Goal: Task Accomplishment & Management: Complete application form

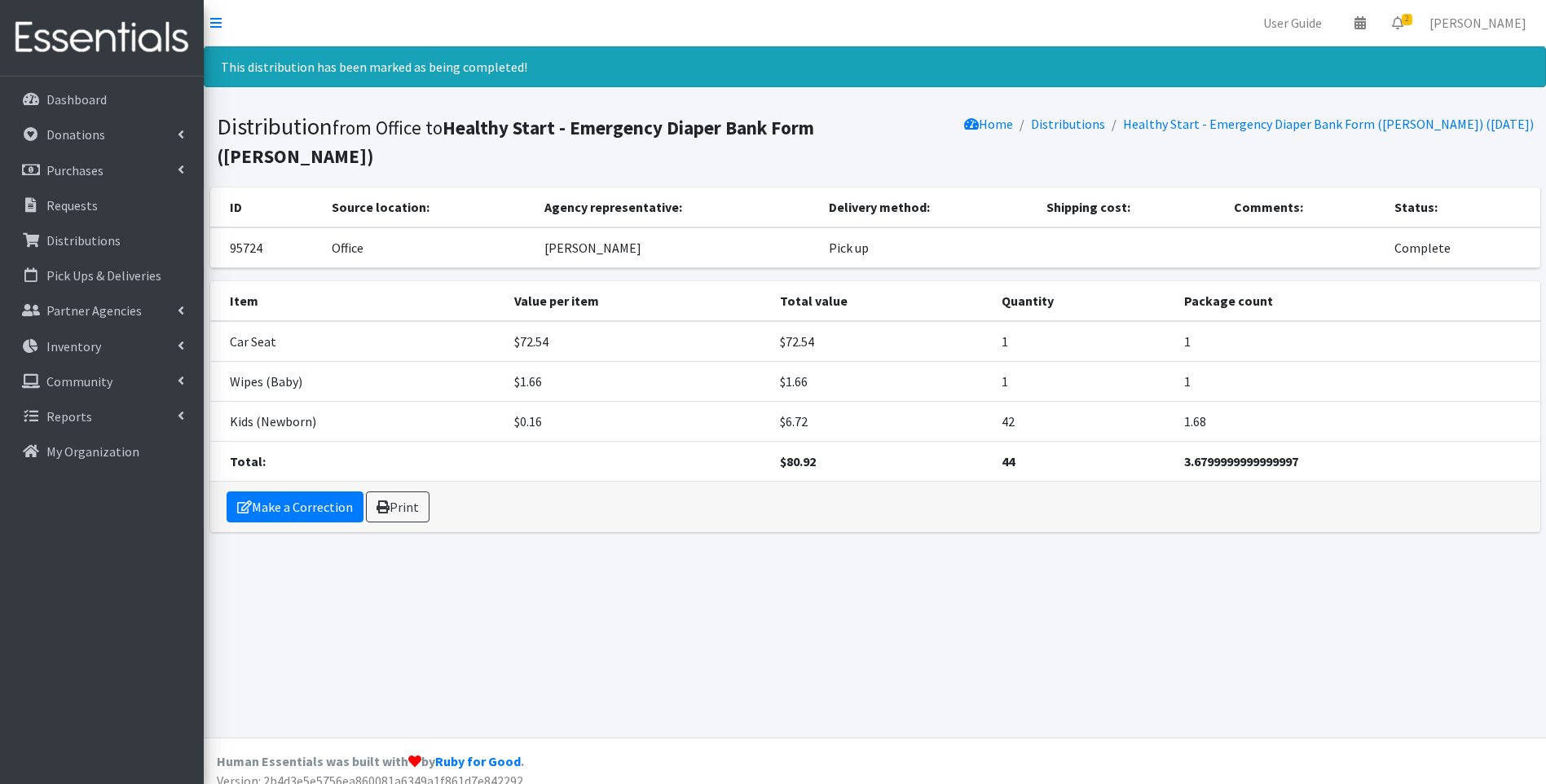
click at [89, 46] on img at bounding box center [101, 37] width 190 height 54
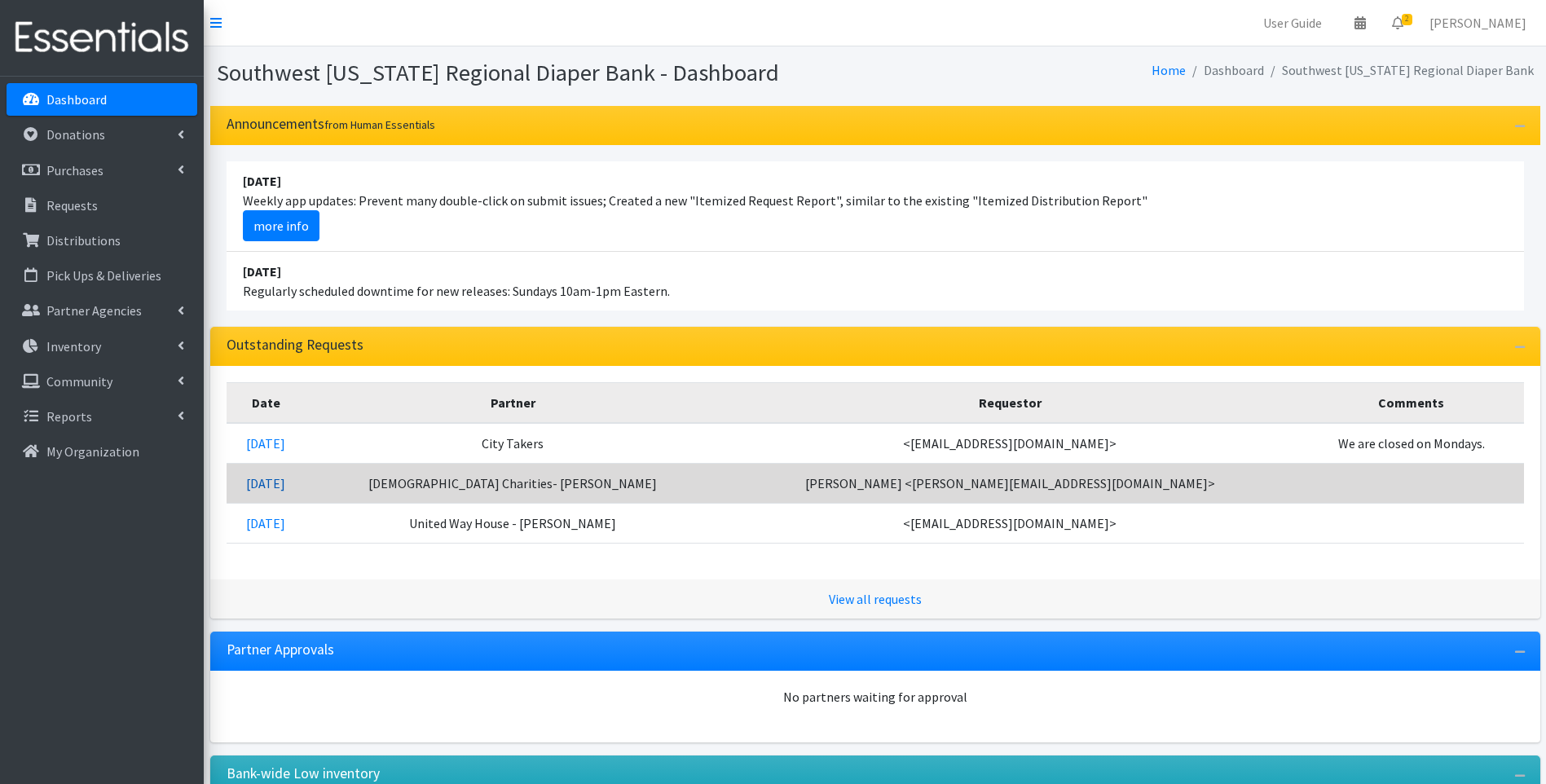
click at [285, 478] on link "08/25/2025" at bounding box center [265, 483] width 39 height 16
click at [285, 479] on link "[DATE]" at bounding box center [265, 483] width 39 height 16
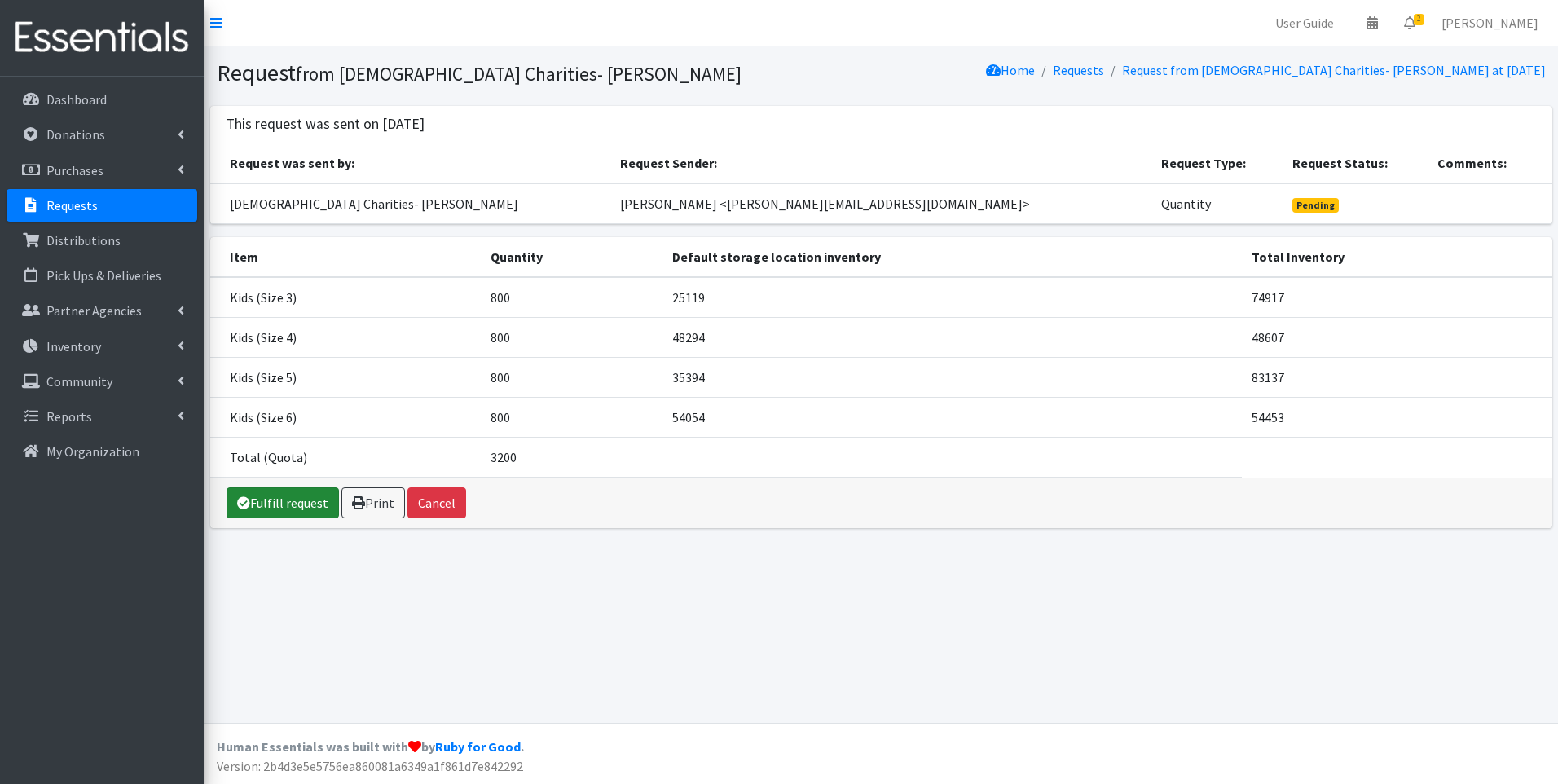
click at [263, 504] on link "Fulfill request" at bounding box center [282, 502] width 112 height 31
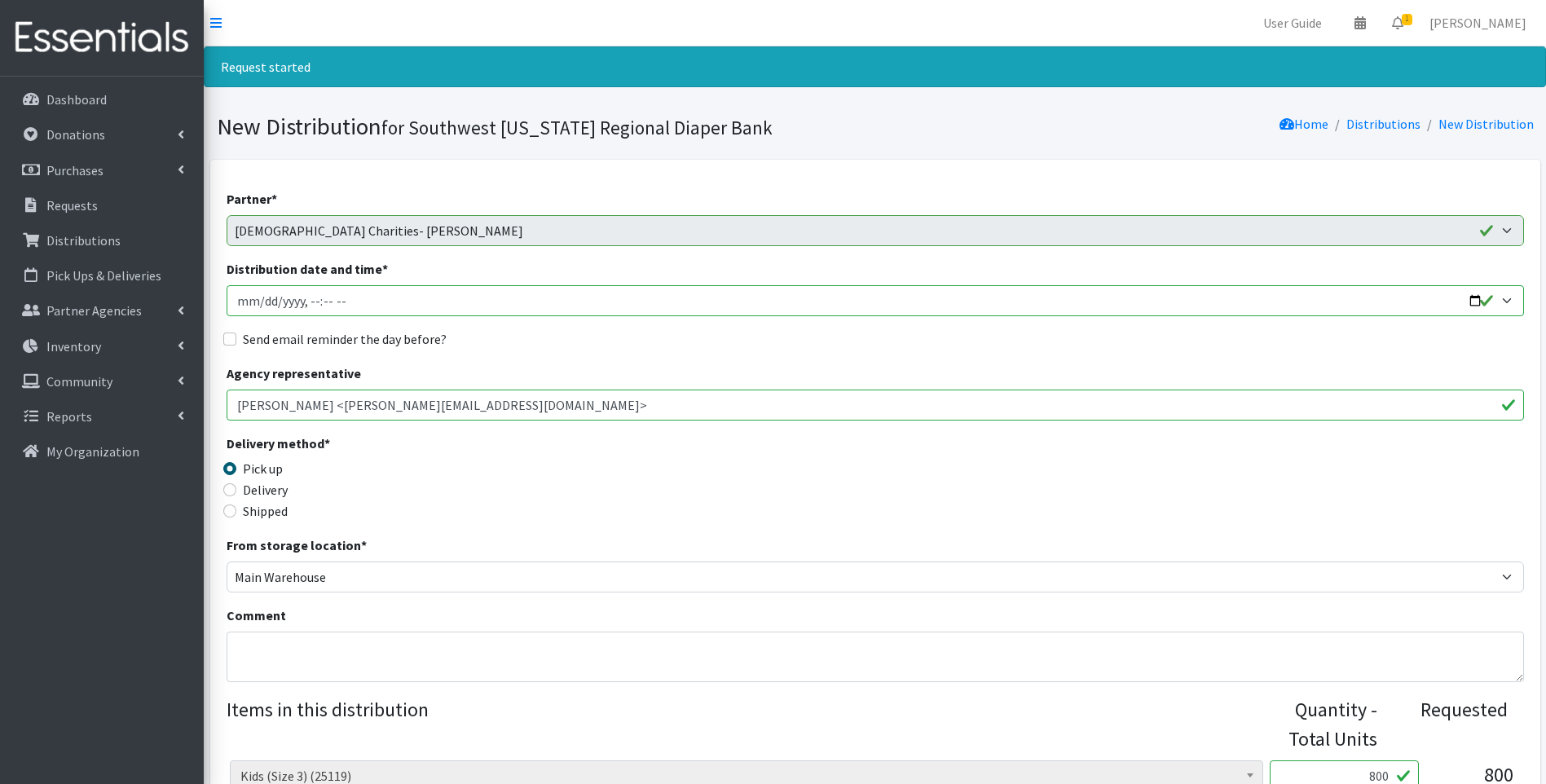
click at [1477, 296] on input "Distribution date and time *" at bounding box center [874, 300] width 1297 height 31
type input "2025-09-02T10:30"
click at [685, 520] on div "Delivery method * Pick up Delivery Shipped Shipping cost" at bounding box center [874, 484] width 1297 height 101
click at [233, 492] on input "Delivery" at bounding box center [230, 489] width 13 height 13
radio input "true"
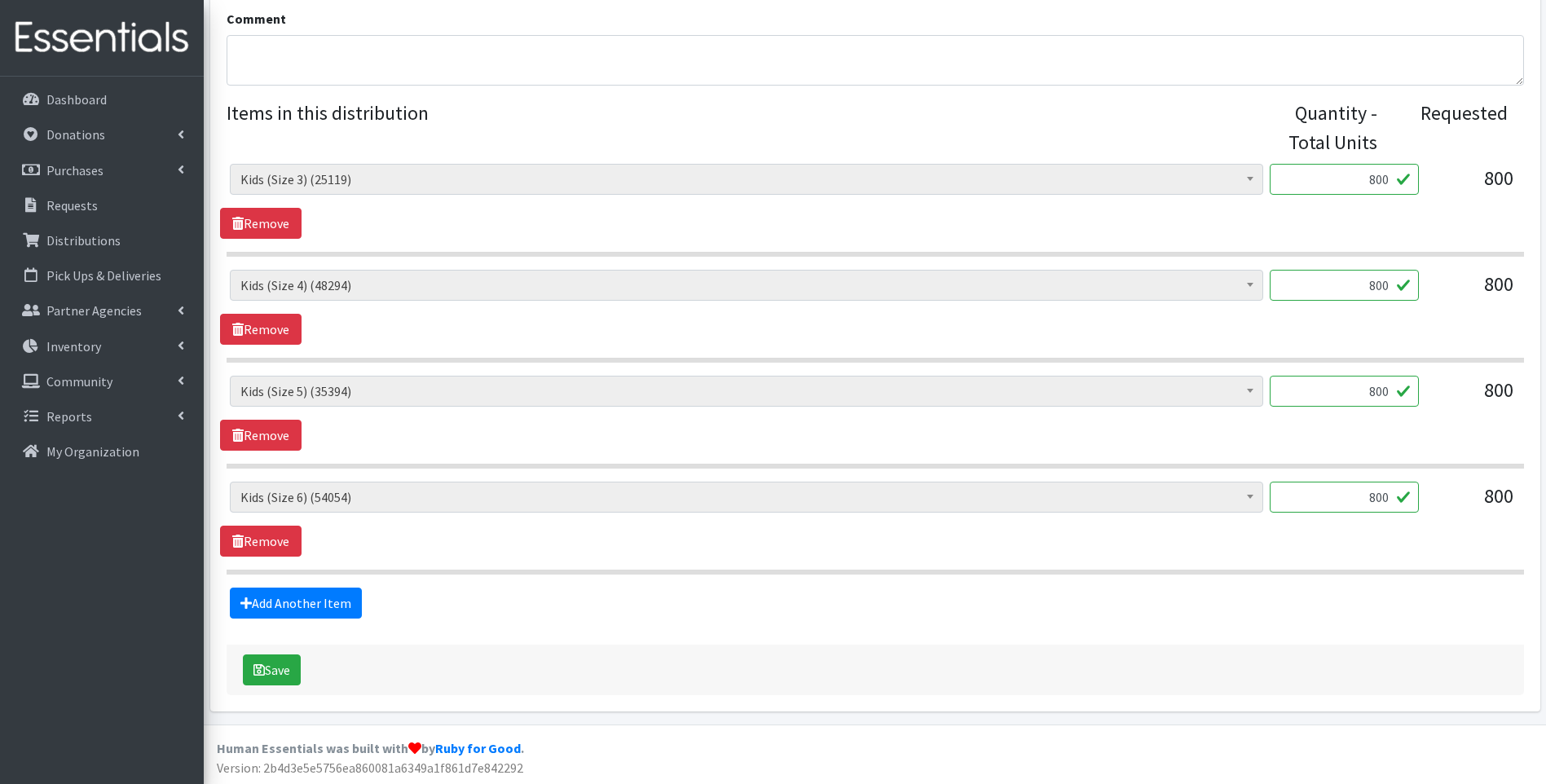
scroll to position [598, 0]
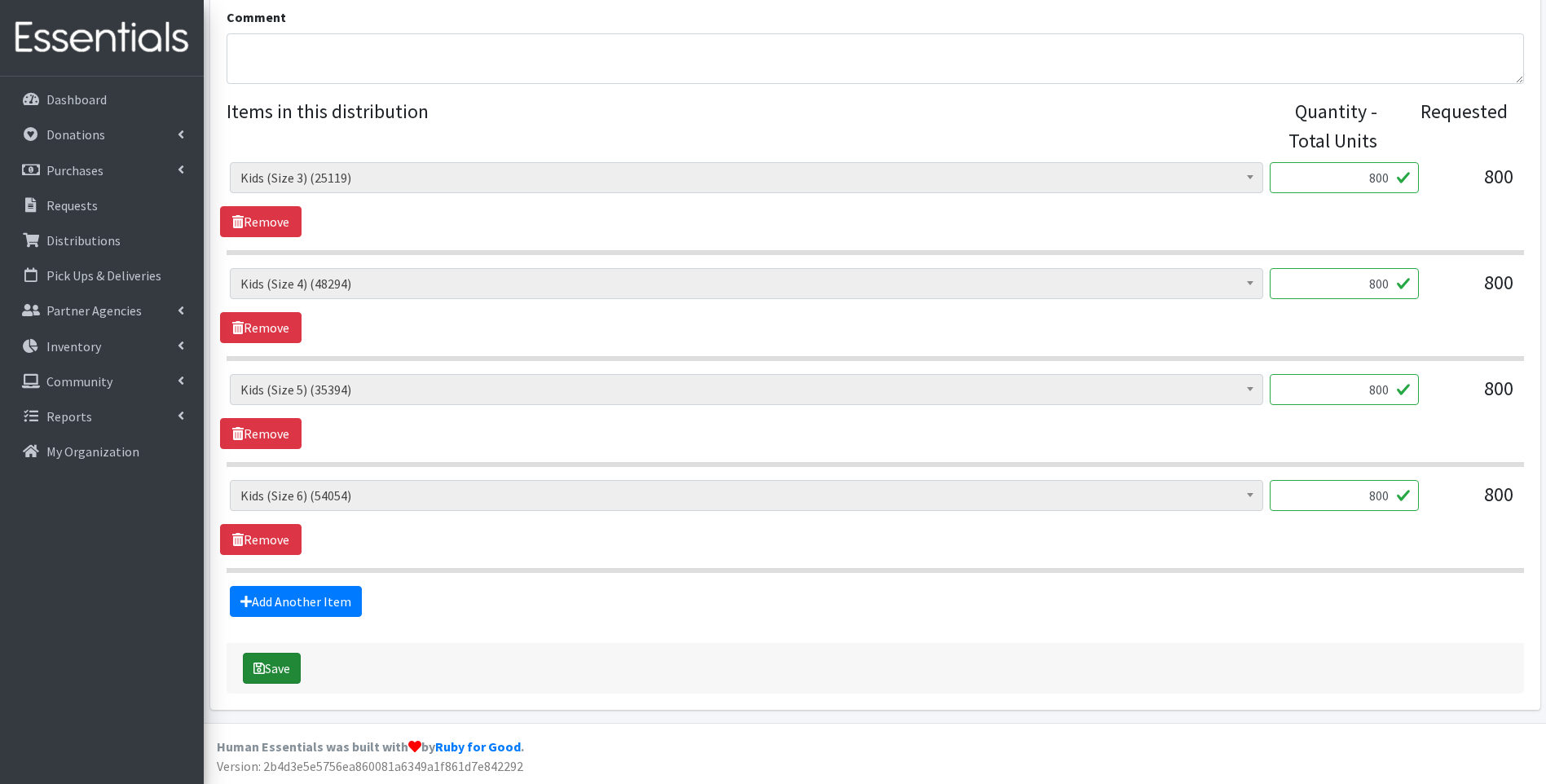
click at [283, 682] on button "Save" at bounding box center [271, 667] width 58 height 31
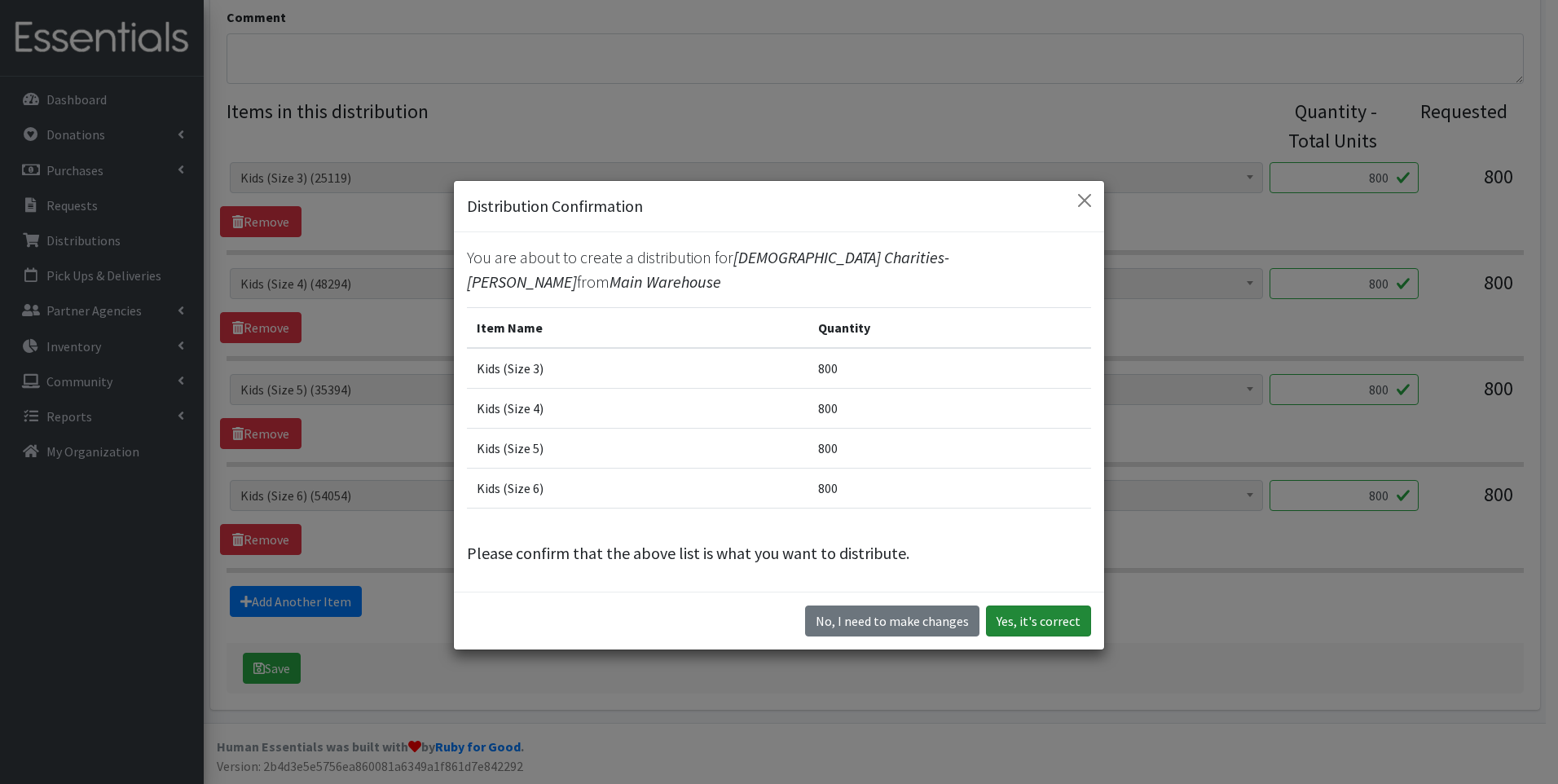
click at [1061, 605] on button "Yes, it's correct" at bounding box center [1039, 620] width 105 height 31
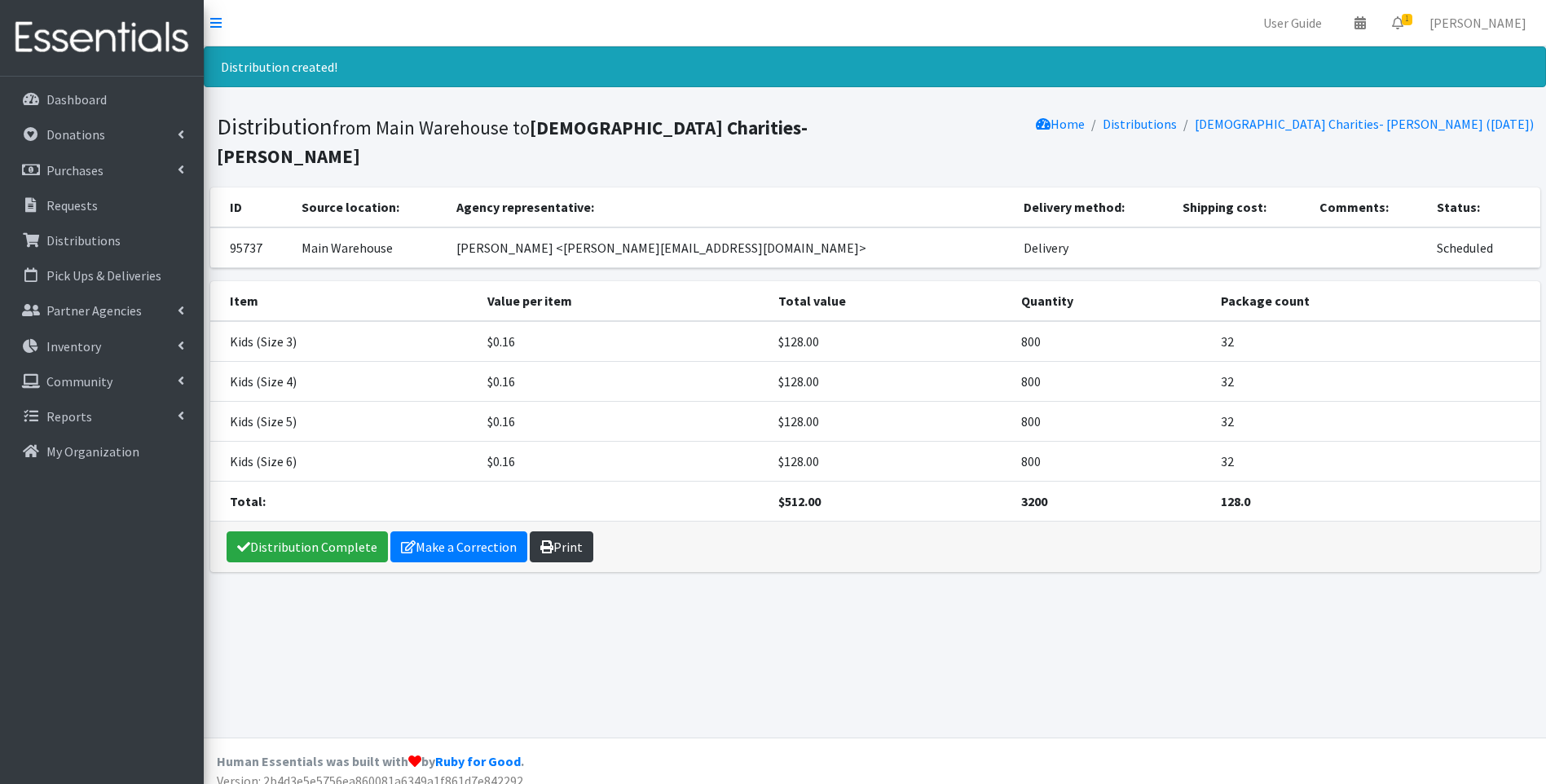
click at [550, 531] on link "Print" at bounding box center [561, 546] width 63 height 31
click at [315, 531] on link "Distribution Complete" at bounding box center [306, 546] width 161 height 31
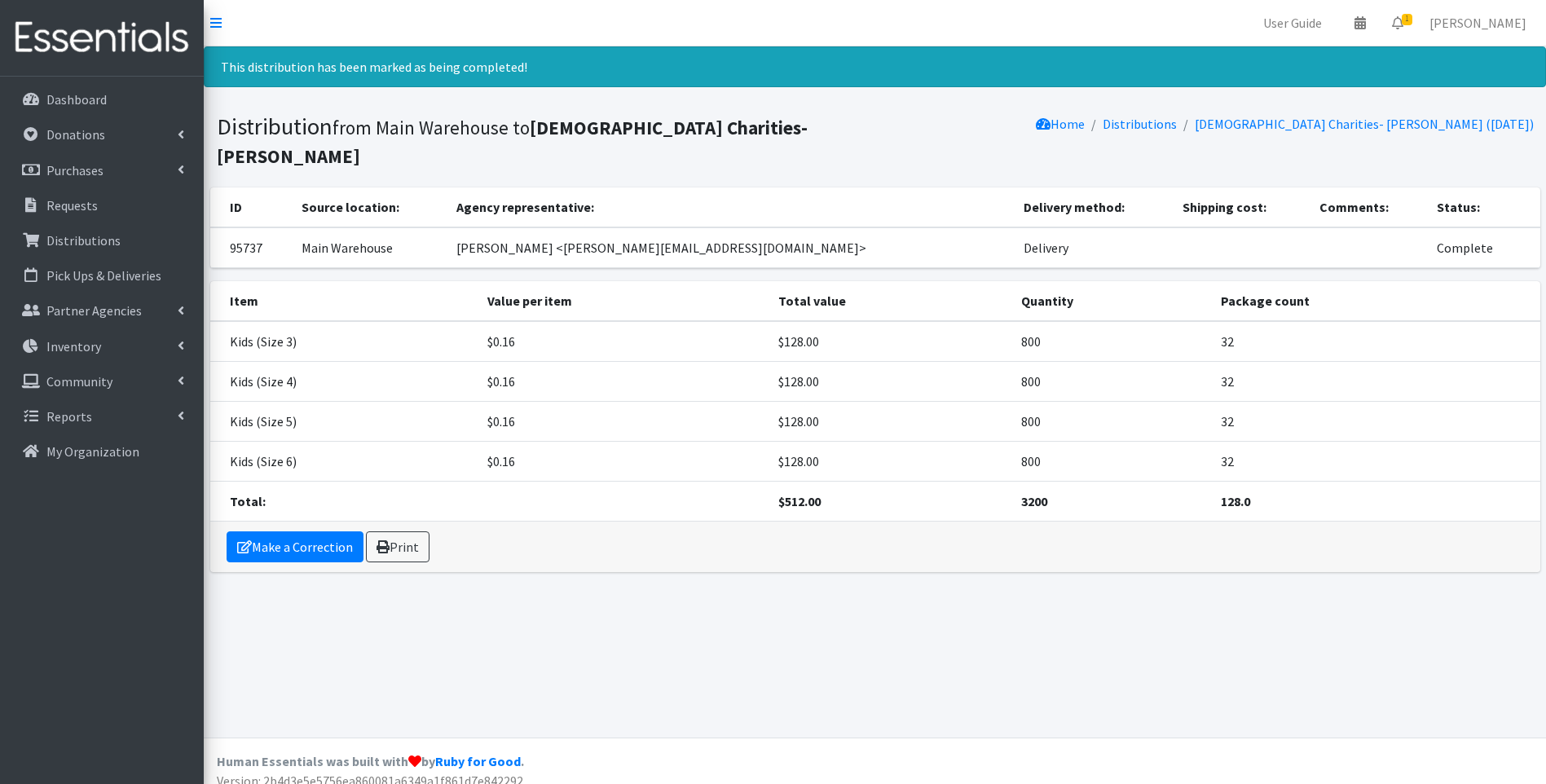
click at [40, 41] on img at bounding box center [101, 37] width 190 height 54
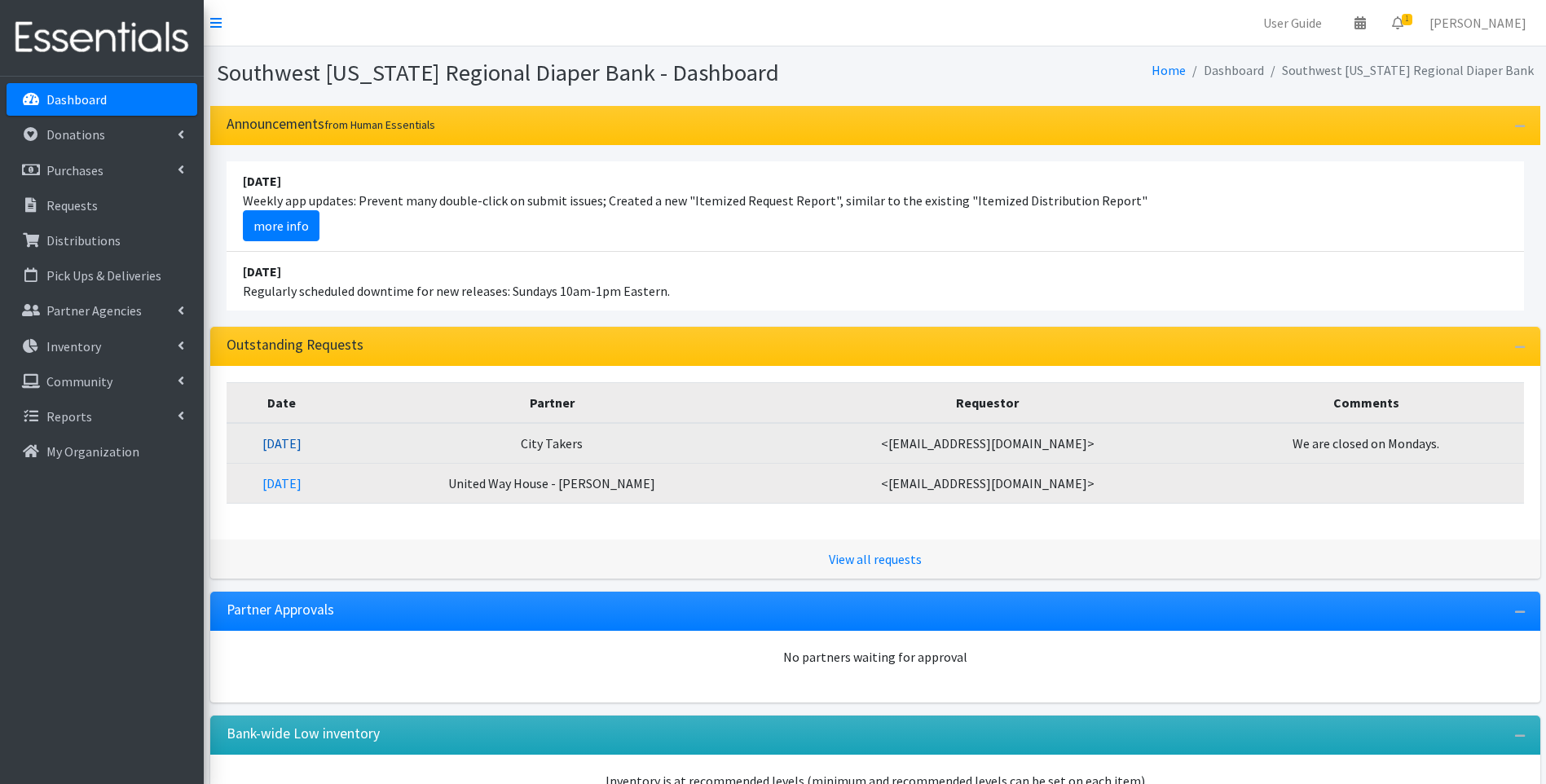
click at [302, 444] on link "08/26/2025" at bounding box center [282, 443] width 39 height 16
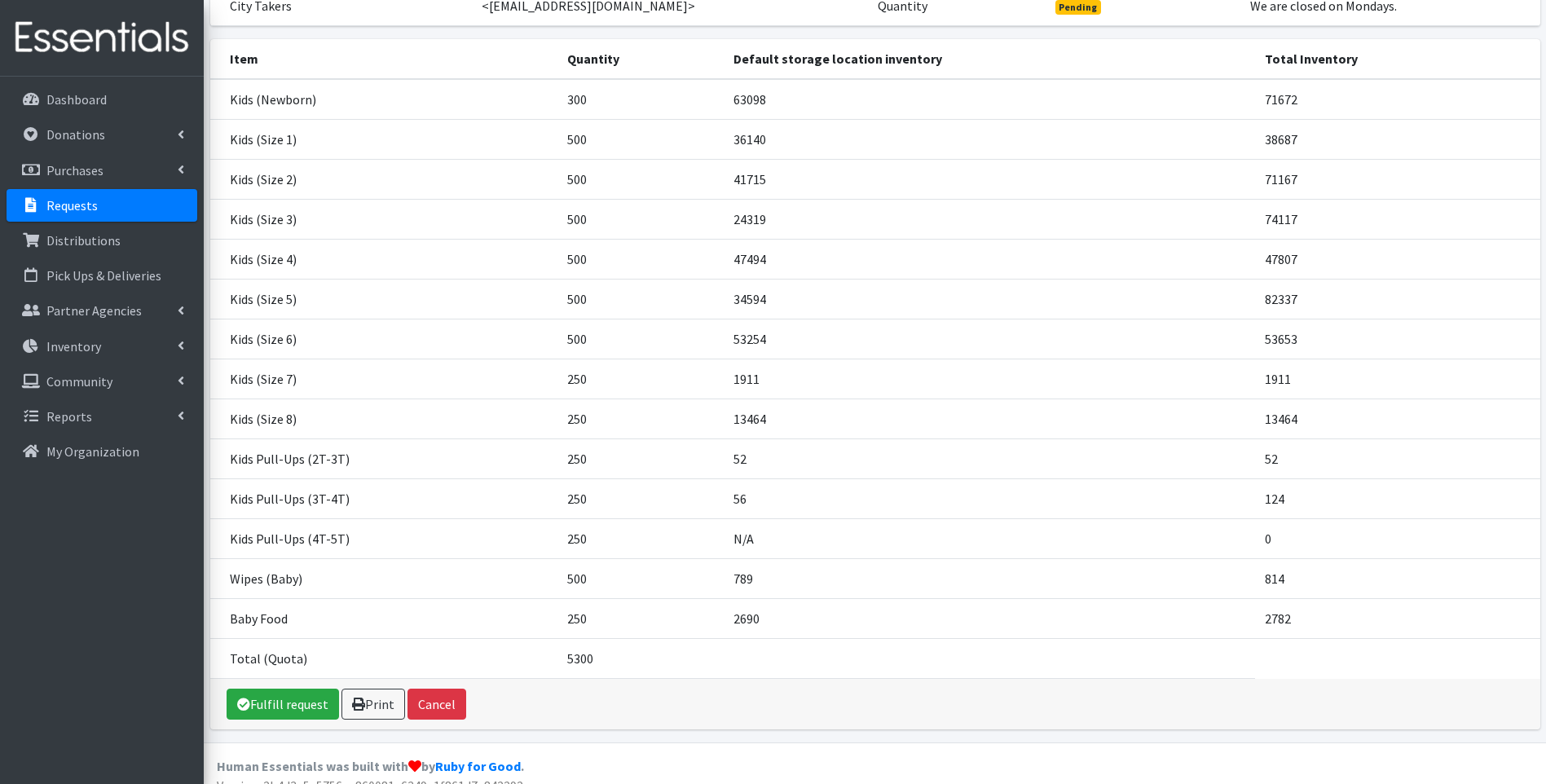
scroll to position [217, 0]
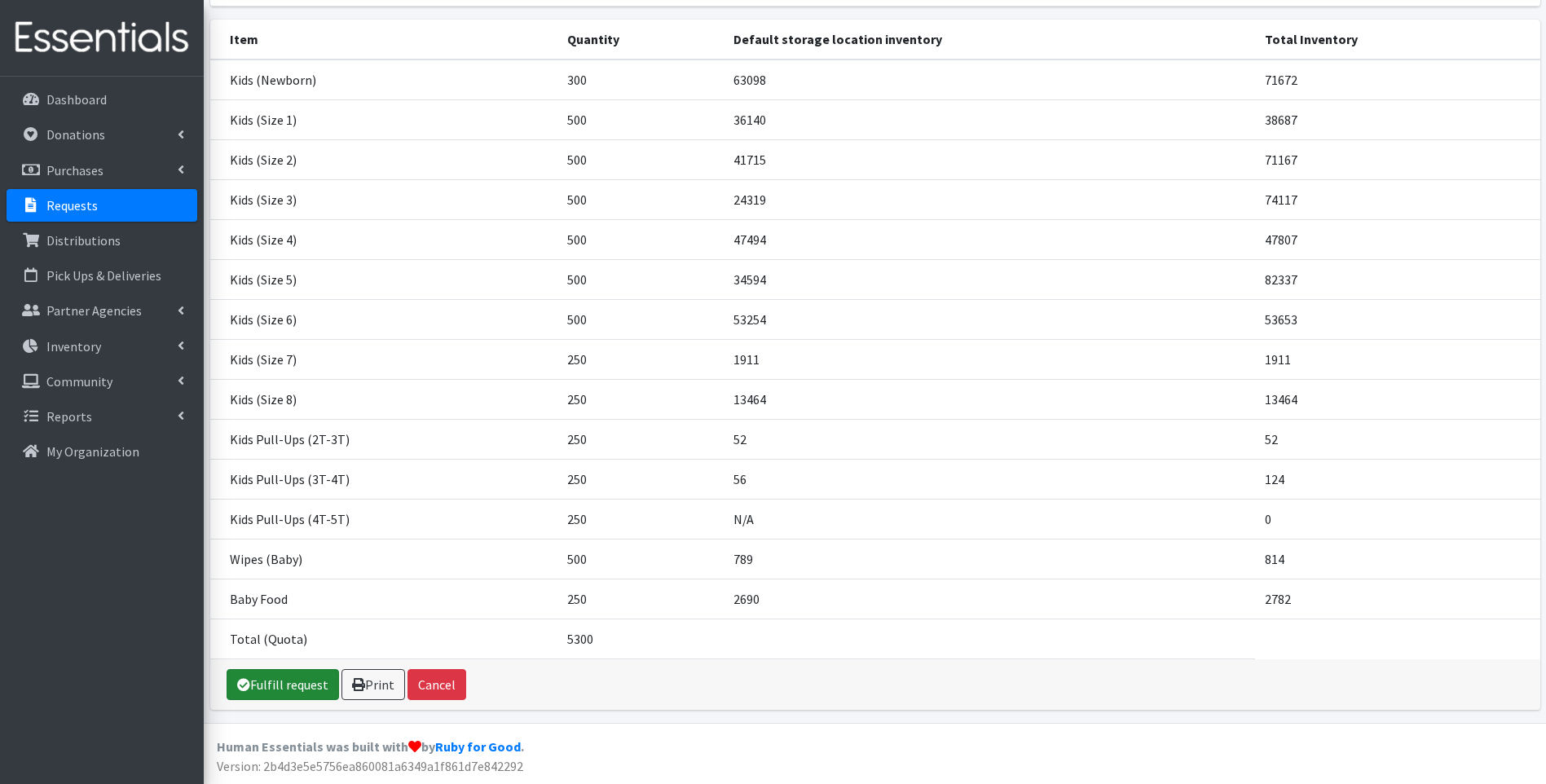
click at [298, 687] on link "Fulfill request" at bounding box center [282, 684] width 112 height 31
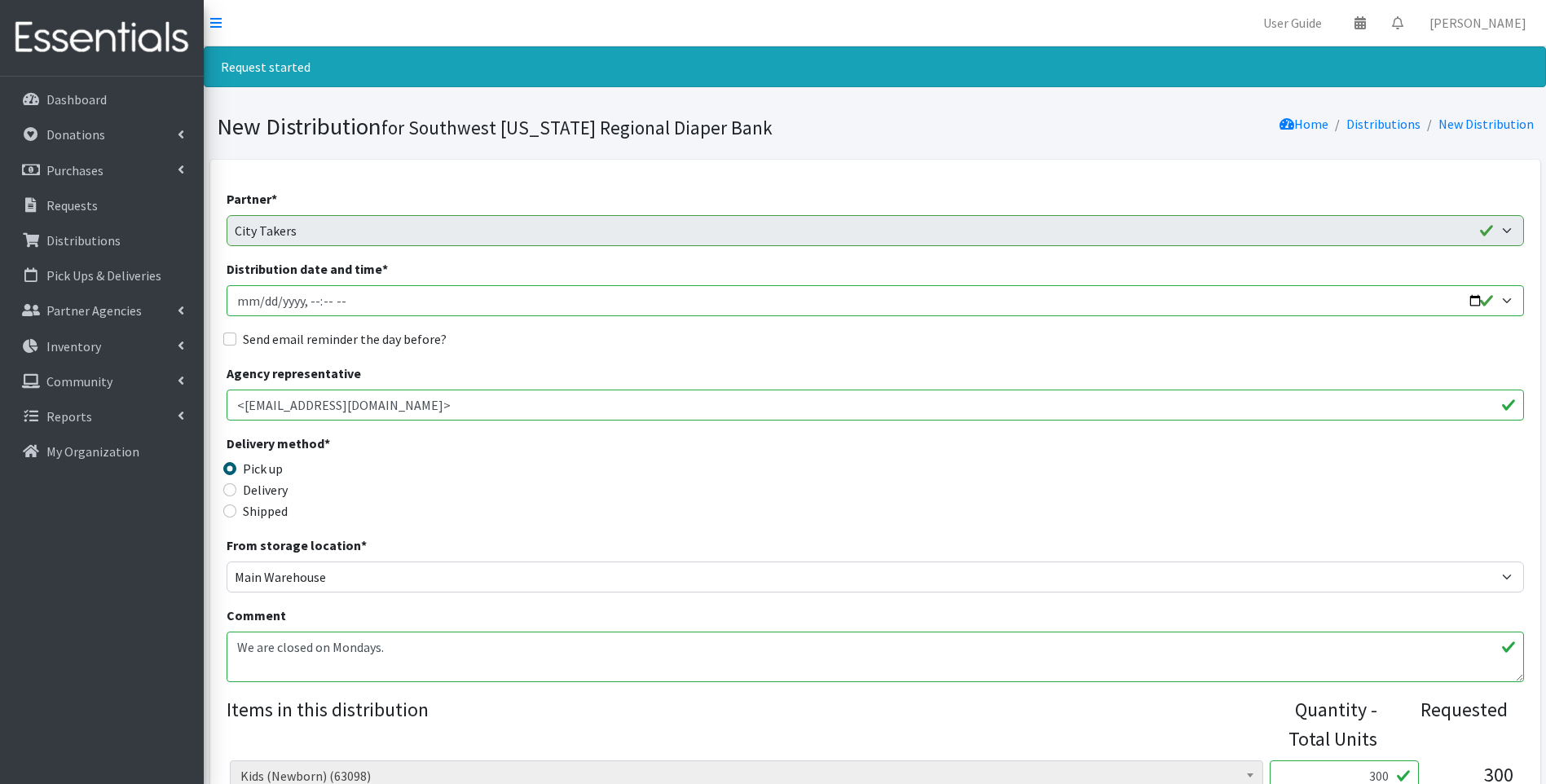
click at [1471, 303] on input "Distribution date and time *" at bounding box center [874, 300] width 1297 height 31
type input "2025-09-02T11:00"
click at [757, 505] on div "Delivery method * Pick up Delivery Shipped Shipping cost" at bounding box center [874, 484] width 1297 height 101
click at [246, 487] on label "Delivery" at bounding box center [265, 489] width 45 height 20
click at [236, 487] on input "Delivery" at bounding box center [230, 489] width 13 height 13
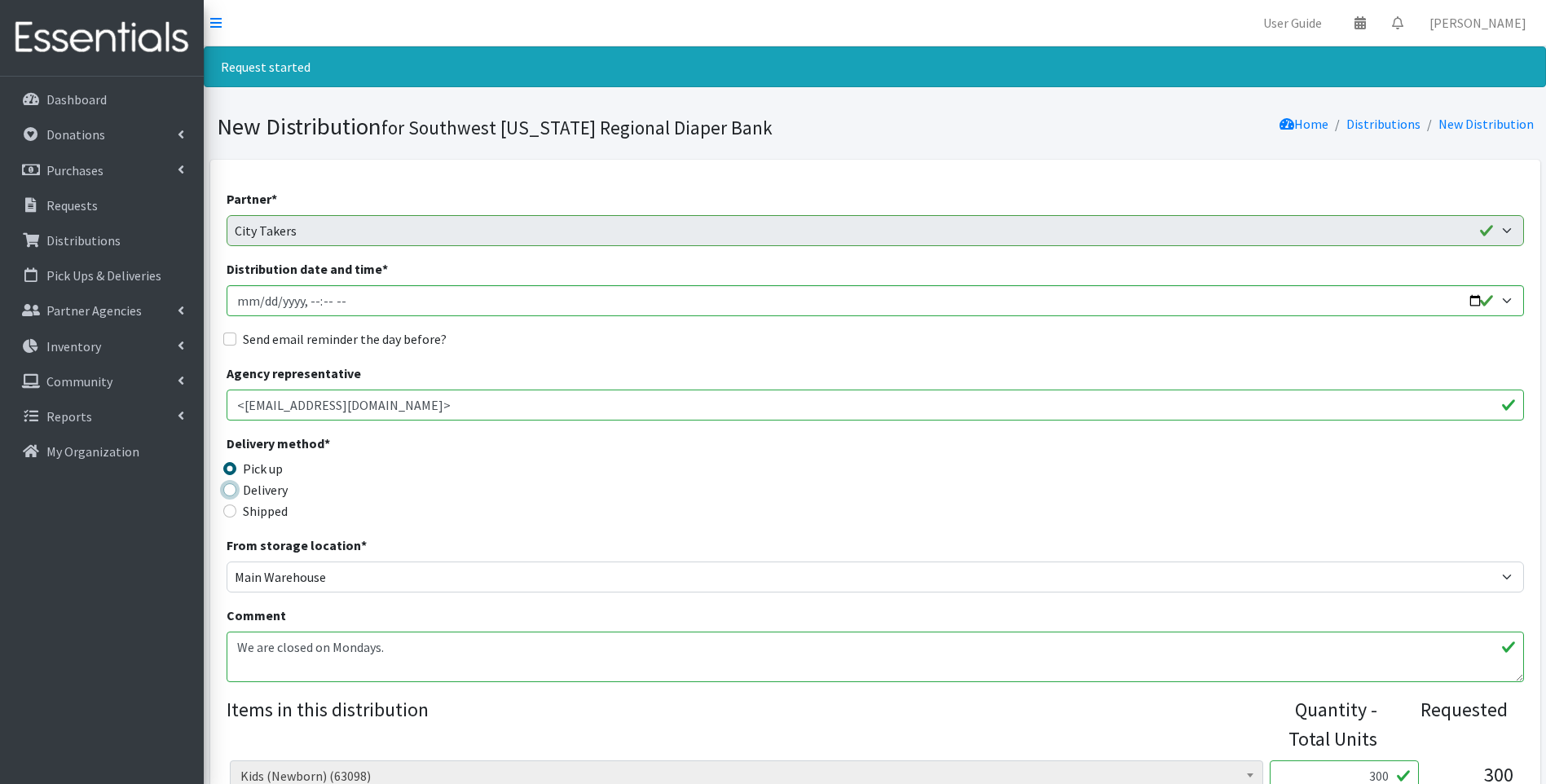
radio input "true"
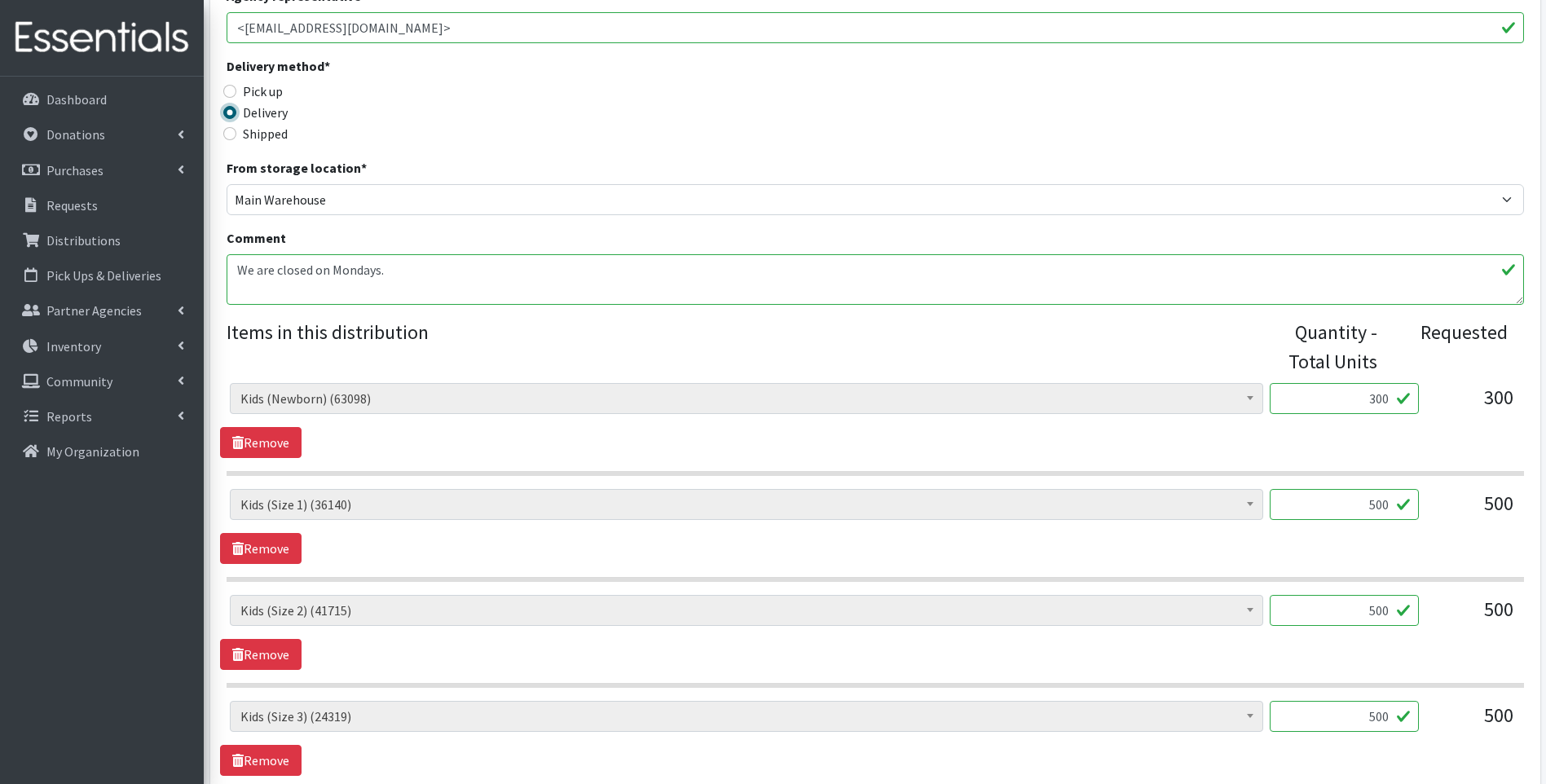
scroll to position [380, 0]
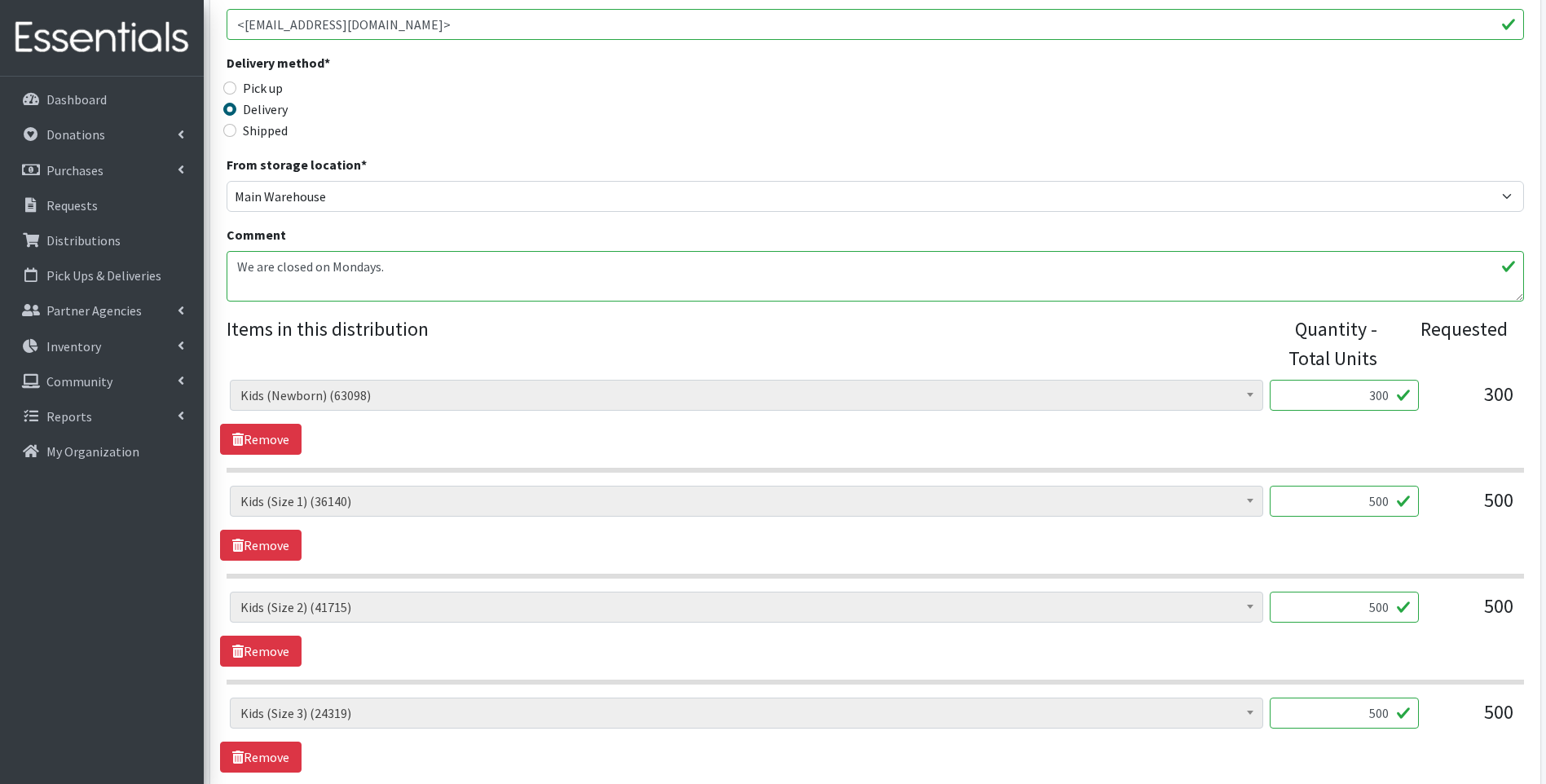
drag, startPoint x: 1369, startPoint y: 392, endPoint x: 1417, endPoint y: 381, distance: 49.2
click at [1417, 381] on input "300" at bounding box center [1344, 395] width 150 height 31
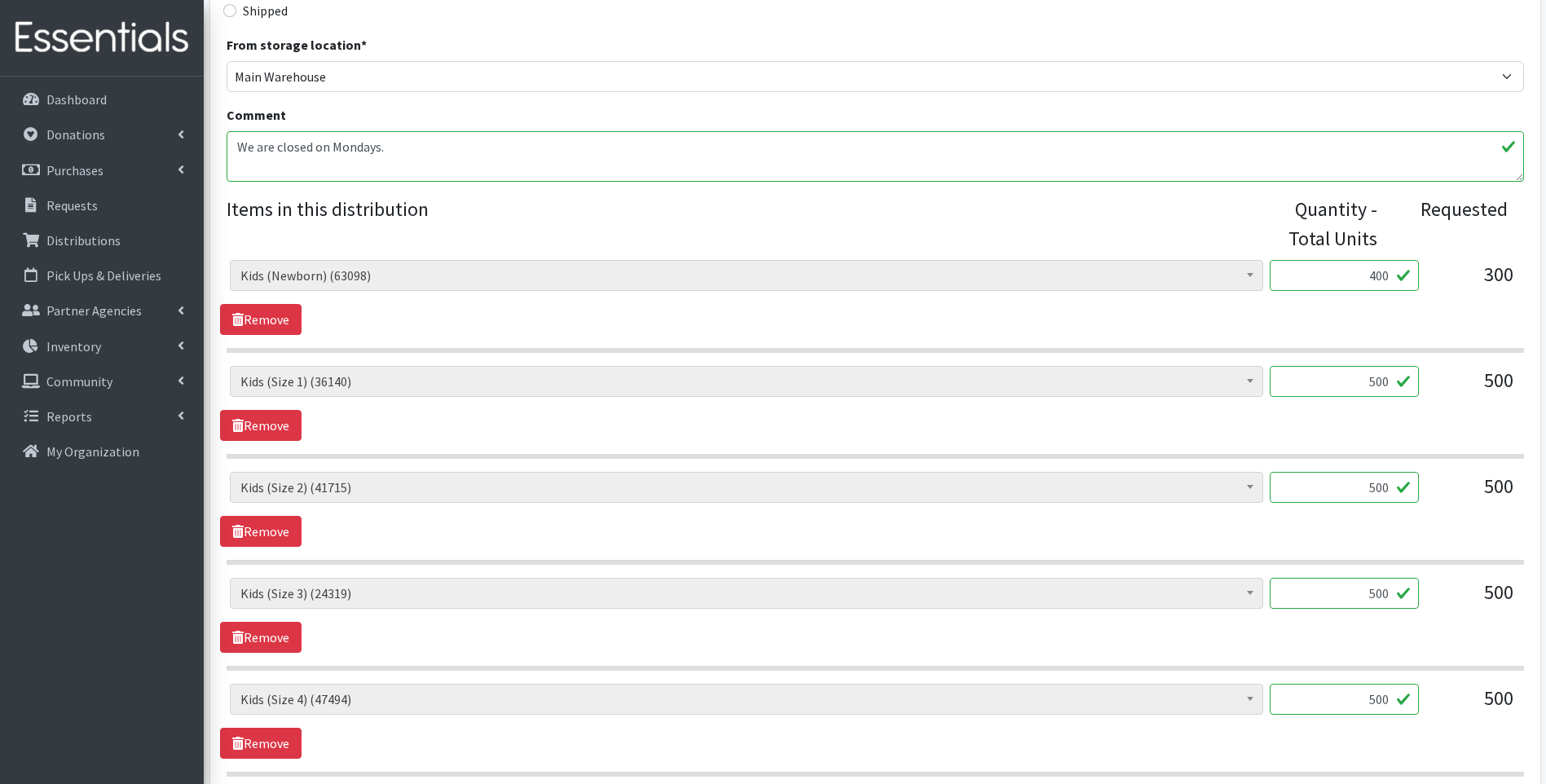
scroll to position [544, 0]
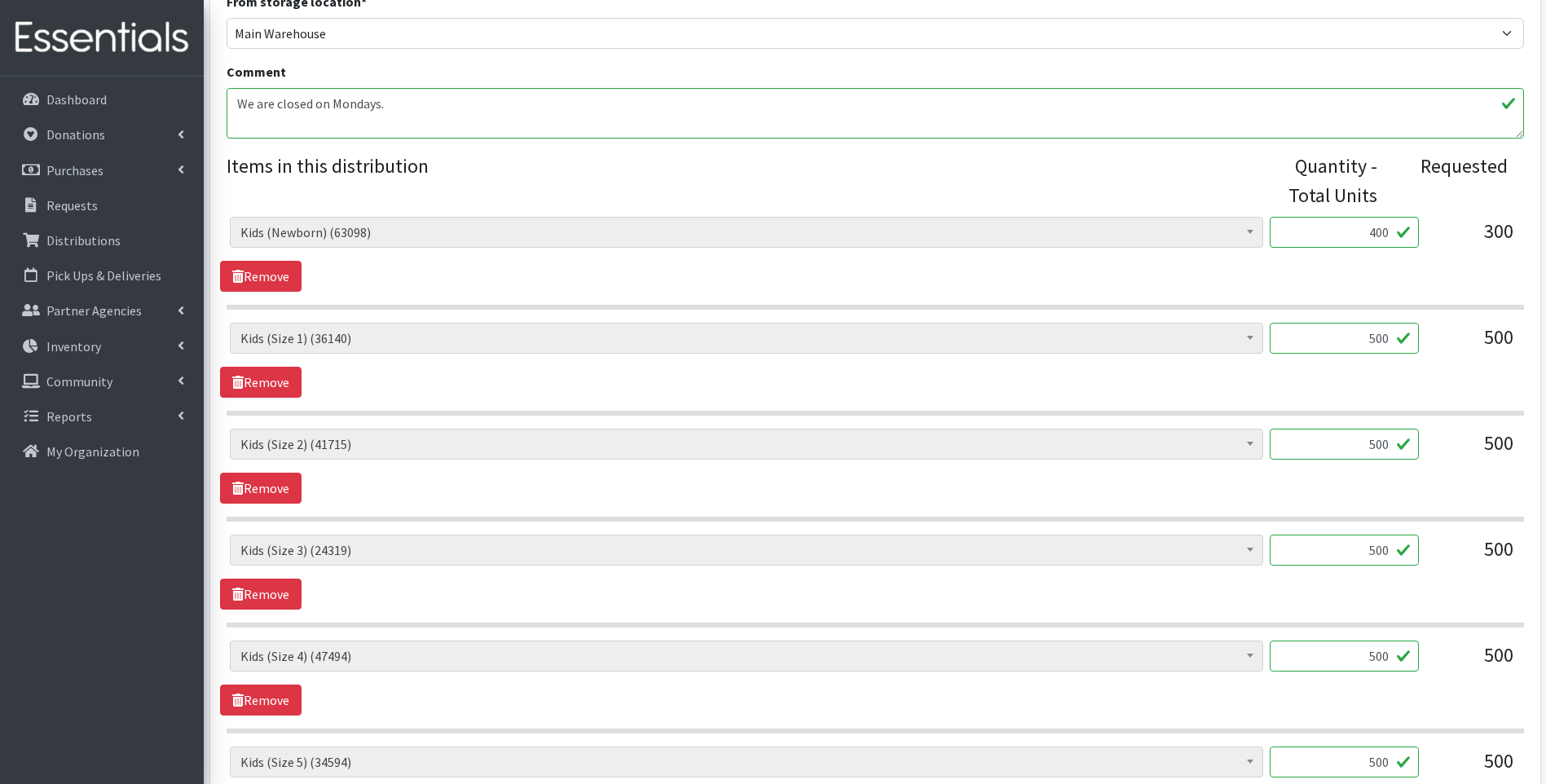
type input "400"
drag, startPoint x: 1345, startPoint y: 344, endPoint x: 1410, endPoint y: 336, distance: 65.5
click at [1410, 336] on input "500" at bounding box center [1344, 338] width 150 height 31
type input "600"
drag, startPoint x: 1353, startPoint y: 448, endPoint x: 1411, endPoint y: 443, distance: 58.2
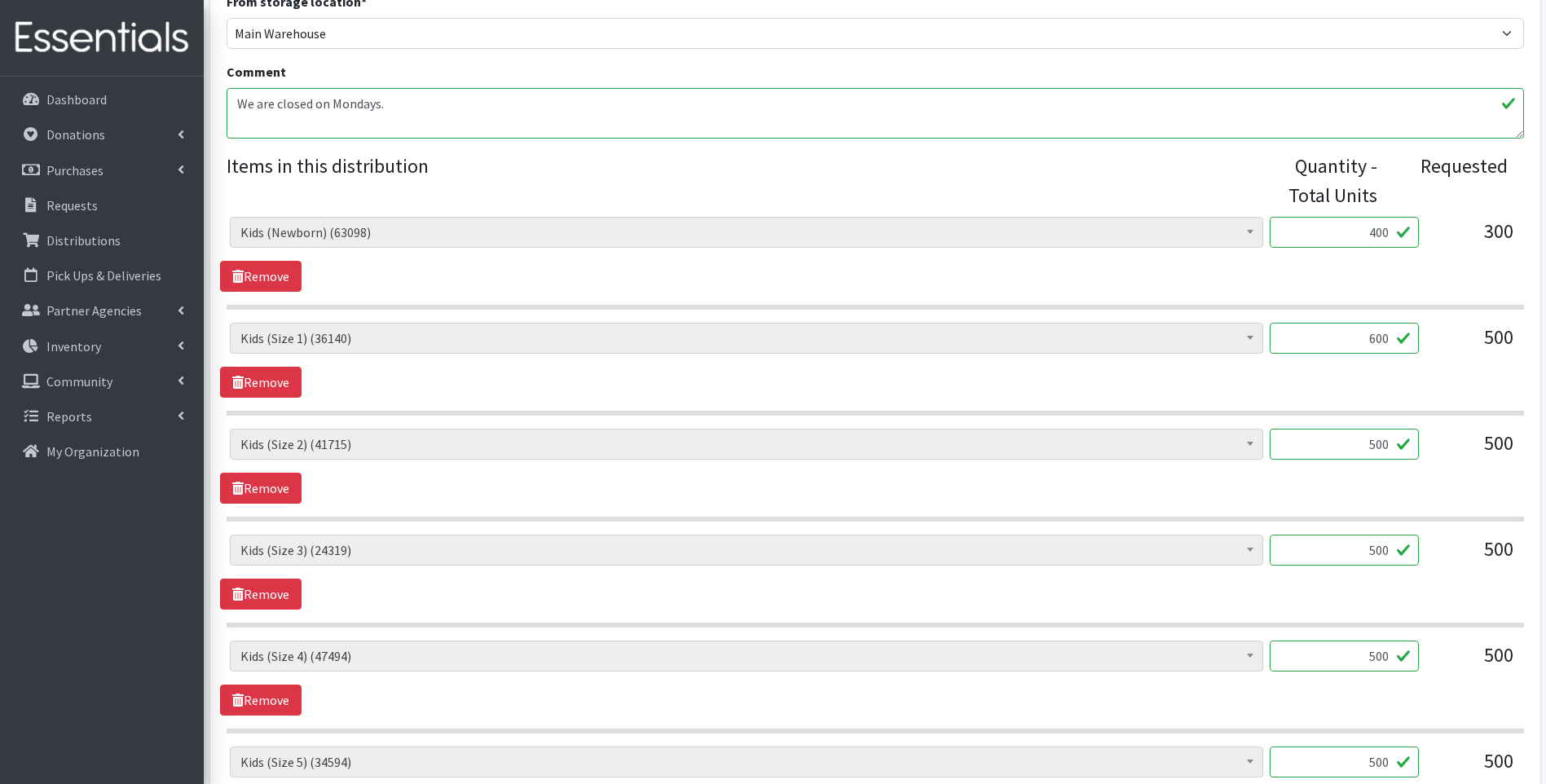
click at [1411, 443] on input "500" at bounding box center [1344, 444] width 150 height 31
type input "600"
drag, startPoint x: 1369, startPoint y: 549, endPoint x: 1409, endPoint y: 540, distance: 41.0
click at [1409, 540] on input "500" at bounding box center [1344, 550] width 150 height 31
type input "600"
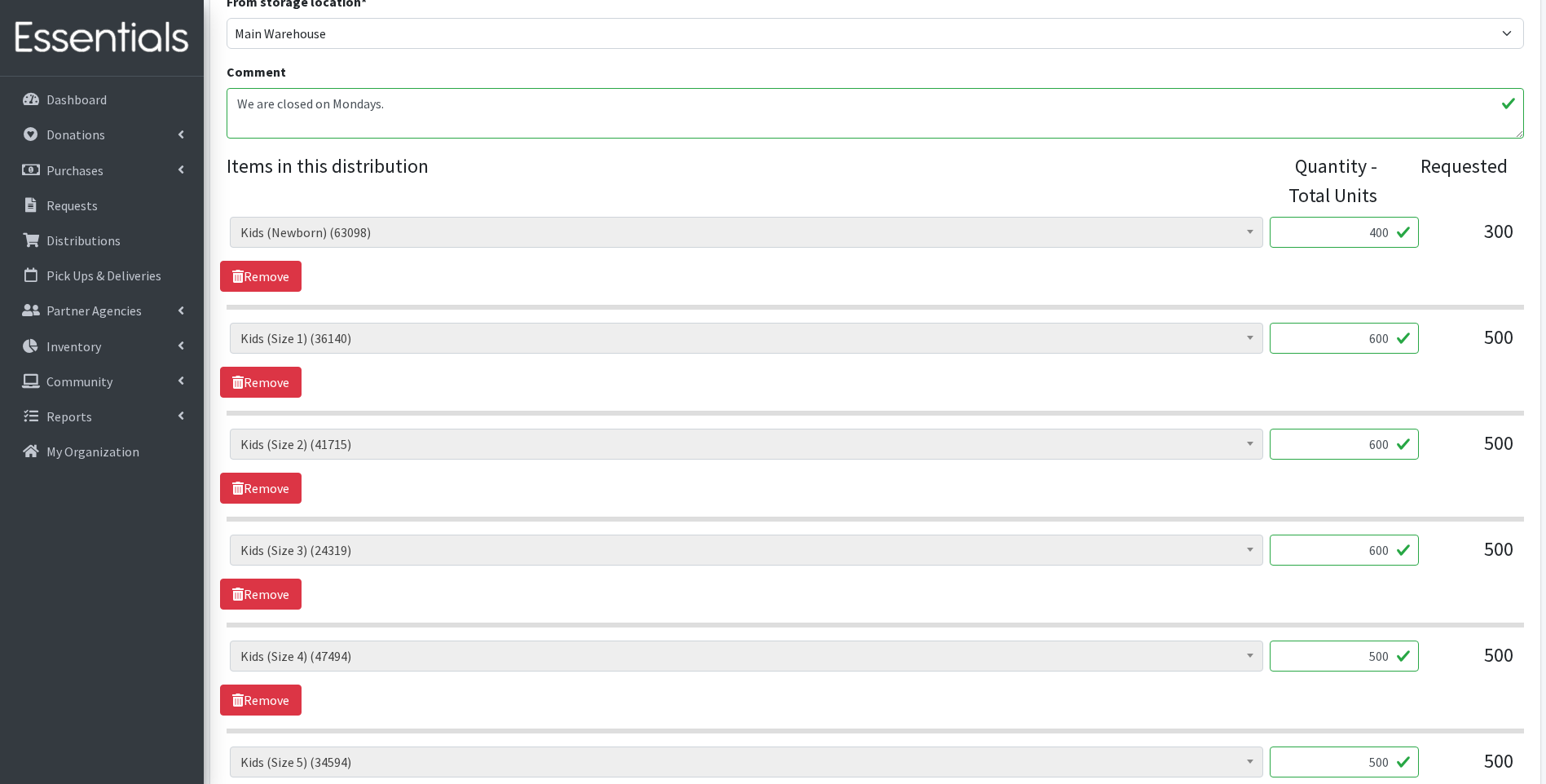
drag, startPoint x: 1364, startPoint y: 658, endPoint x: 1409, endPoint y: 649, distance: 45.9
click at [1416, 654] on input "500" at bounding box center [1344, 656] width 150 height 31
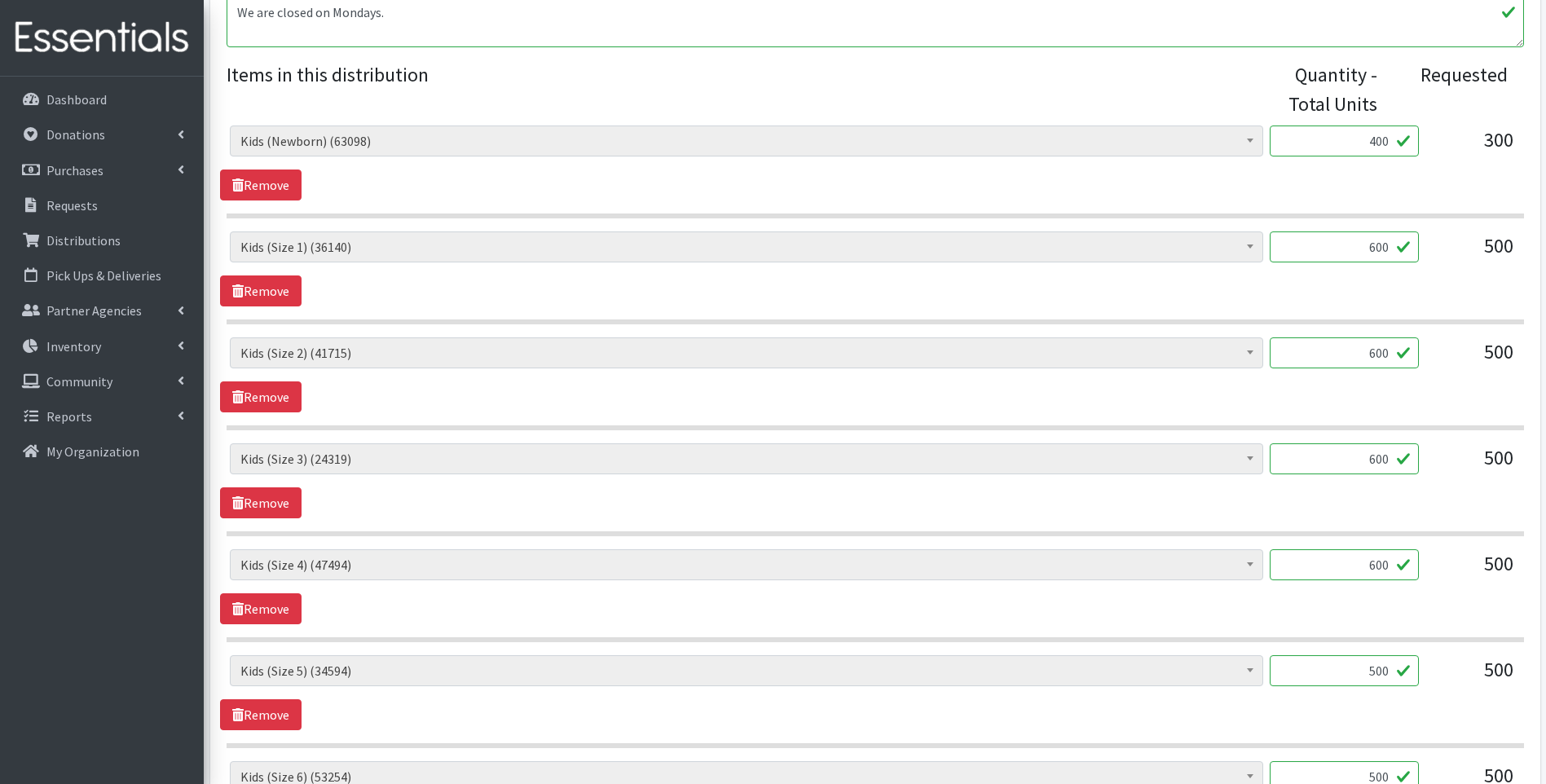
scroll to position [707, 0]
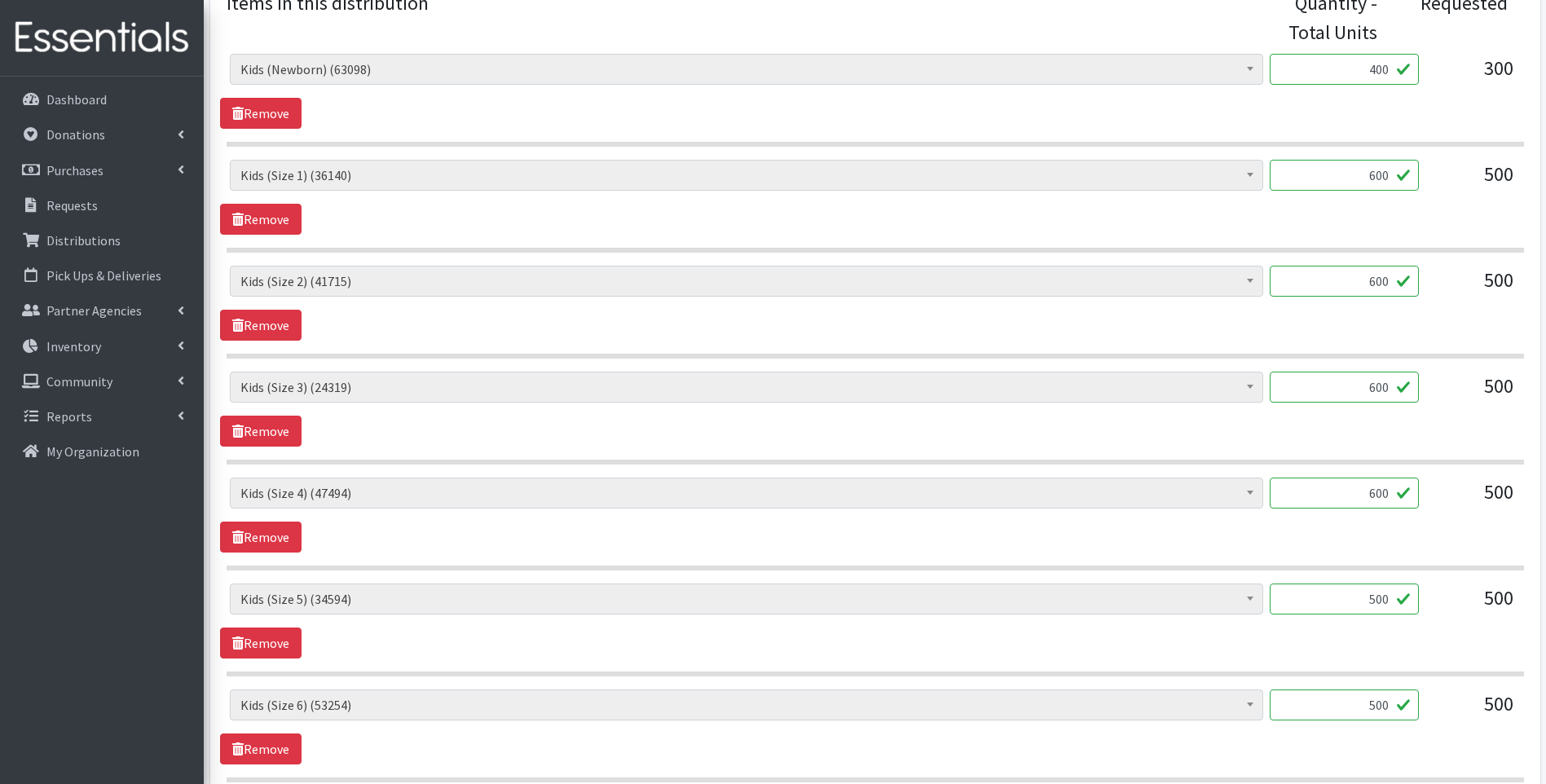
type input "600"
drag, startPoint x: 1367, startPoint y: 603, endPoint x: 1425, endPoint y: 585, distance: 60.7
click at [1425, 585] on div "Baby Food (2690) Blood Pressure Cuff (0) Car Seat (20) Children's Disposable Un…" at bounding box center [874, 604] width 1290 height 44
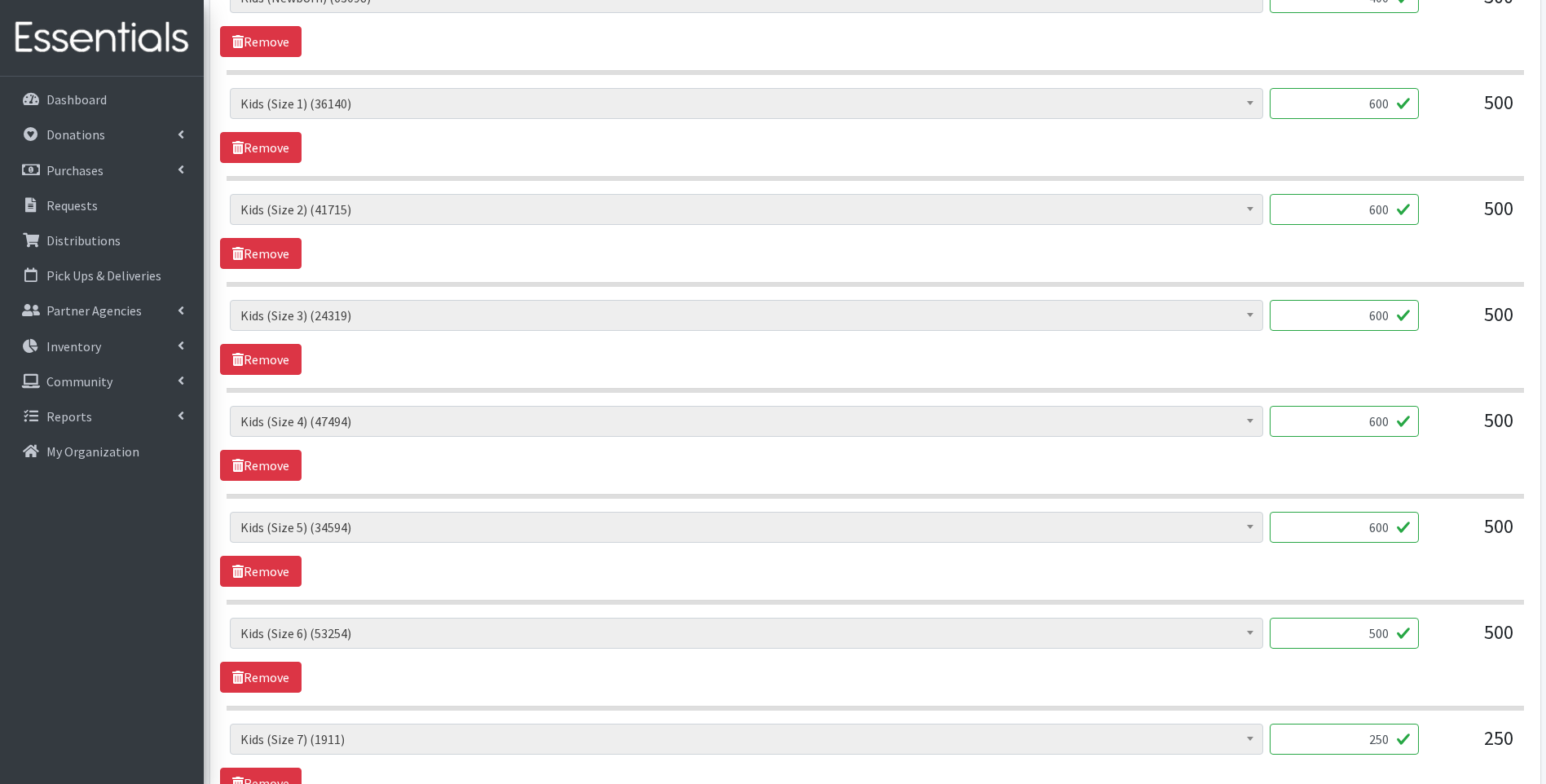
scroll to position [814, 0]
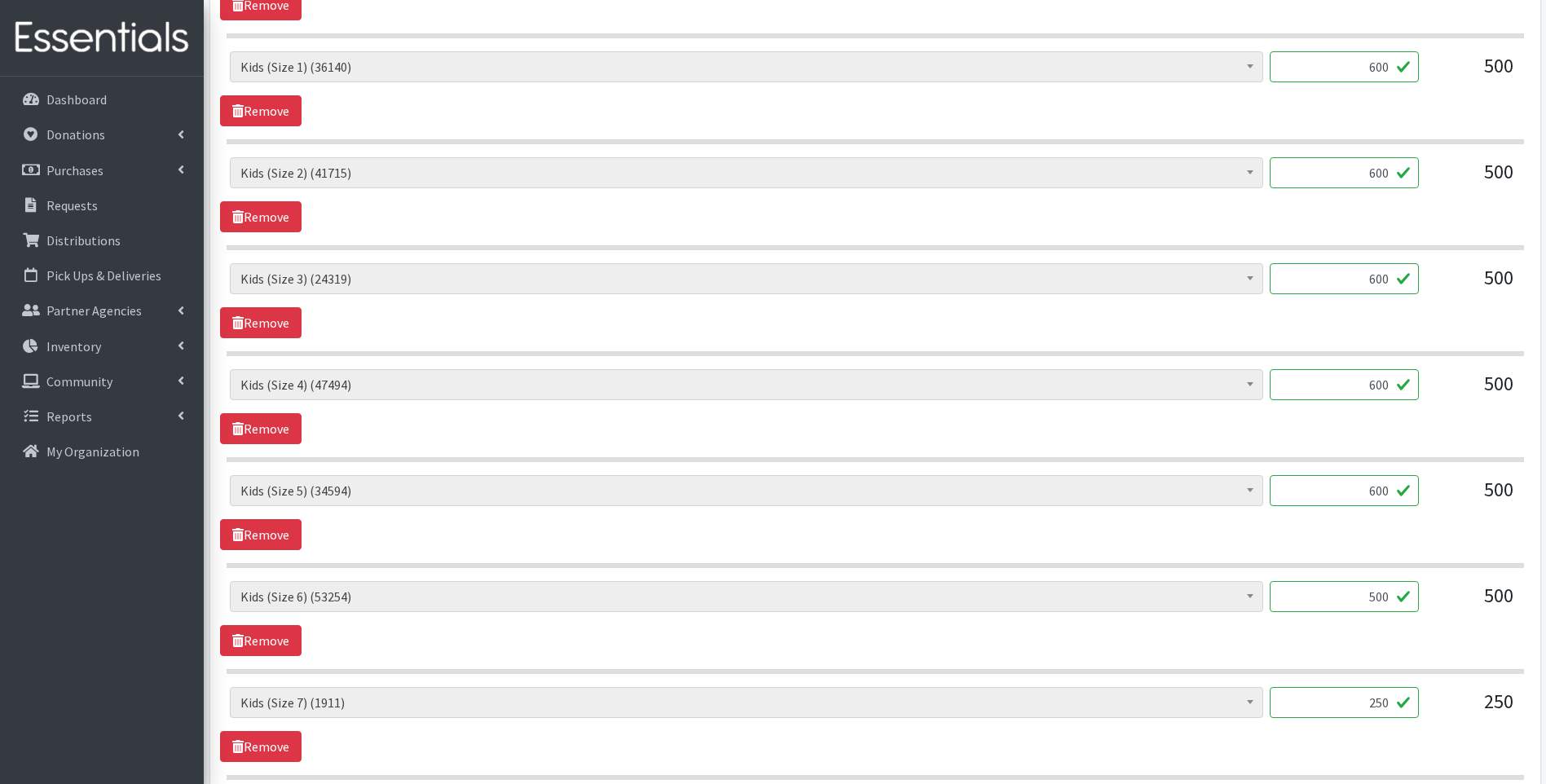
type input "600"
drag, startPoint x: 1358, startPoint y: 599, endPoint x: 1415, endPoint y: 586, distance: 58.5
click at [1415, 586] on input "500" at bounding box center [1344, 596] width 150 height 31
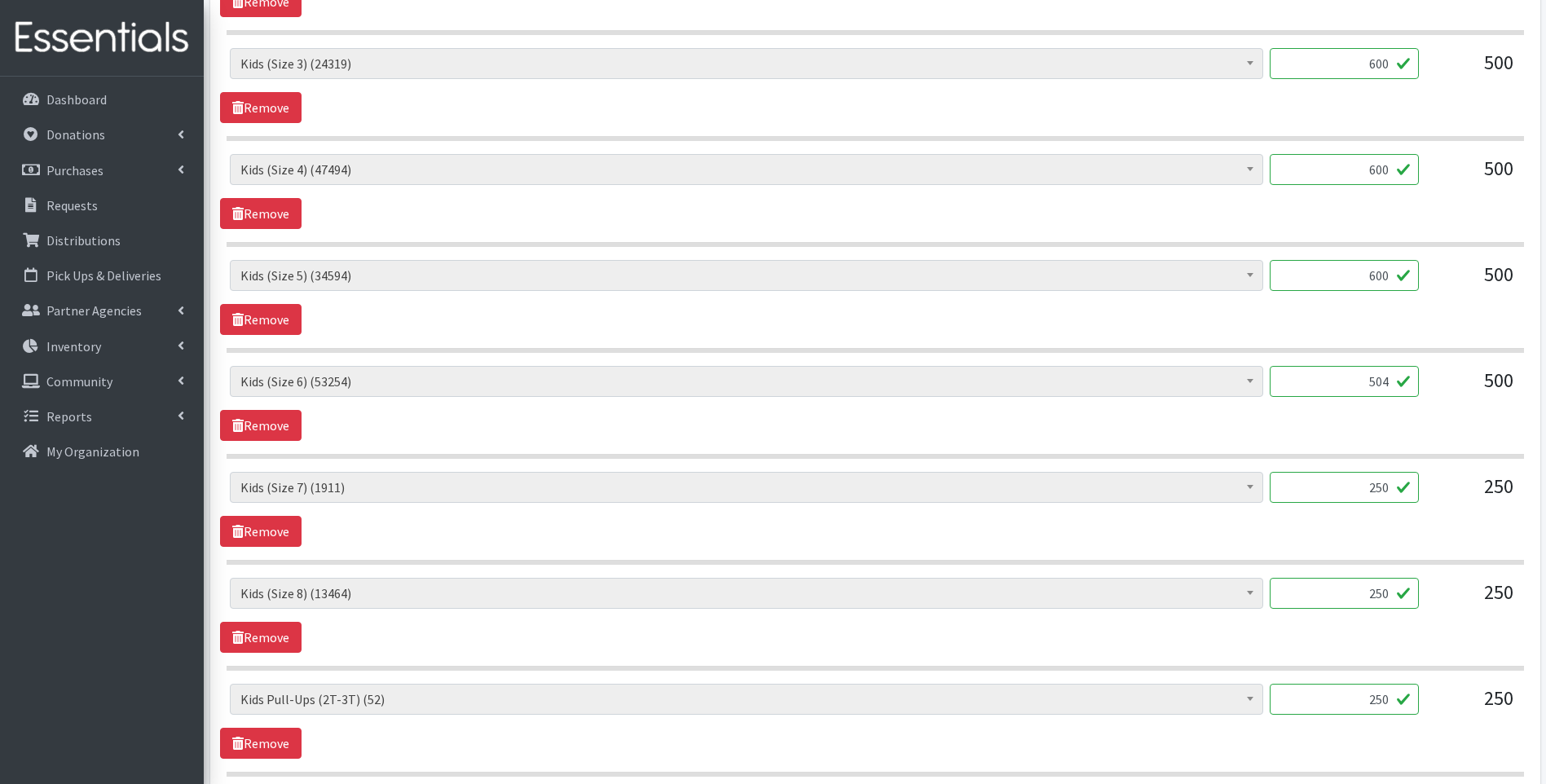
scroll to position [1032, 0]
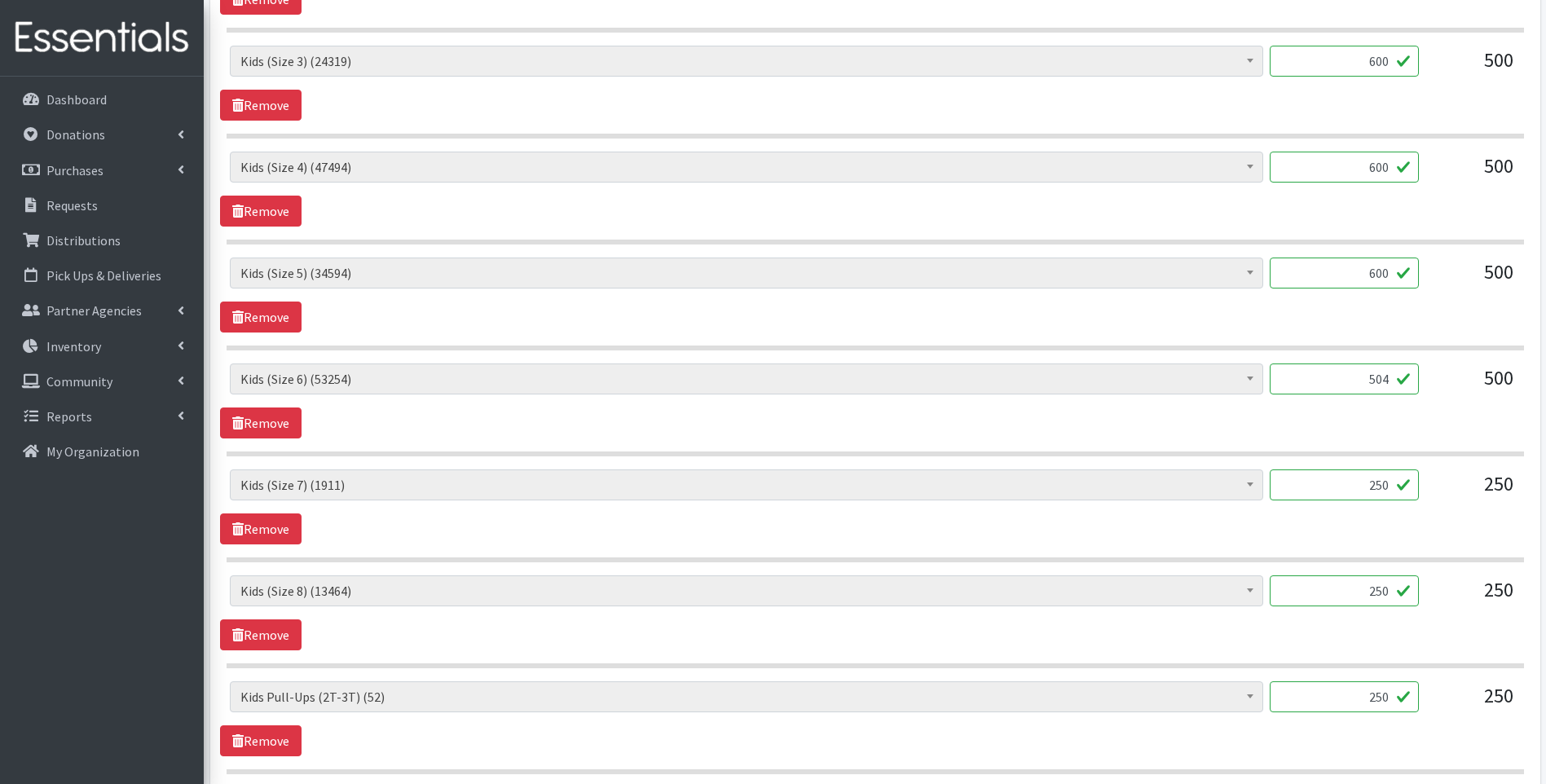
type input "504"
drag, startPoint x: 1364, startPoint y: 480, endPoint x: 1408, endPoint y: 474, distance: 44.4
click at [1409, 474] on input "250" at bounding box center [1344, 484] width 150 height 31
type input "264"
drag, startPoint x: 1369, startPoint y: 587, endPoint x: 1397, endPoint y: 578, distance: 29.4
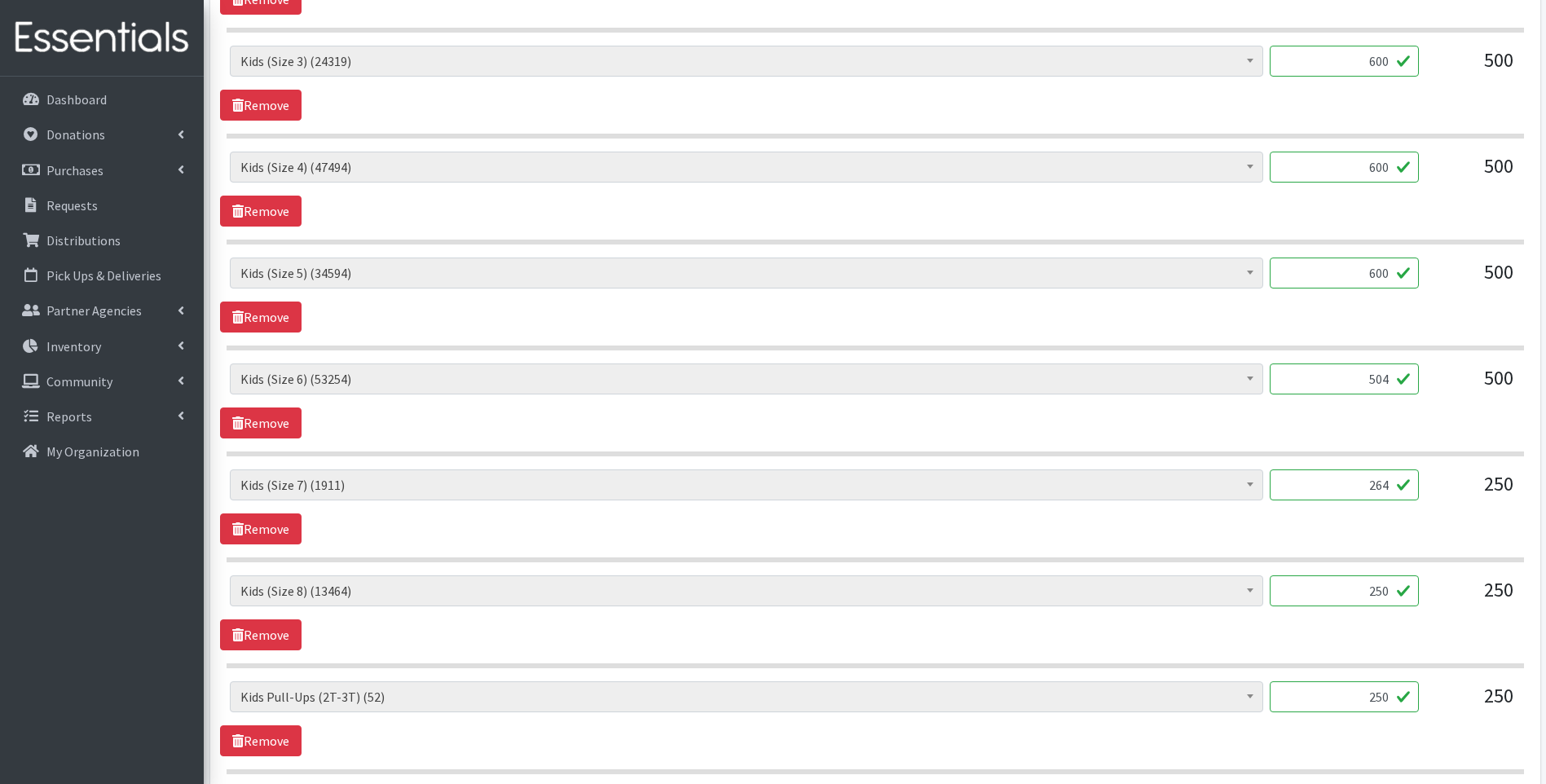
click at [1397, 578] on input "250" at bounding box center [1344, 590] width 150 height 31
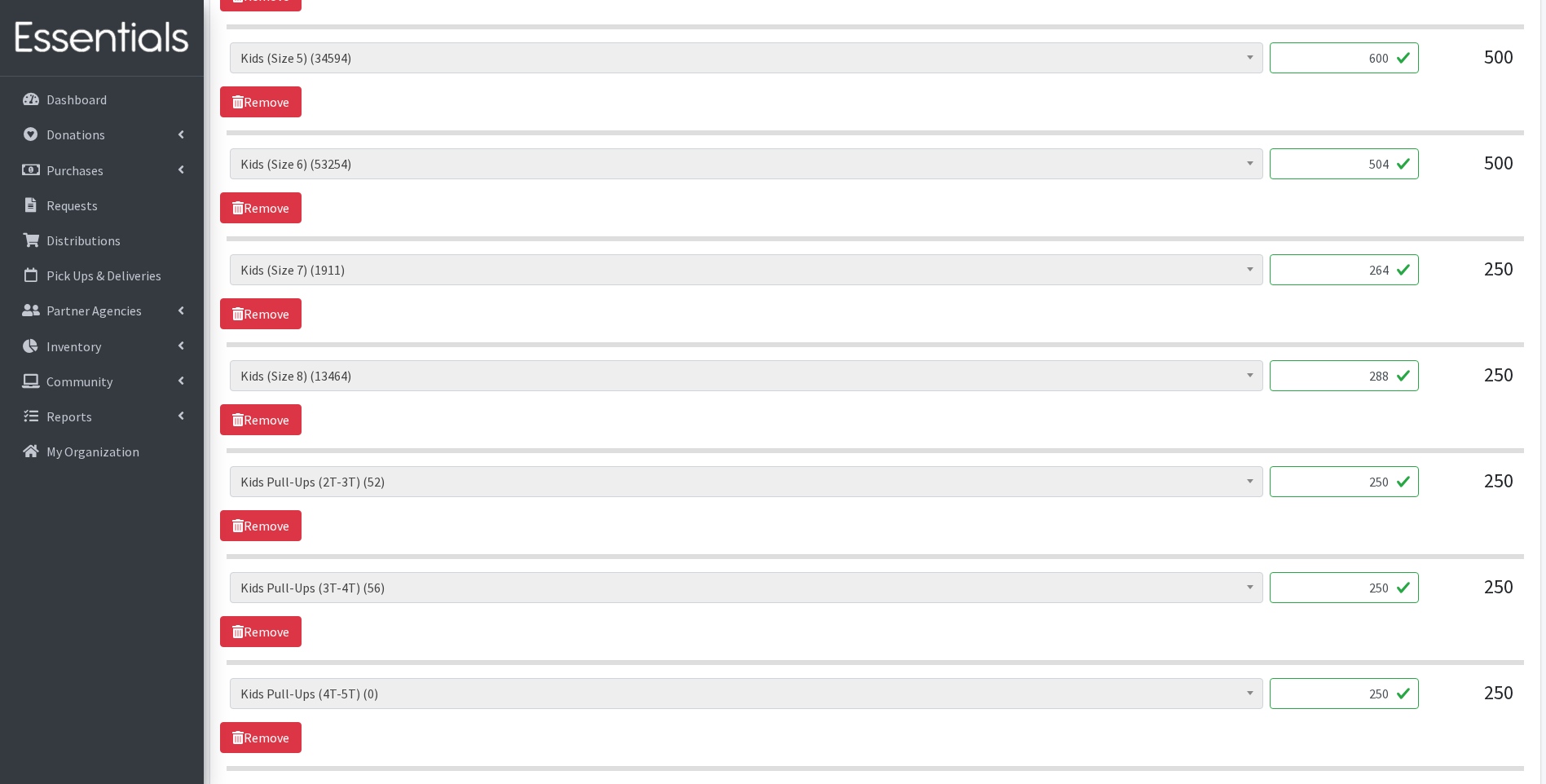
scroll to position [1249, 0]
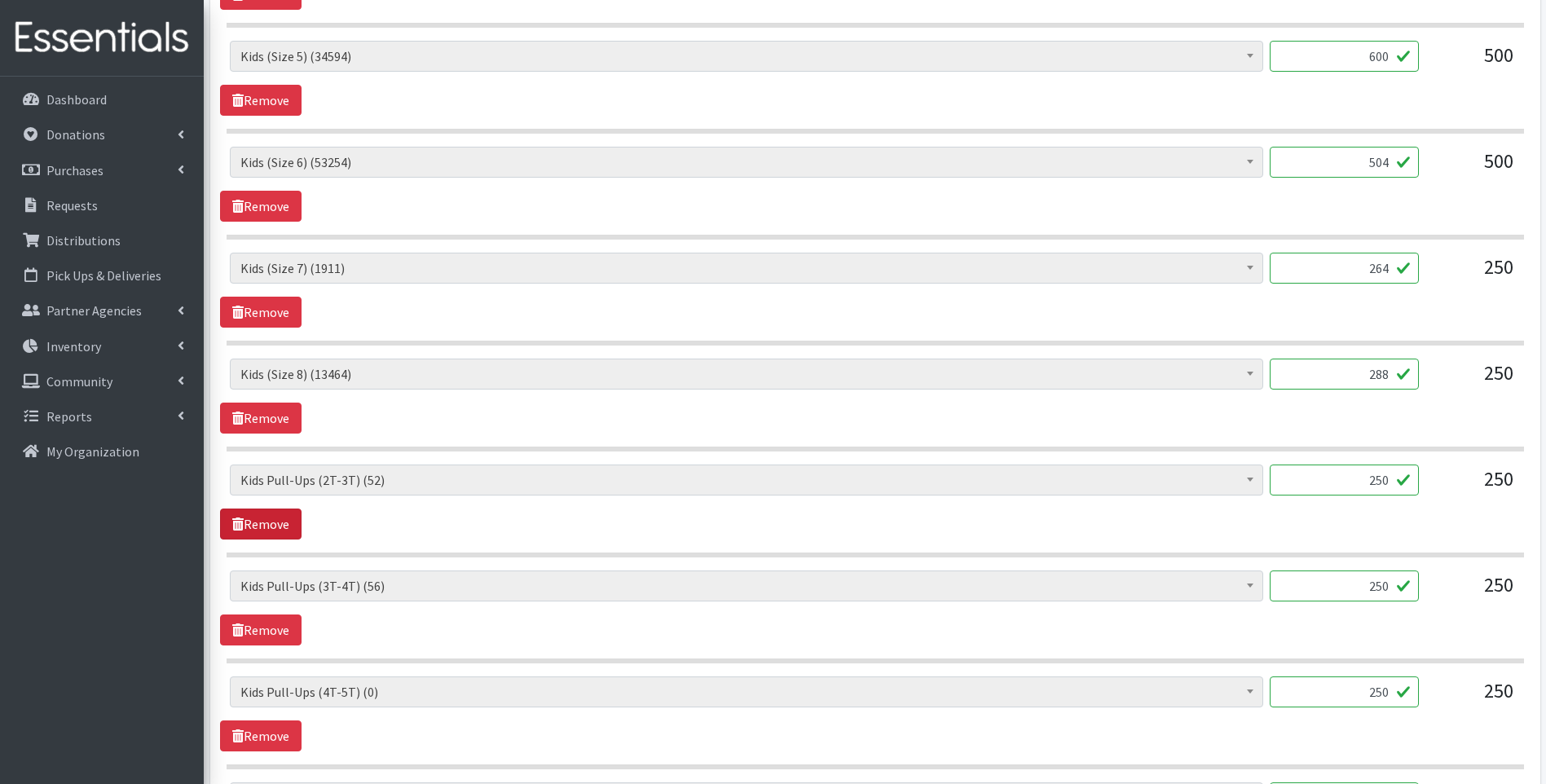
type input "288"
click at [260, 519] on link "Remove" at bounding box center [261, 523] width 82 height 31
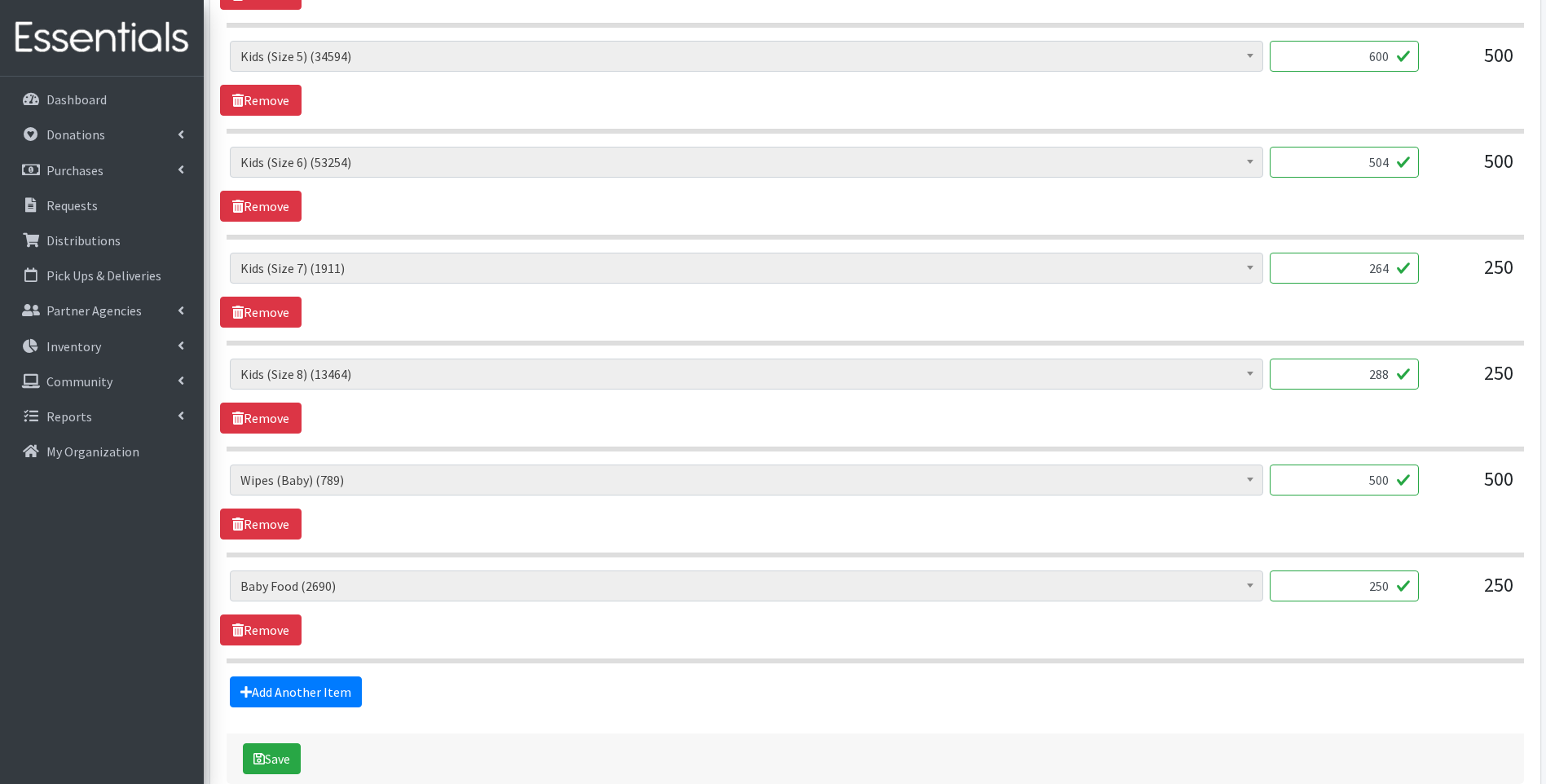
drag, startPoint x: 1341, startPoint y: 473, endPoint x: 1403, endPoint y: 454, distance: 64.8
click at [1421, 460] on div "Baby Food (2690) Blood Pressure Cuff (0) Car Seat (20) Children's Disposable Un…" at bounding box center [874, 87] width 1297 height 1152
type input "54"
click at [283, 623] on link "Remove" at bounding box center [261, 629] width 82 height 31
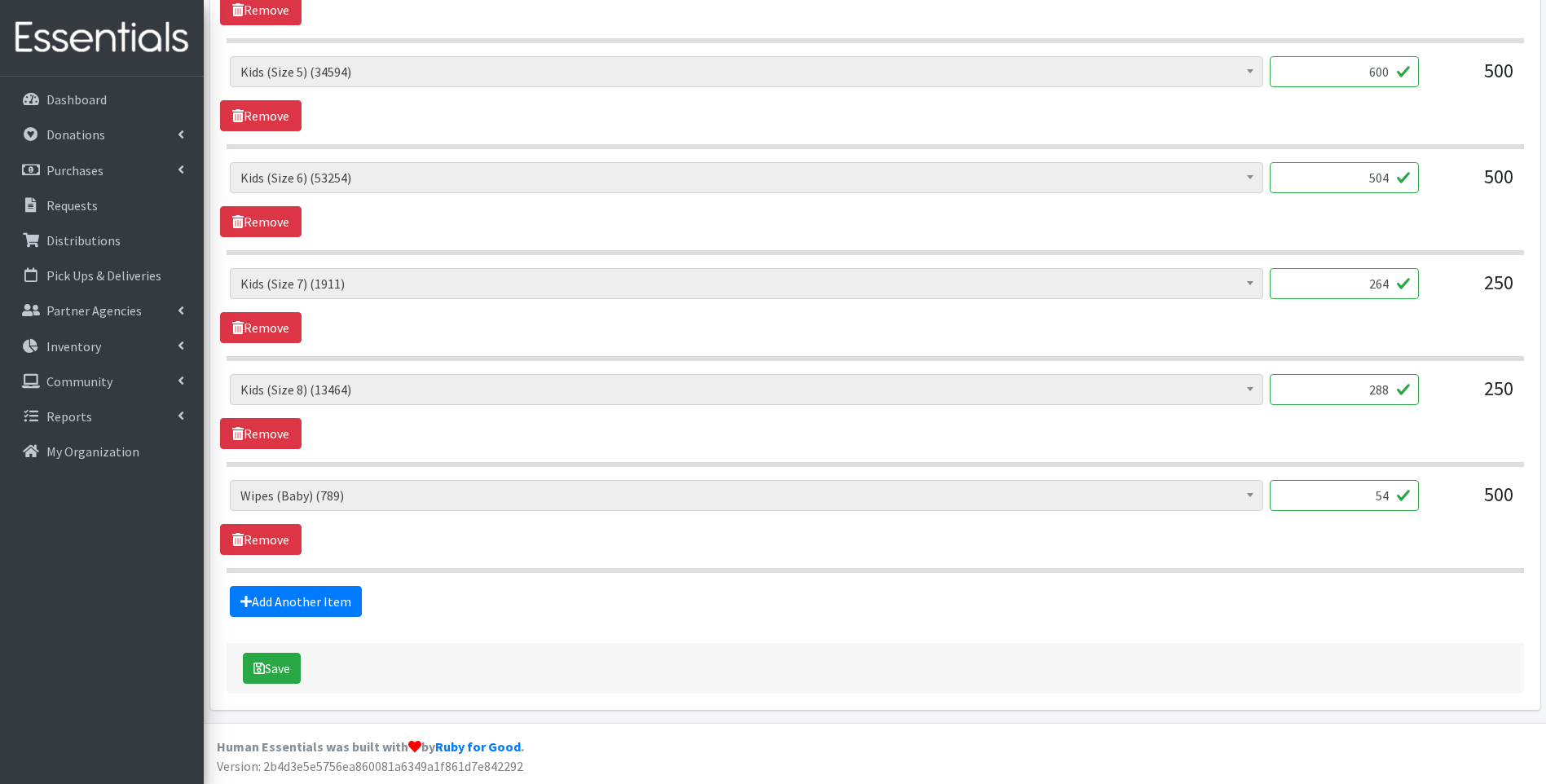
scroll to position [1233, 0]
click at [296, 670] on button "Save" at bounding box center [271, 667] width 58 height 31
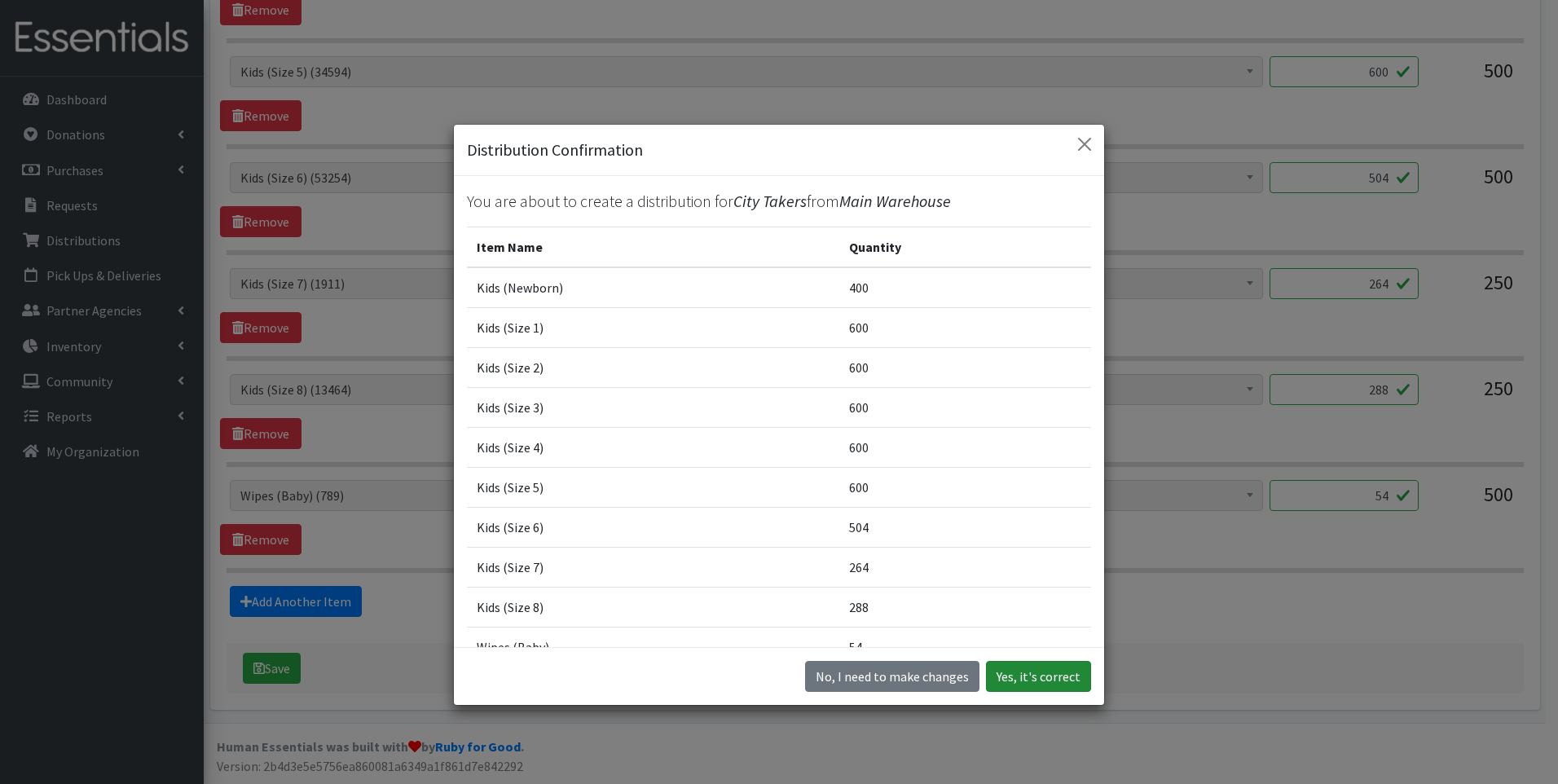
click at [1041, 677] on button "Yes, it's correct" at bounding box center [1039, 675] width 105 height 31
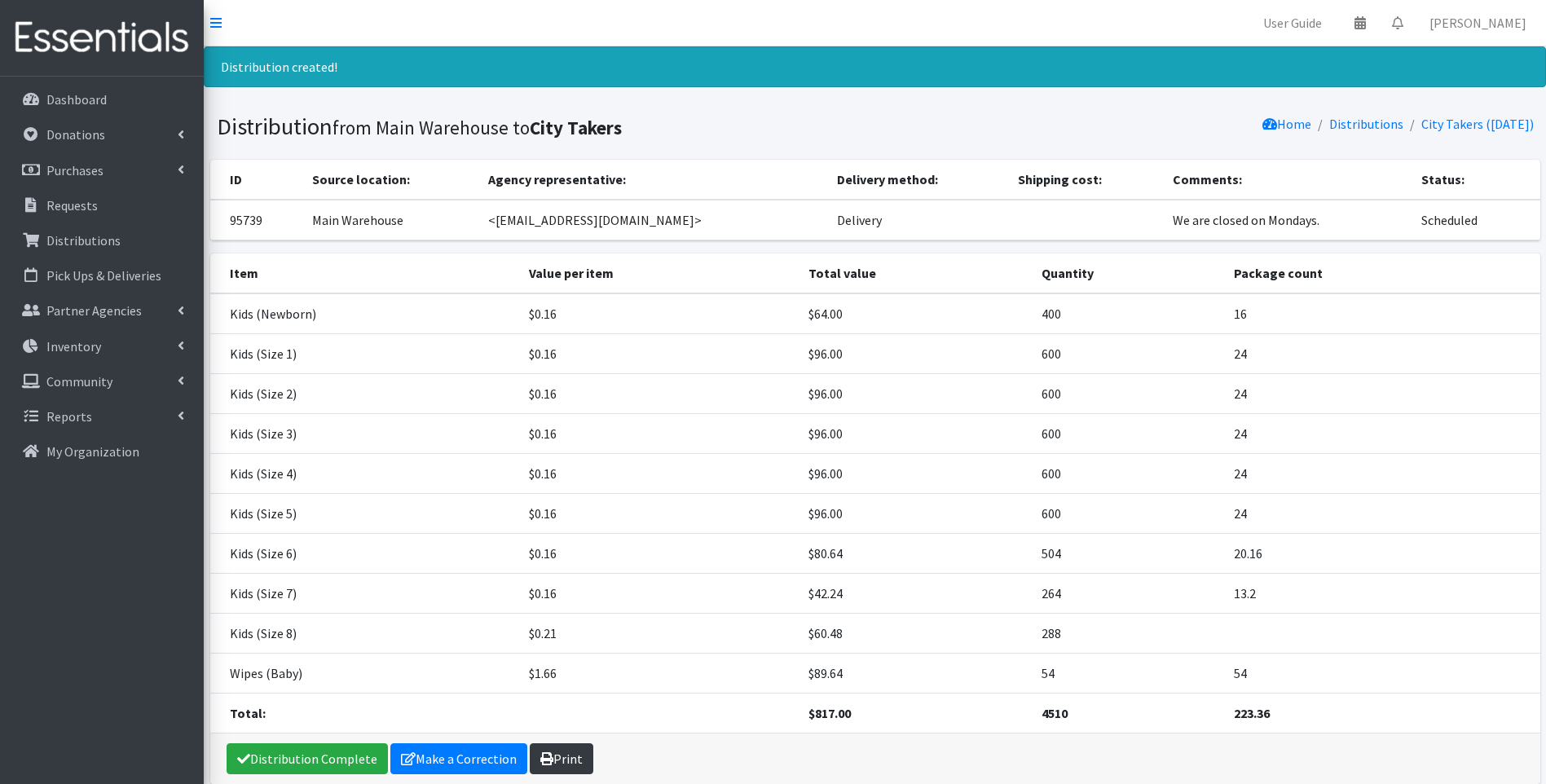
click at [554, 746] on link "Print" at bounding box center [561, 758] width 63 height 31
click at [303, 756] on link "Distribution Complete" at bounding box center [306, 758] width 161 height 31
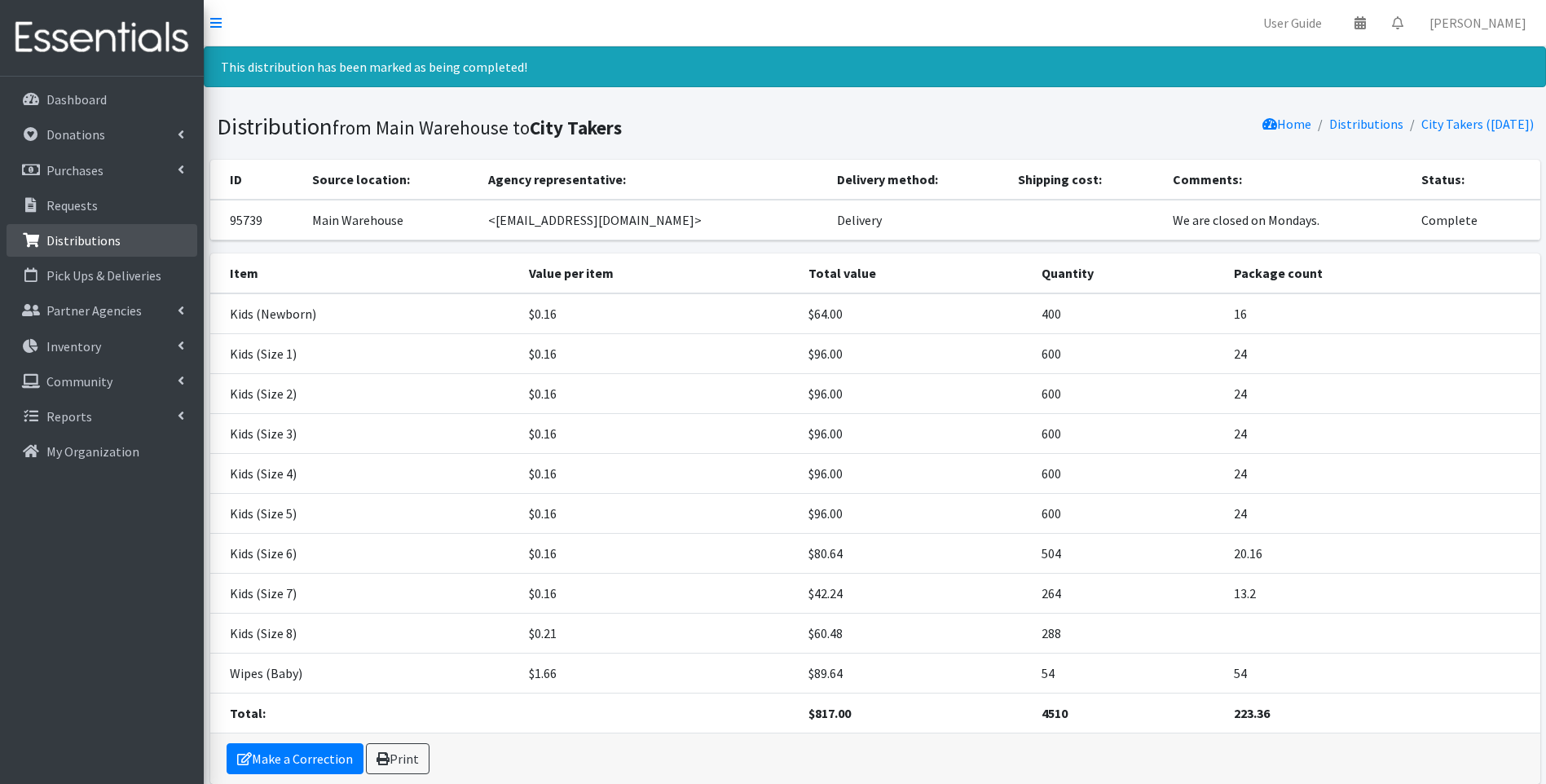
click at [94, 236] on p "Distributions" at bounding box center [83, 240] width 74 height 16
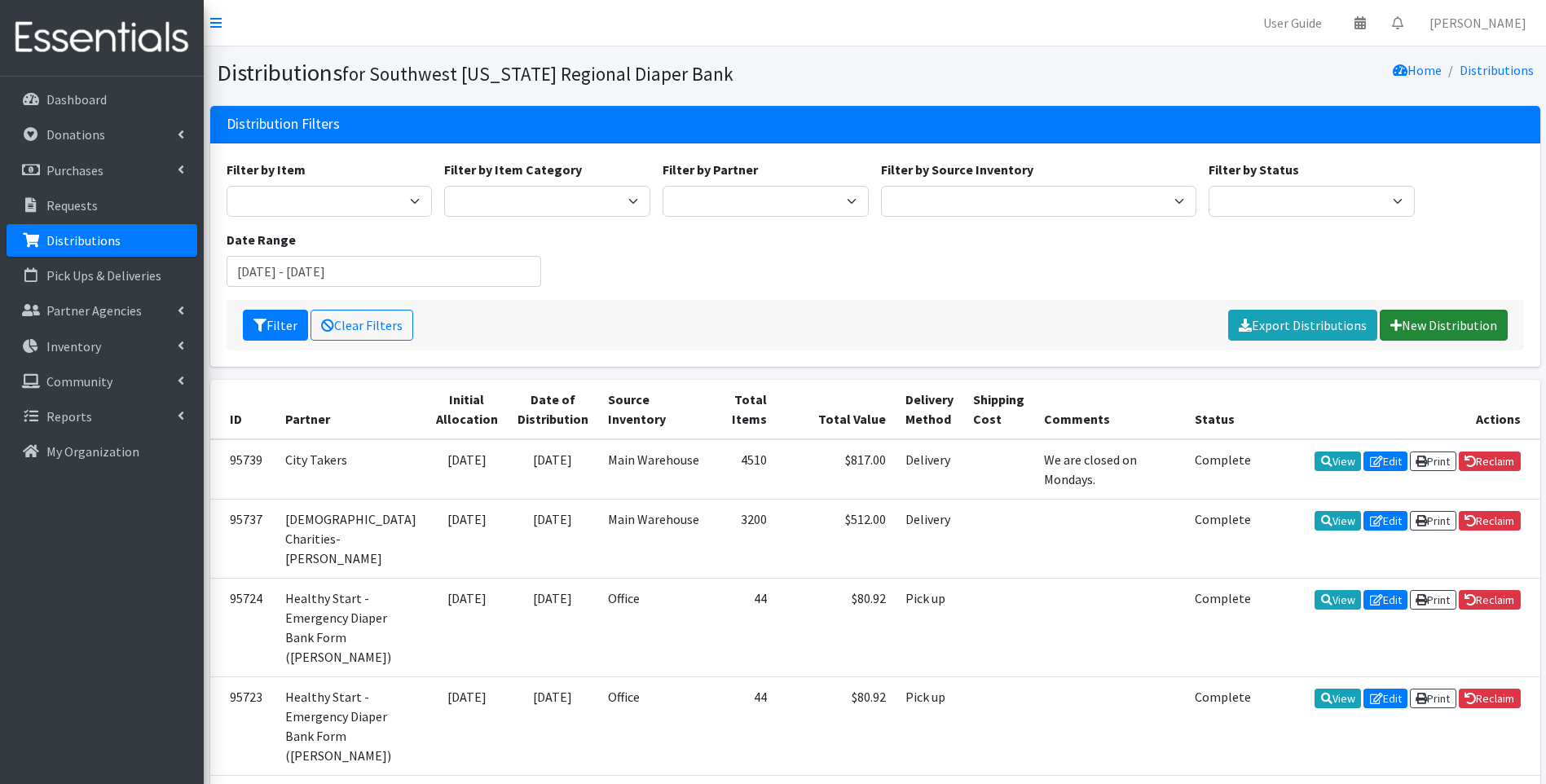
click at [1424, 323] on link "New Distribution" at bounding box center [1444, 325] width 128 height 31
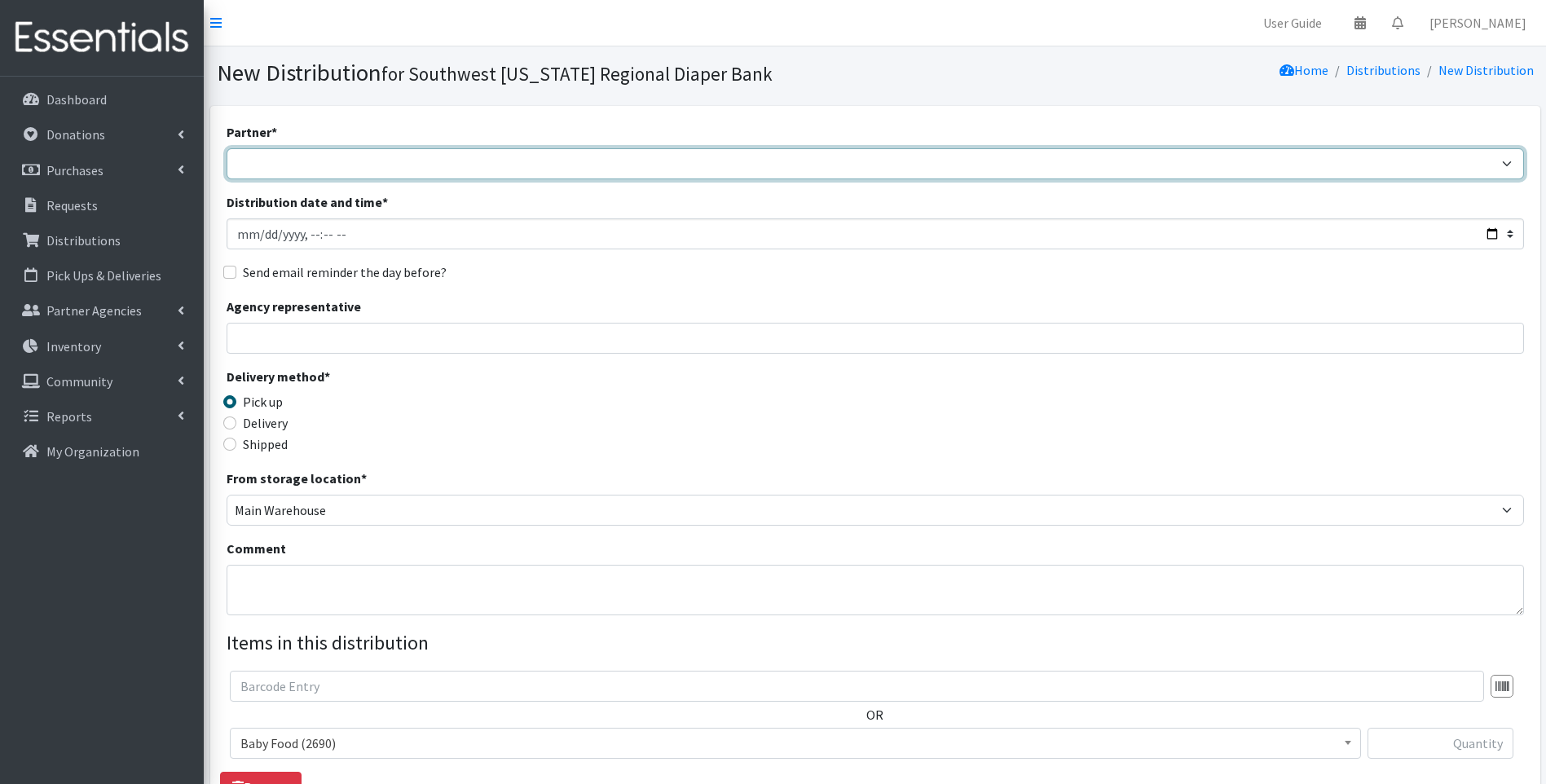
click at [405, 157] on select "ACT Abuse Counseling & Treatment Bayshore Fire Department Bonita Springs Assist…" at bounding box center [874, 164] width 1297 height 31
select select "3727"
click at [226, 149] on select "ACT Abuse Counseling & Treatment Bayshore Fire Department Bonita Springs Assist…" at bounding box center [874, 164] width 1297 height 31
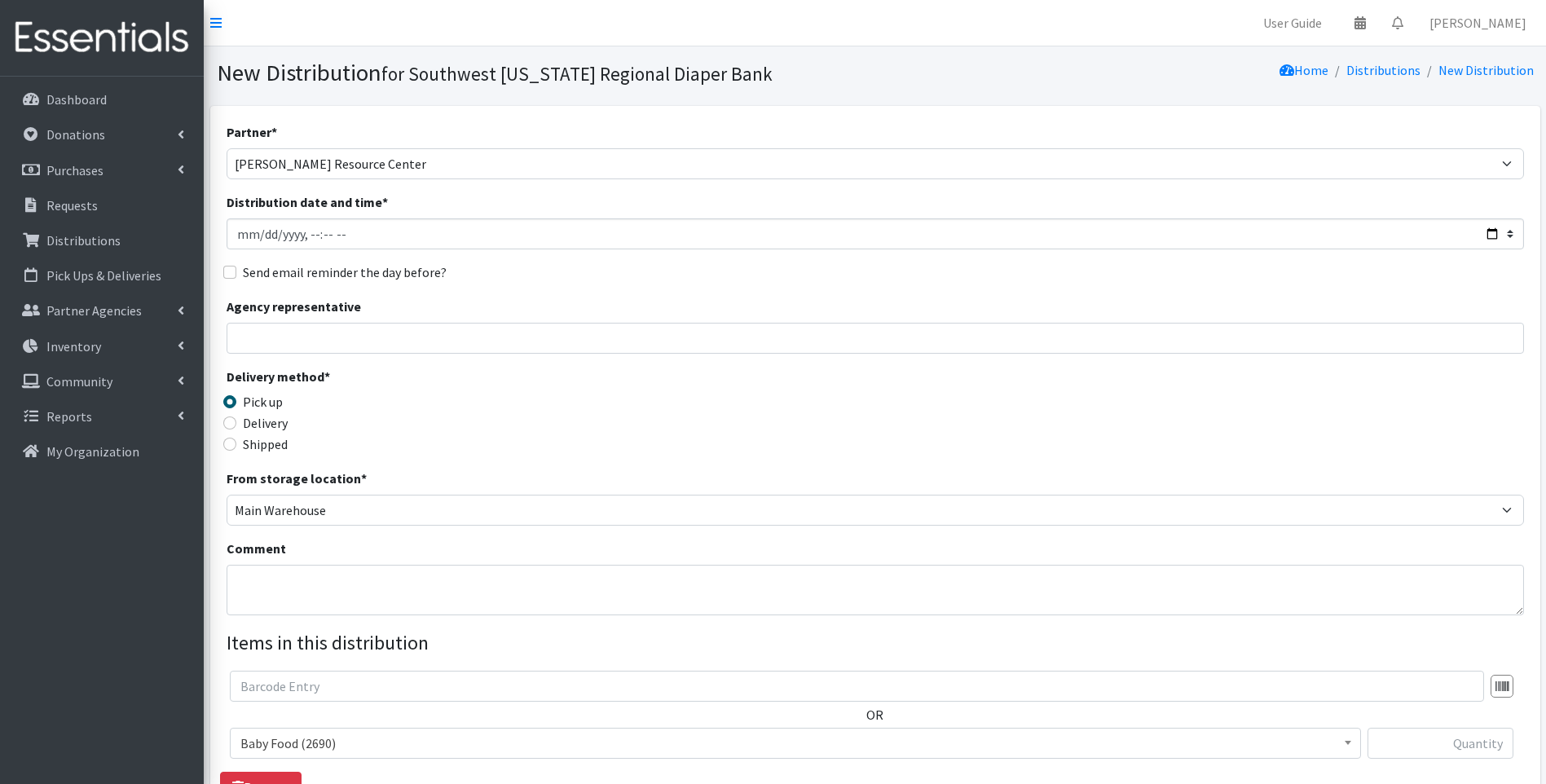
click at [247, 423] on label "Delivery" at bounding box center [265, 423] width 45 height 20
click at [236, 423] on input "Delivery" at bounding box center [230, 423] width 13 height 13
radio input "true"
click at [1492, 236] on input "Distribution date and time *" at bounding box center [874, 233] width 1297 height 31
type input "2025-09-02T10:00"
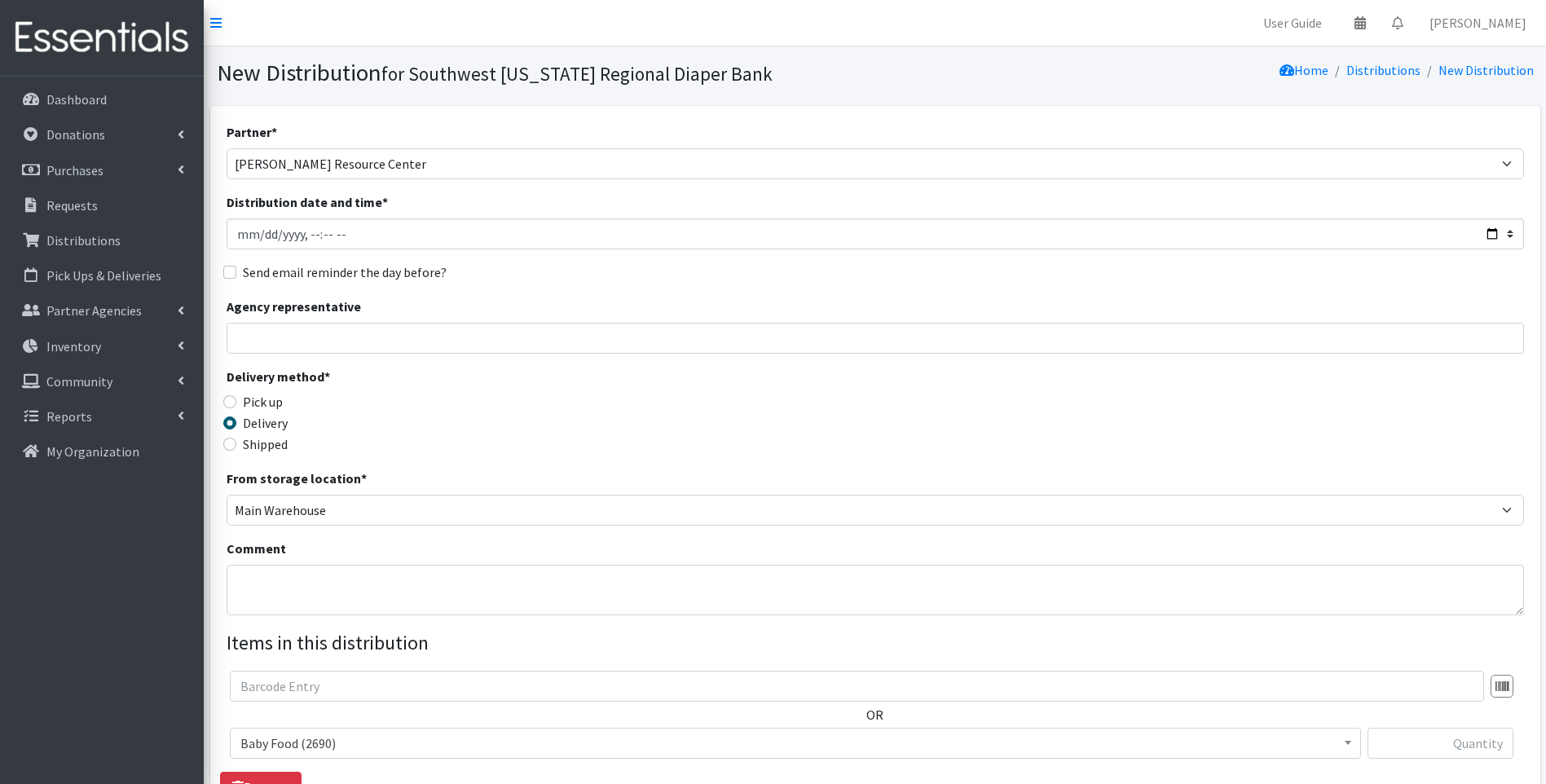
click at [653, 387] on div "Delivery method * Pick up Delivery Shipped Shipping cost" at bounding box center [874, 417] width 1297 height 101
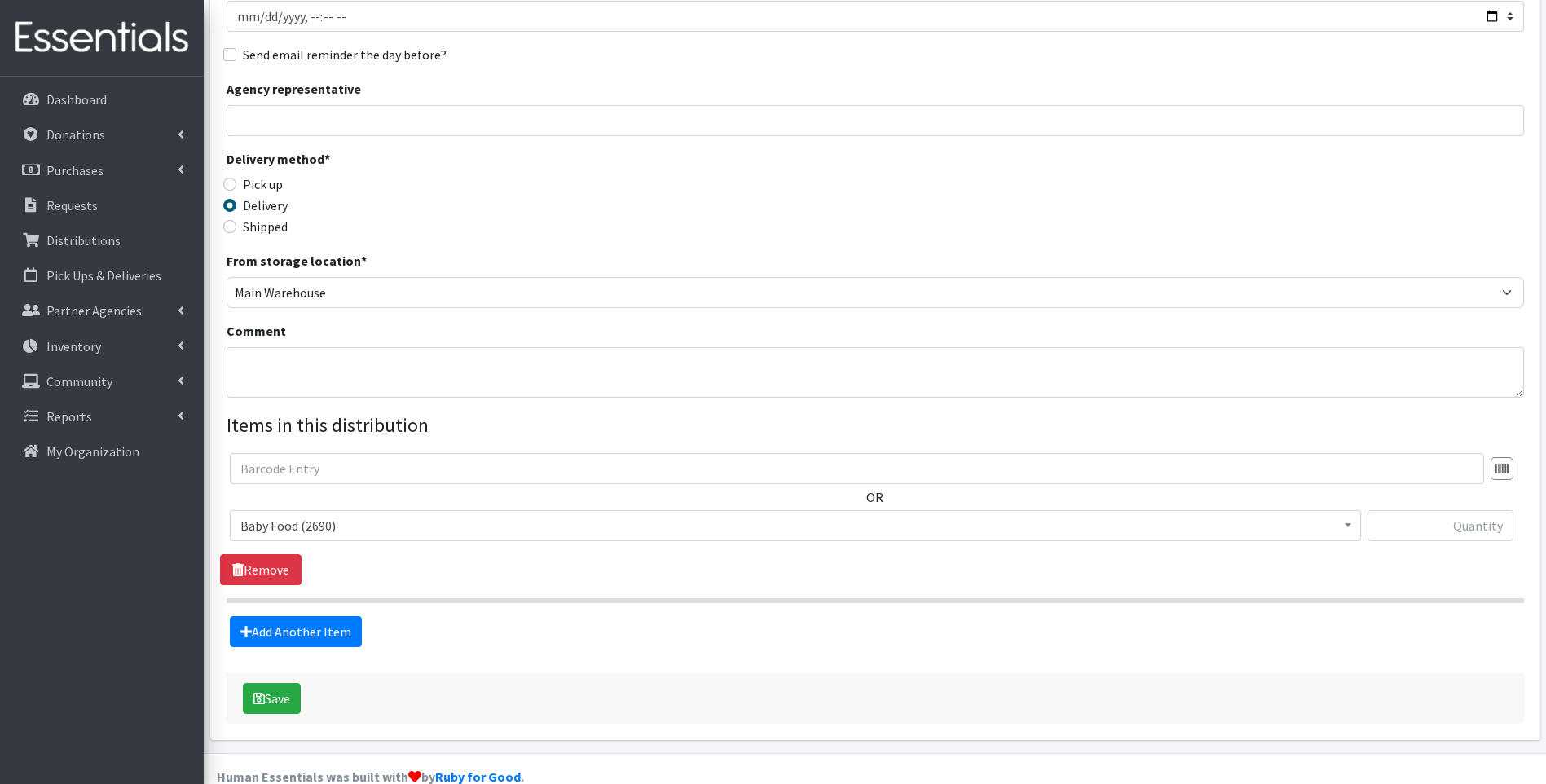
scroll to position [247, 0]
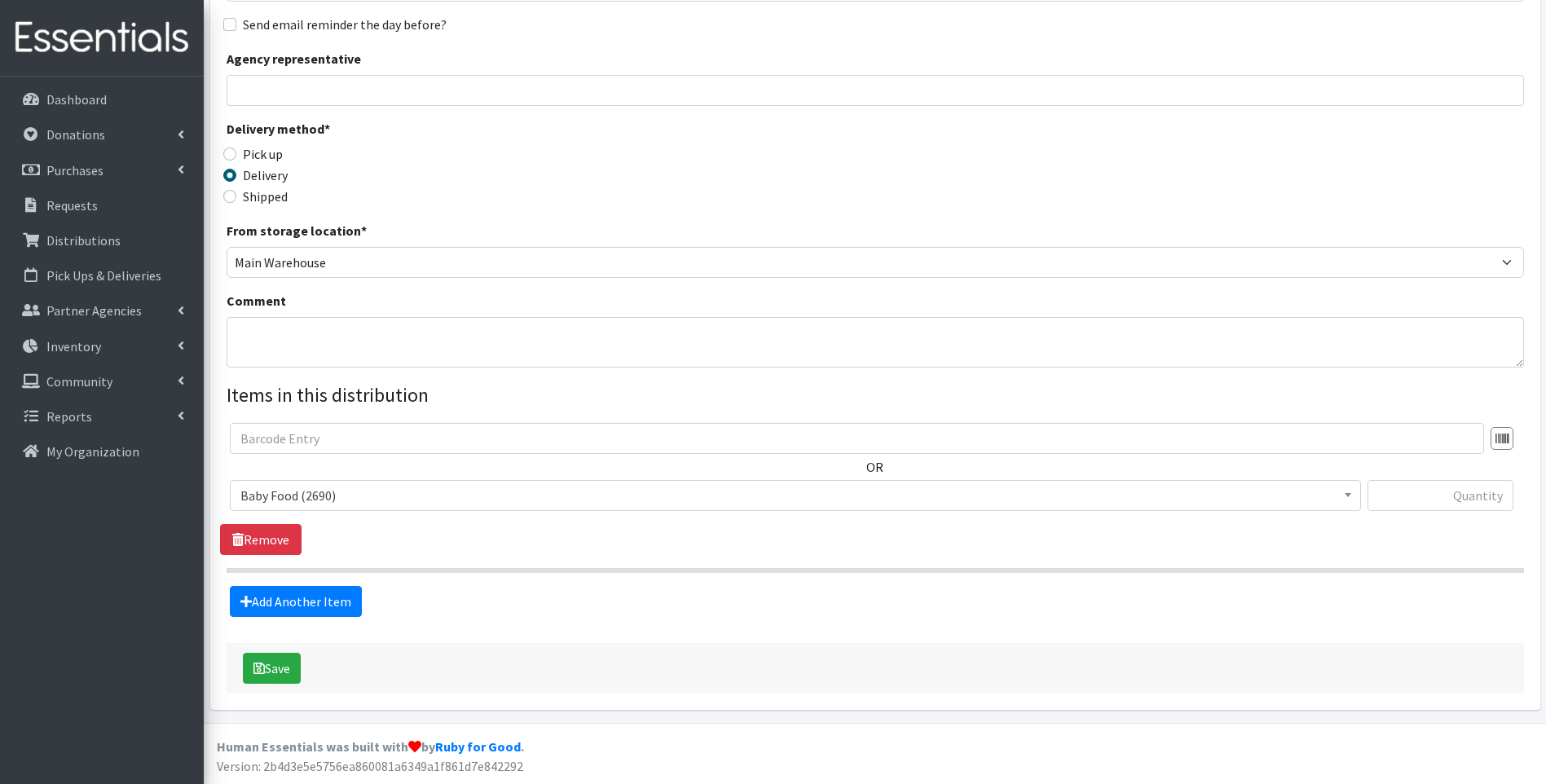
click at [619, 497] on span "Baby Food (2690)" at bounding box center [795, 496] width 1110 height 23
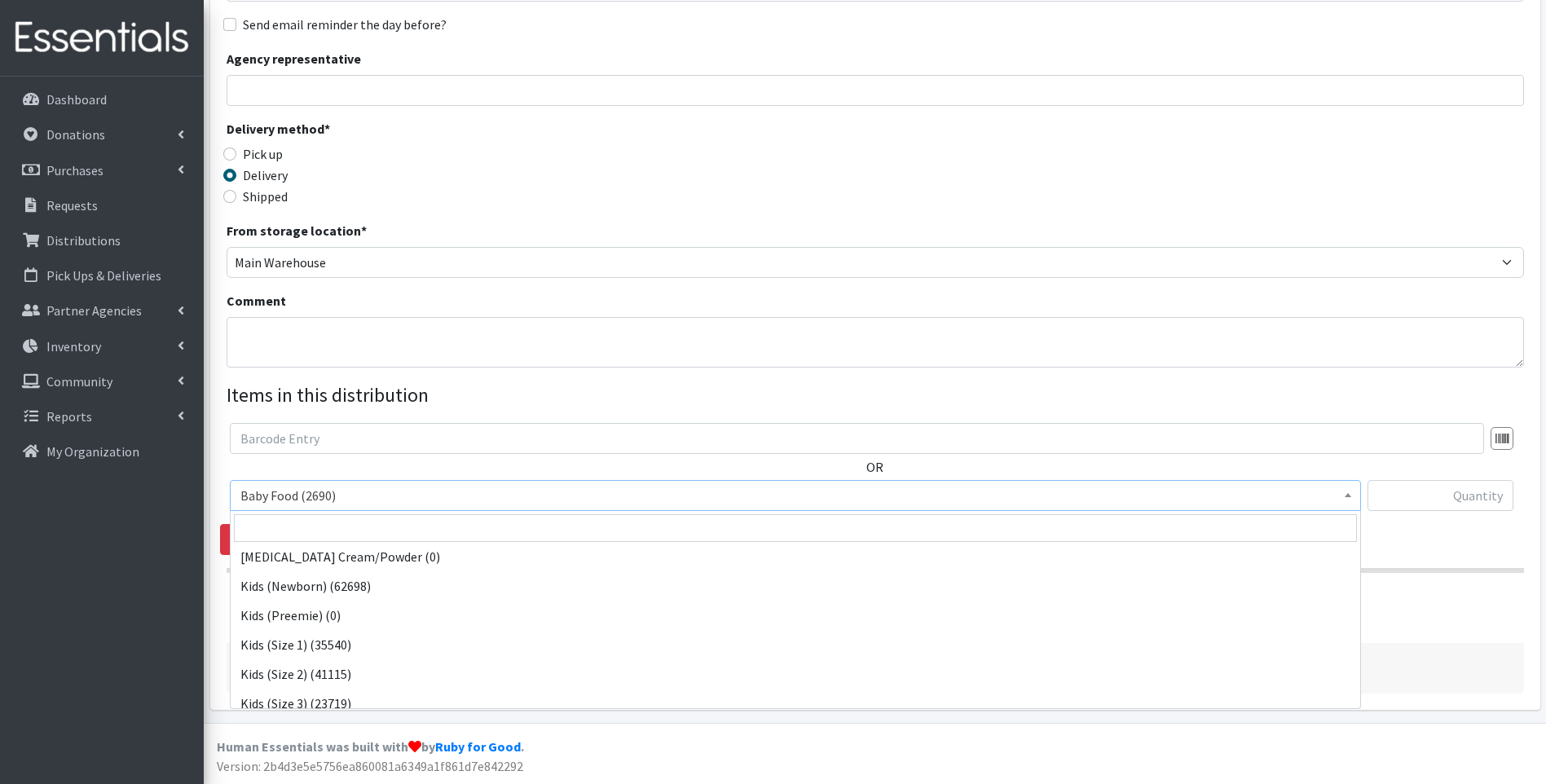
scroll to position [163, 0]
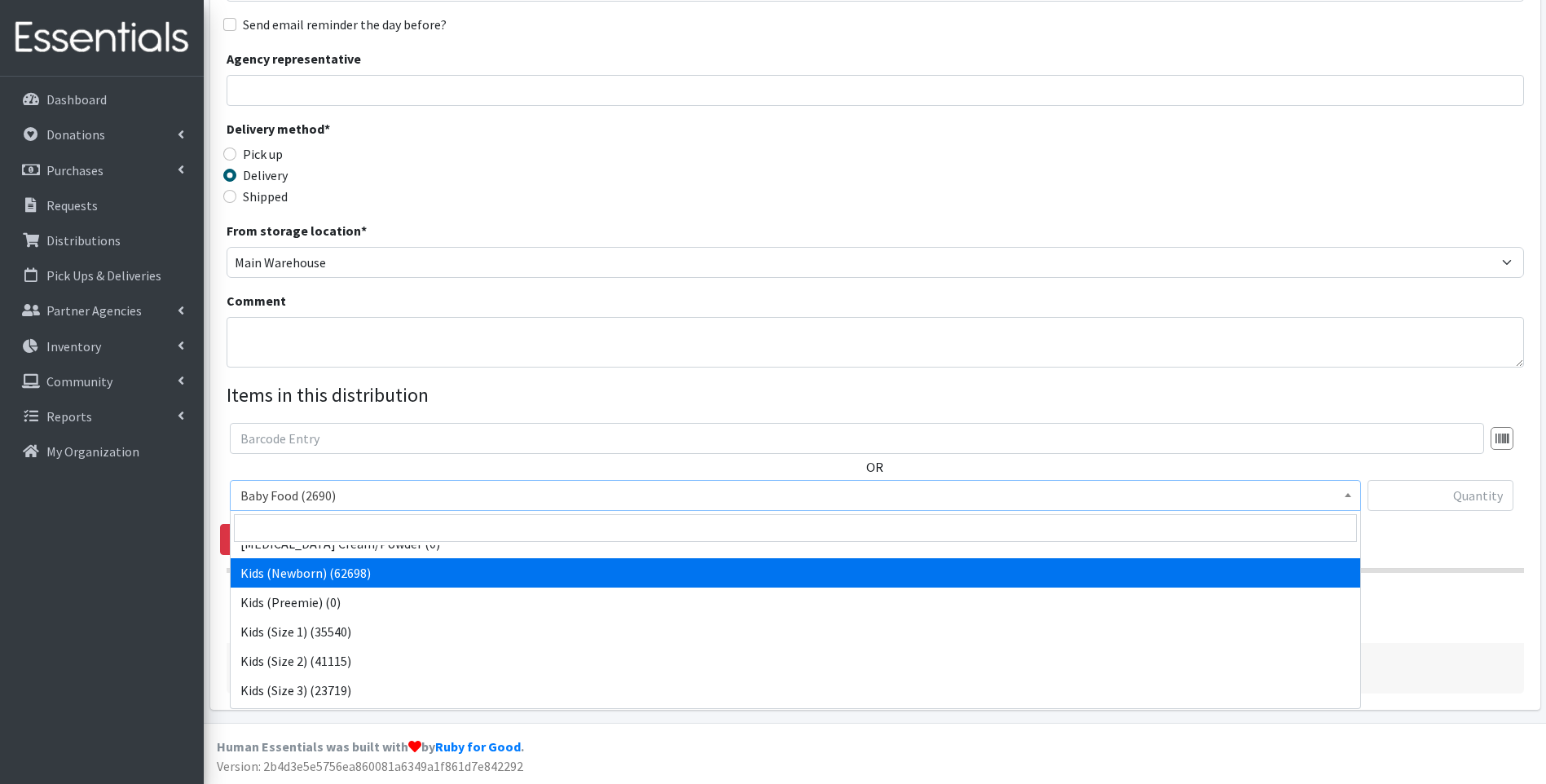
select select "10064"
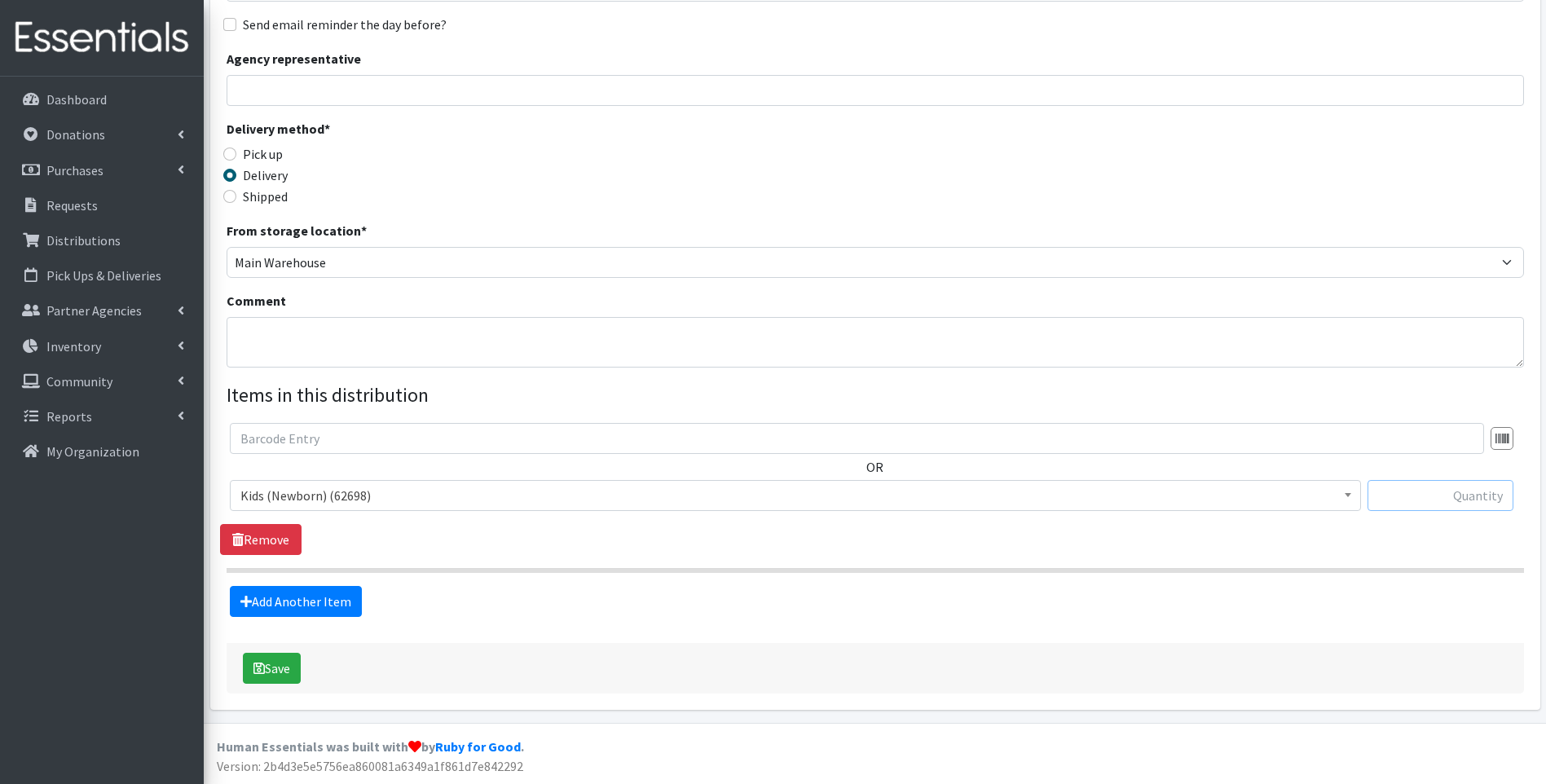
click at [1430, 497] on input "text" at bounding box center [1440, 495] width 146 height 31
type input "448"
click at [327, 609] on link "Add Another Item" at bounding box center [295, 601] width 132 height 31
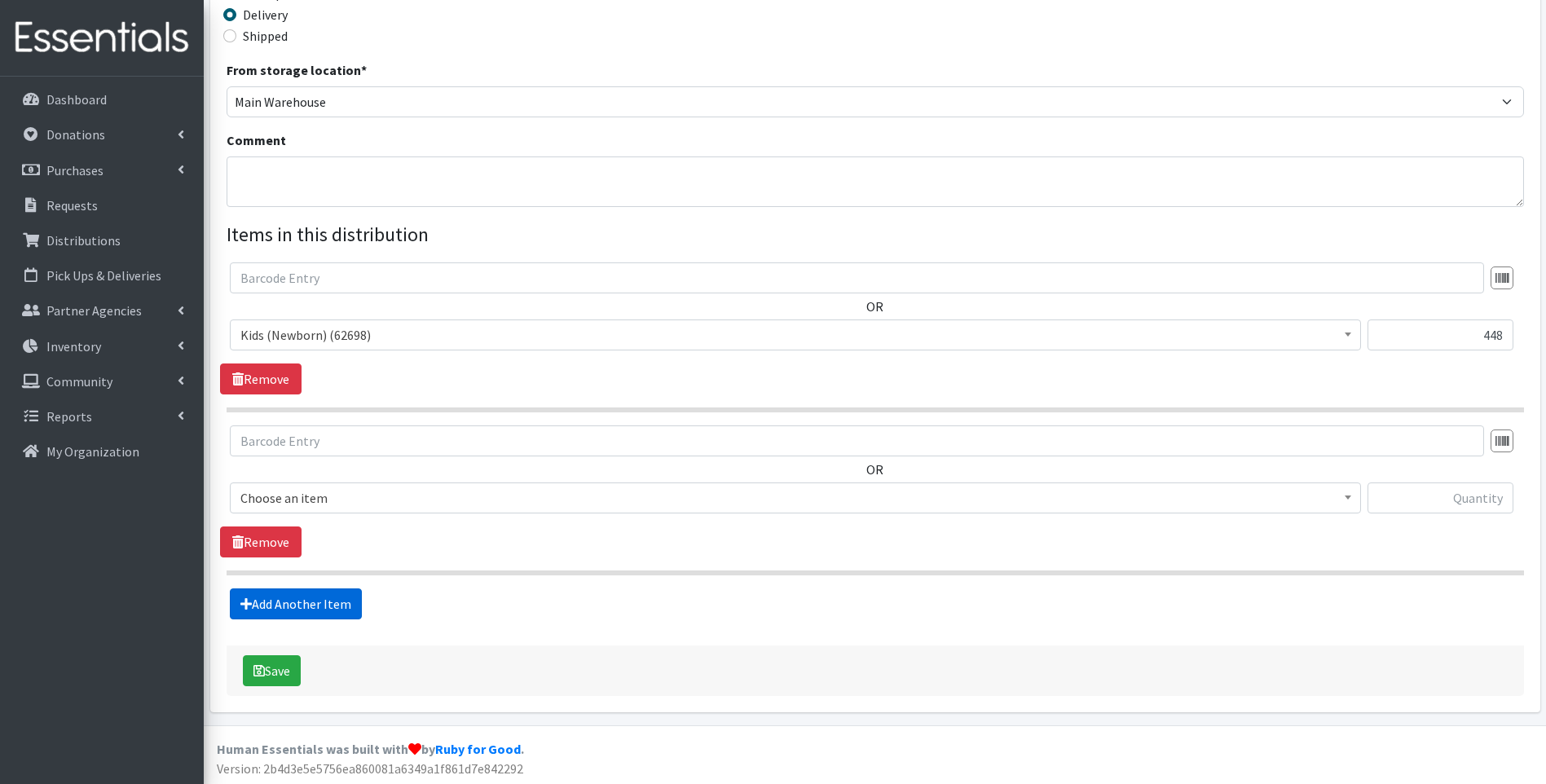
scroll to position [410, 0]
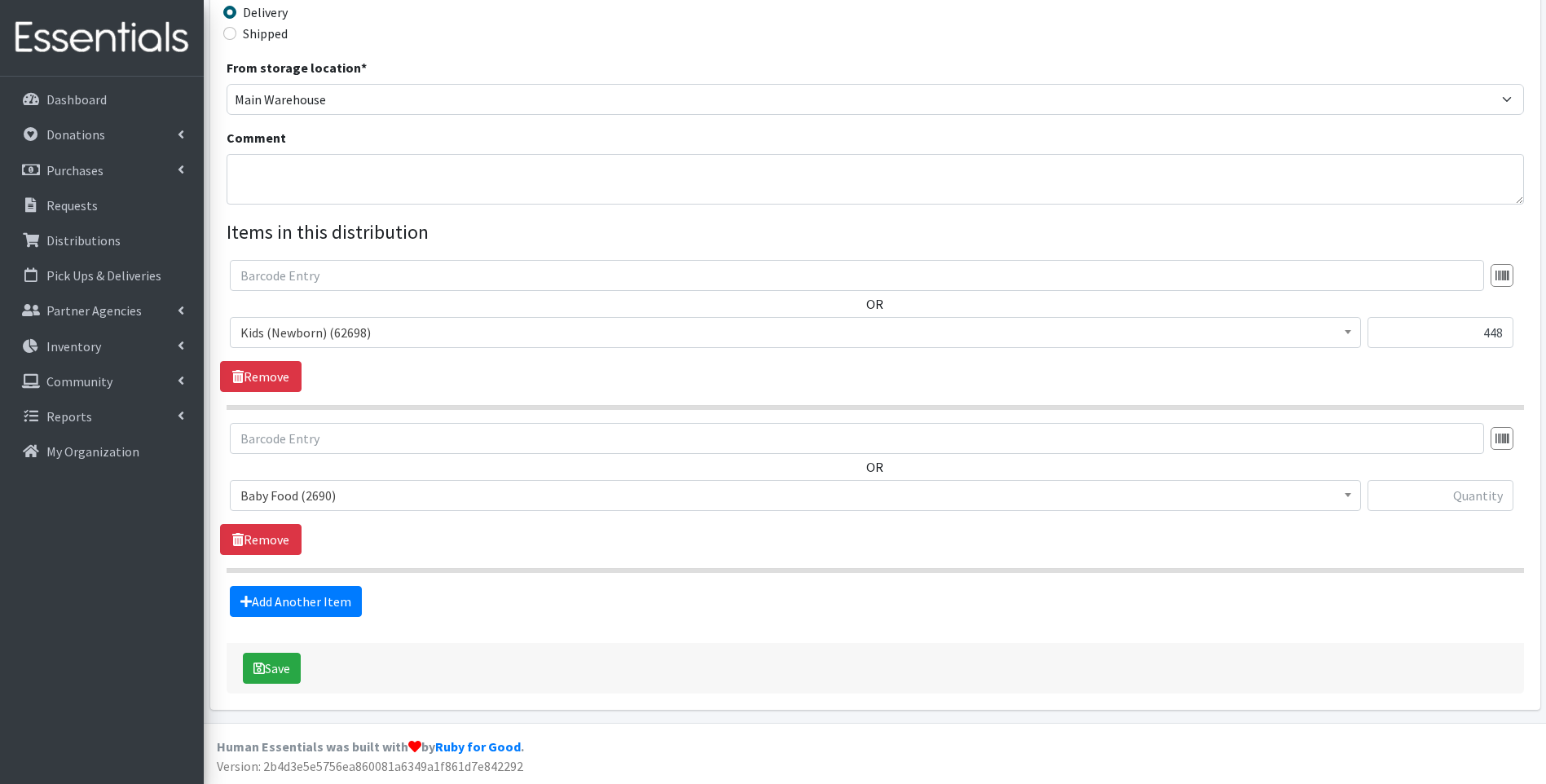
click at [476, 505] on span "Baby Food (2690)" at bounding box center [795, 496] width 1110 height 23
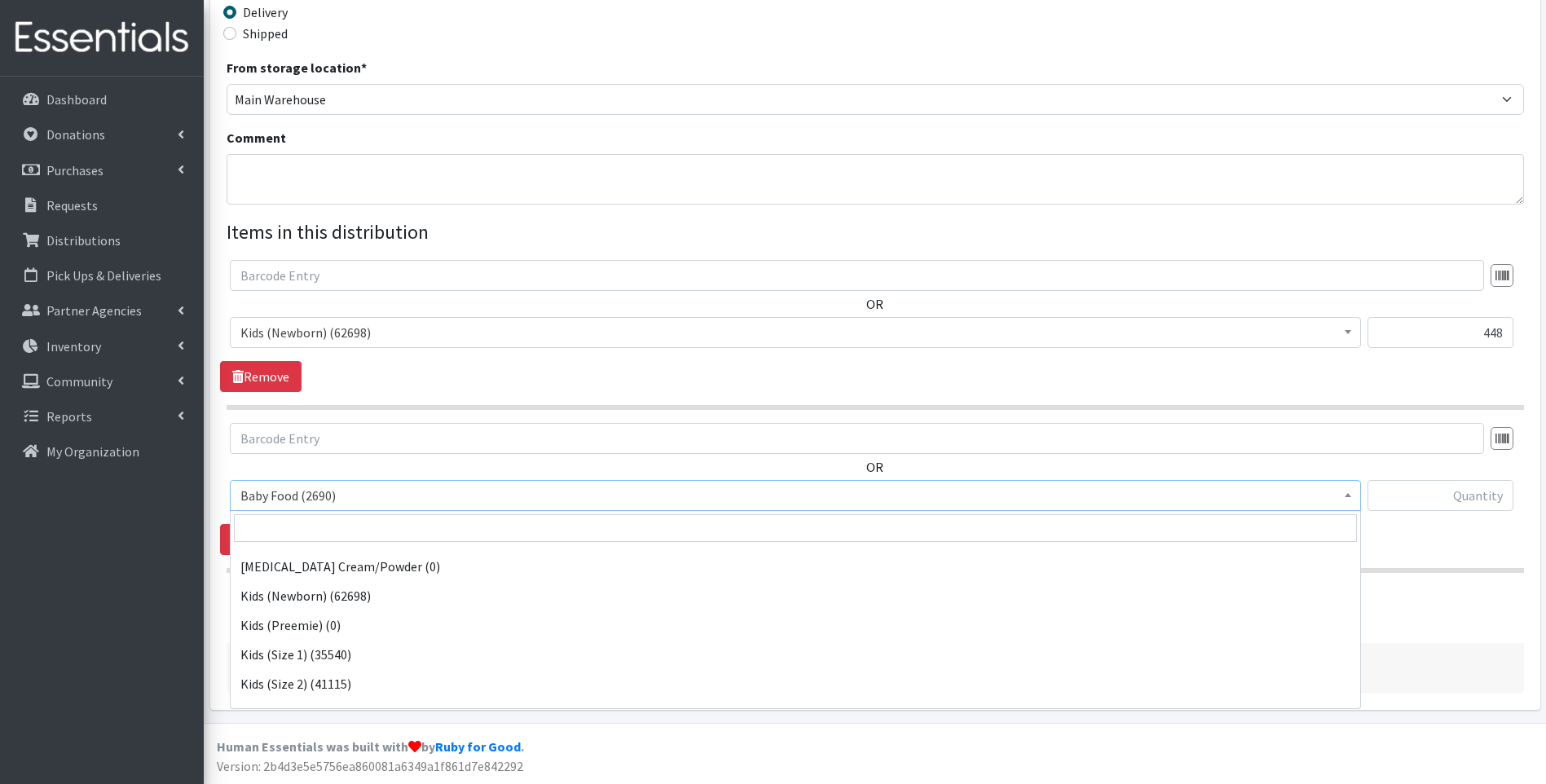
scroll to position [163, 0]
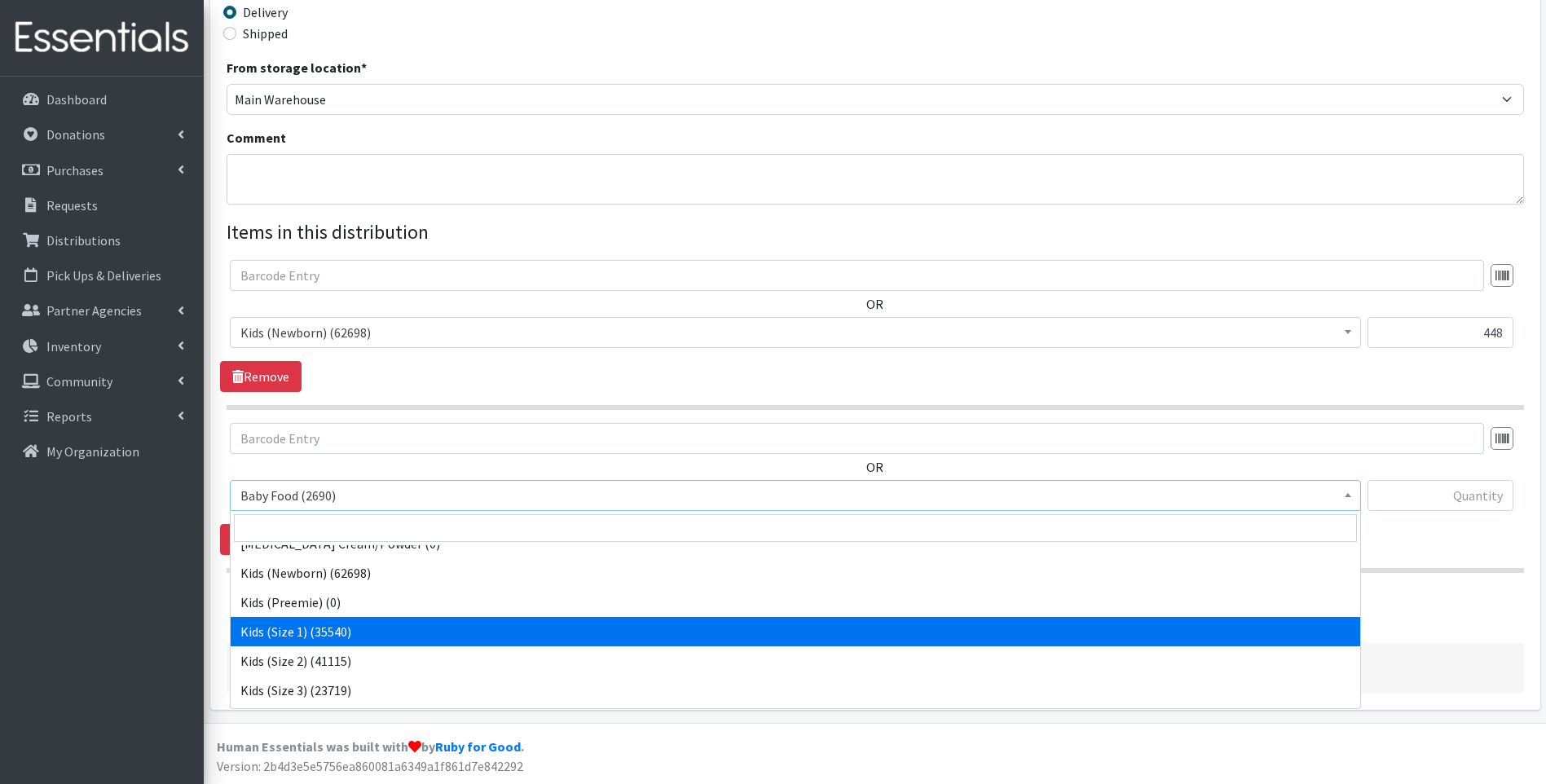
select select "10069"
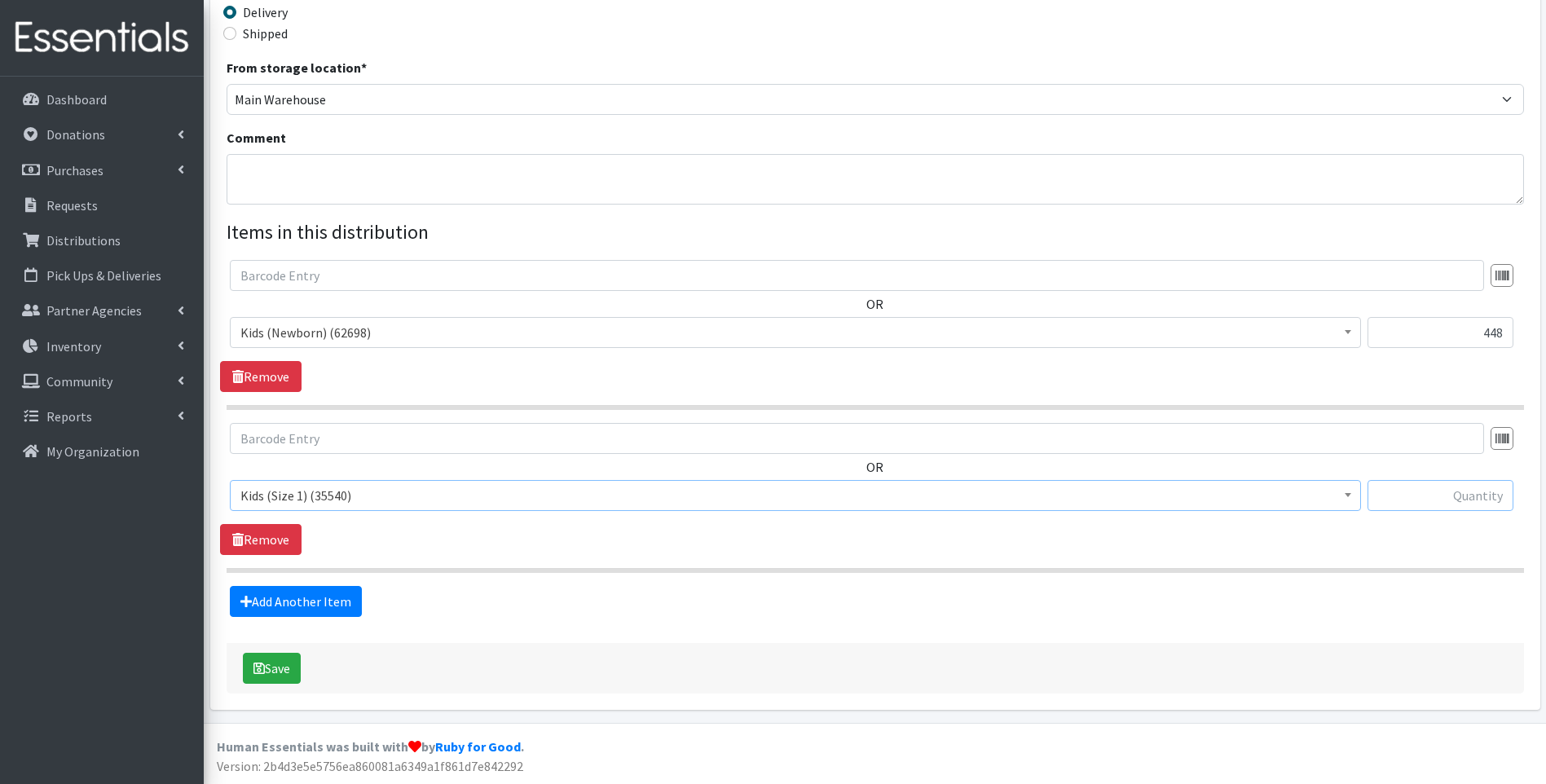
click at [1477, 493] on input "text" at bounding box center [1440, 495] width 146 height 31
type input "400"
click at [294, 602] on link "Add Another Item" at bounding box center [295, 601] width 132 height 31
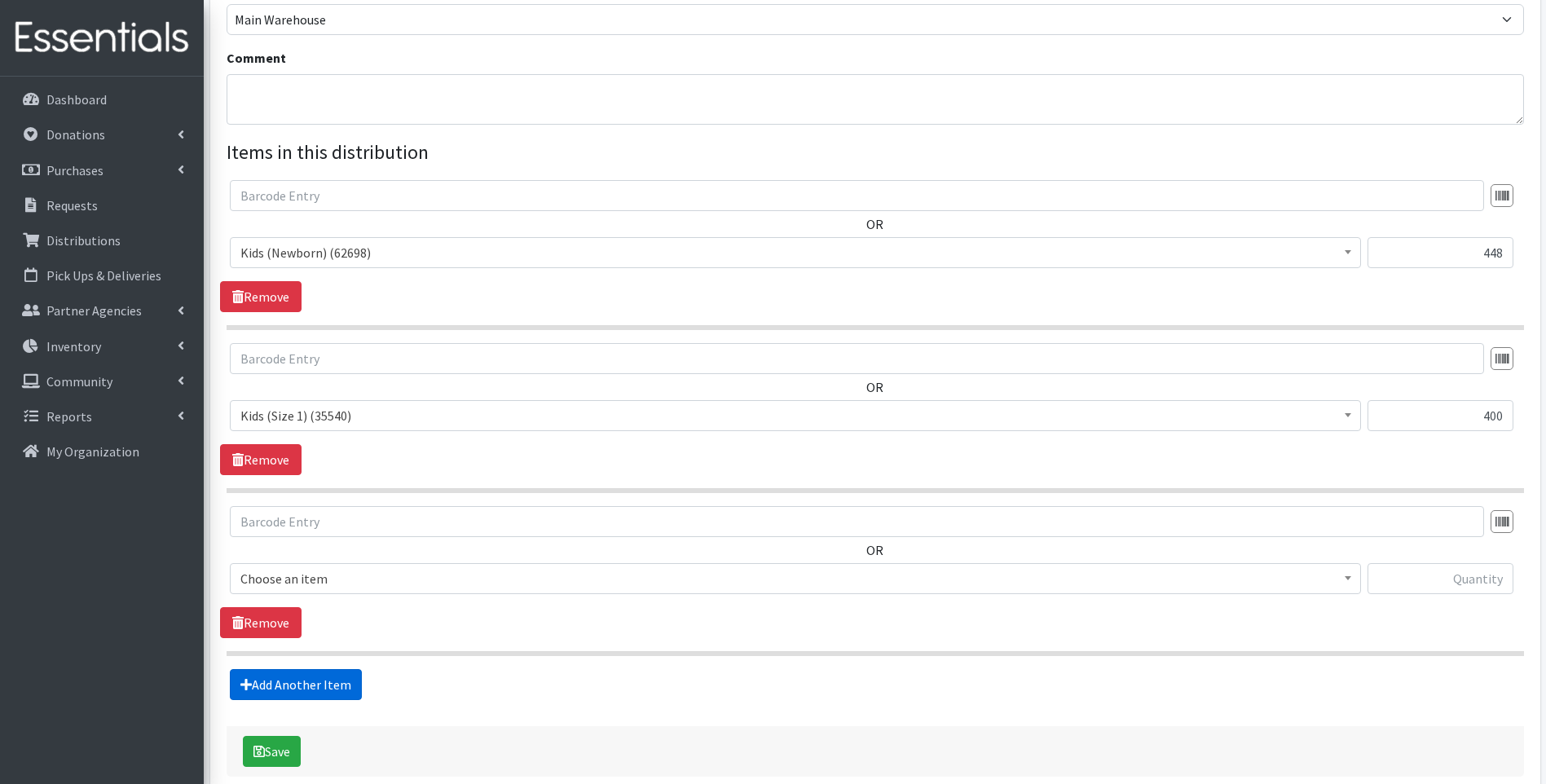
scroll to position [573, 0]
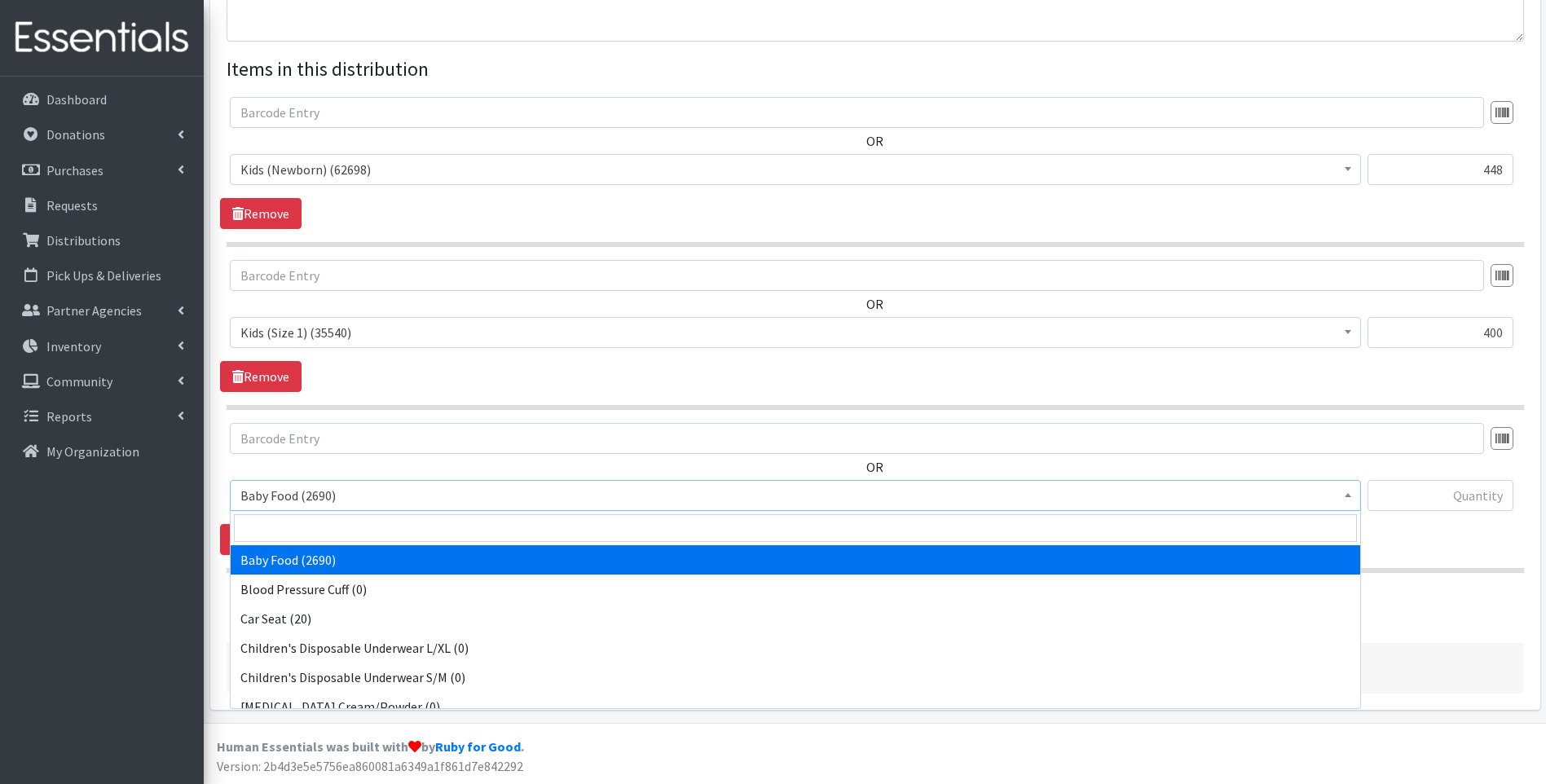
click at [425, 501] on span "Baby Food (2690)" at bounding box center [795, 496] width 1110 height 23
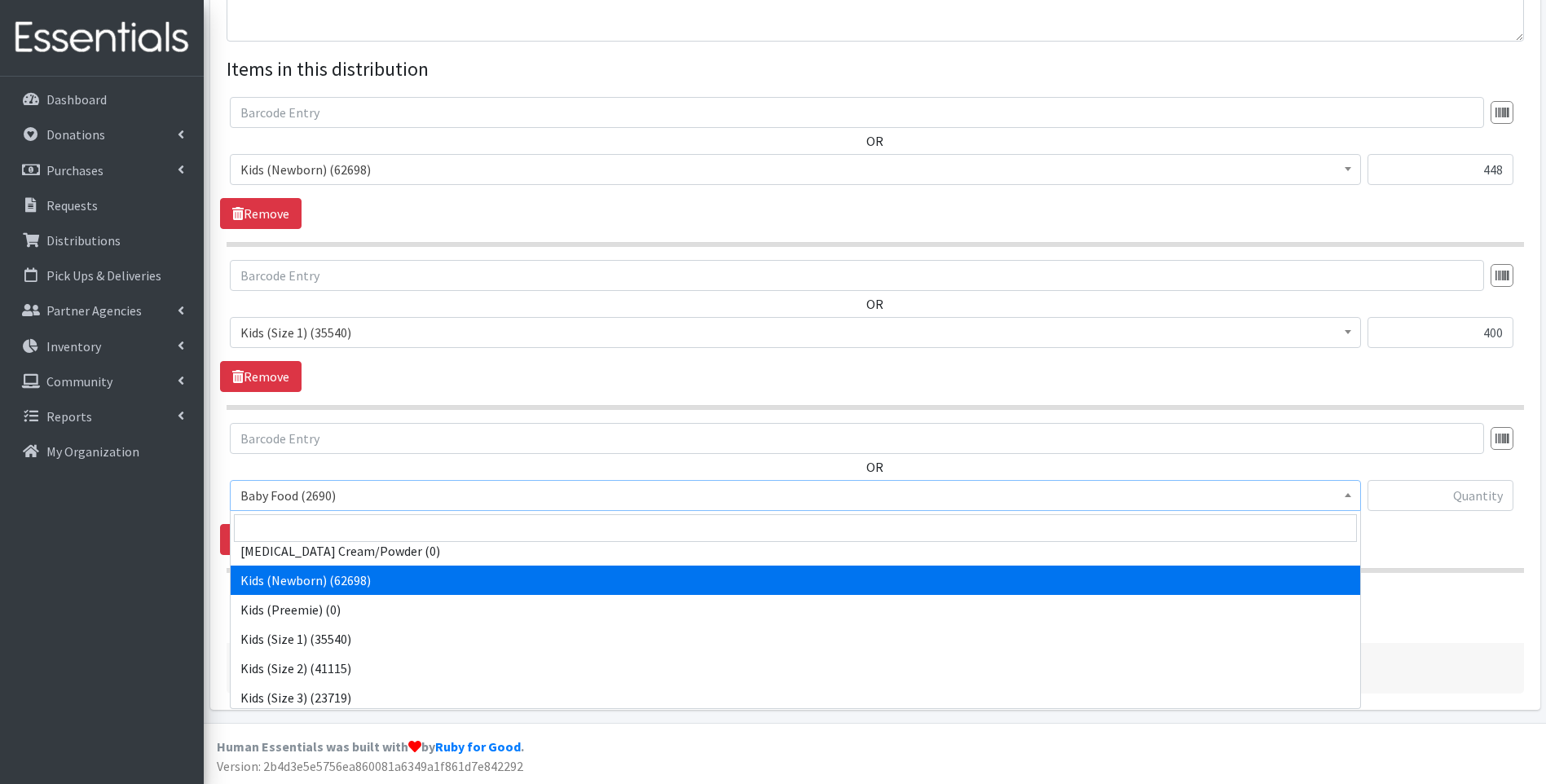
scroll to position [163, 0]
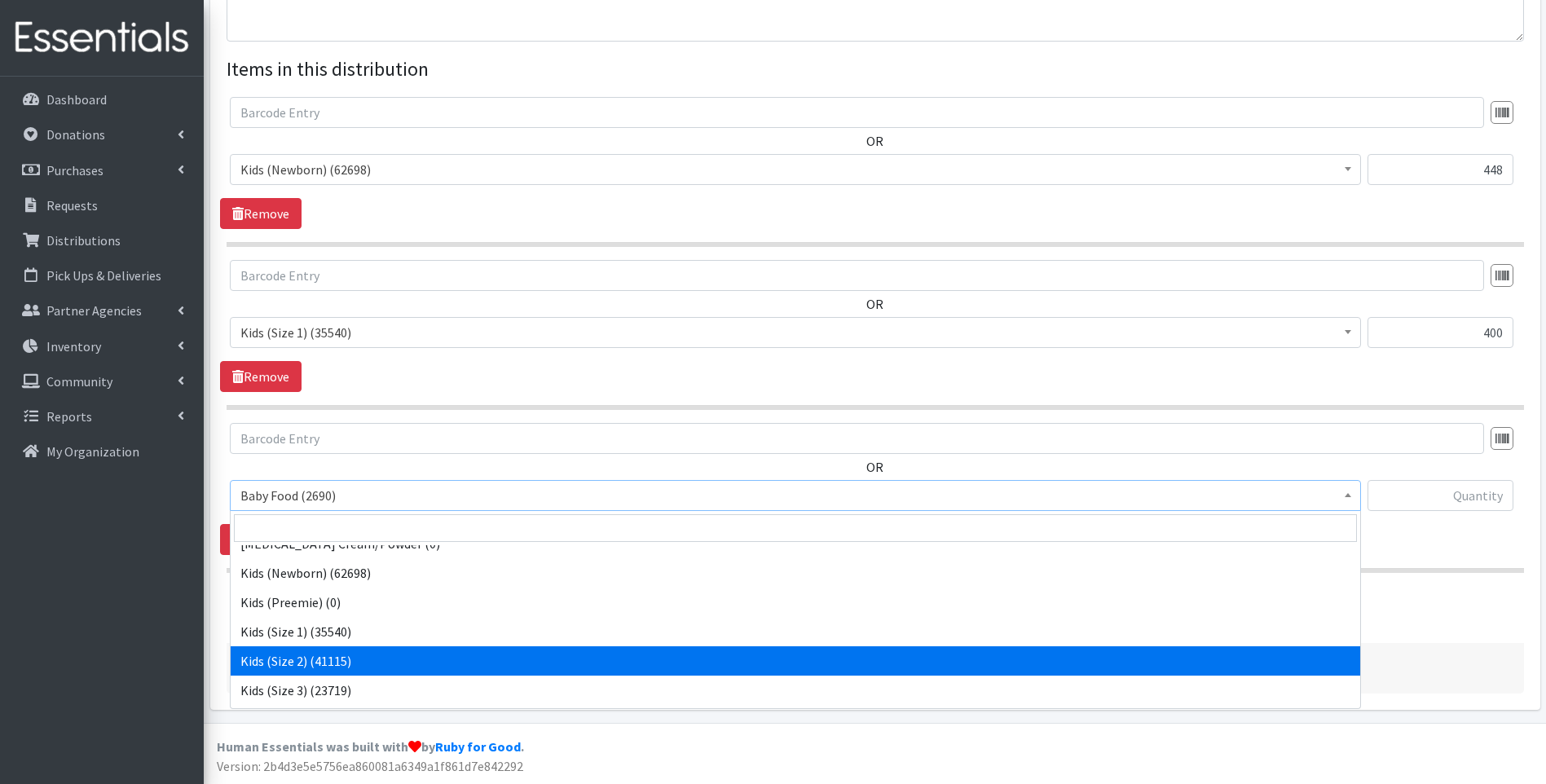
select select "10068"
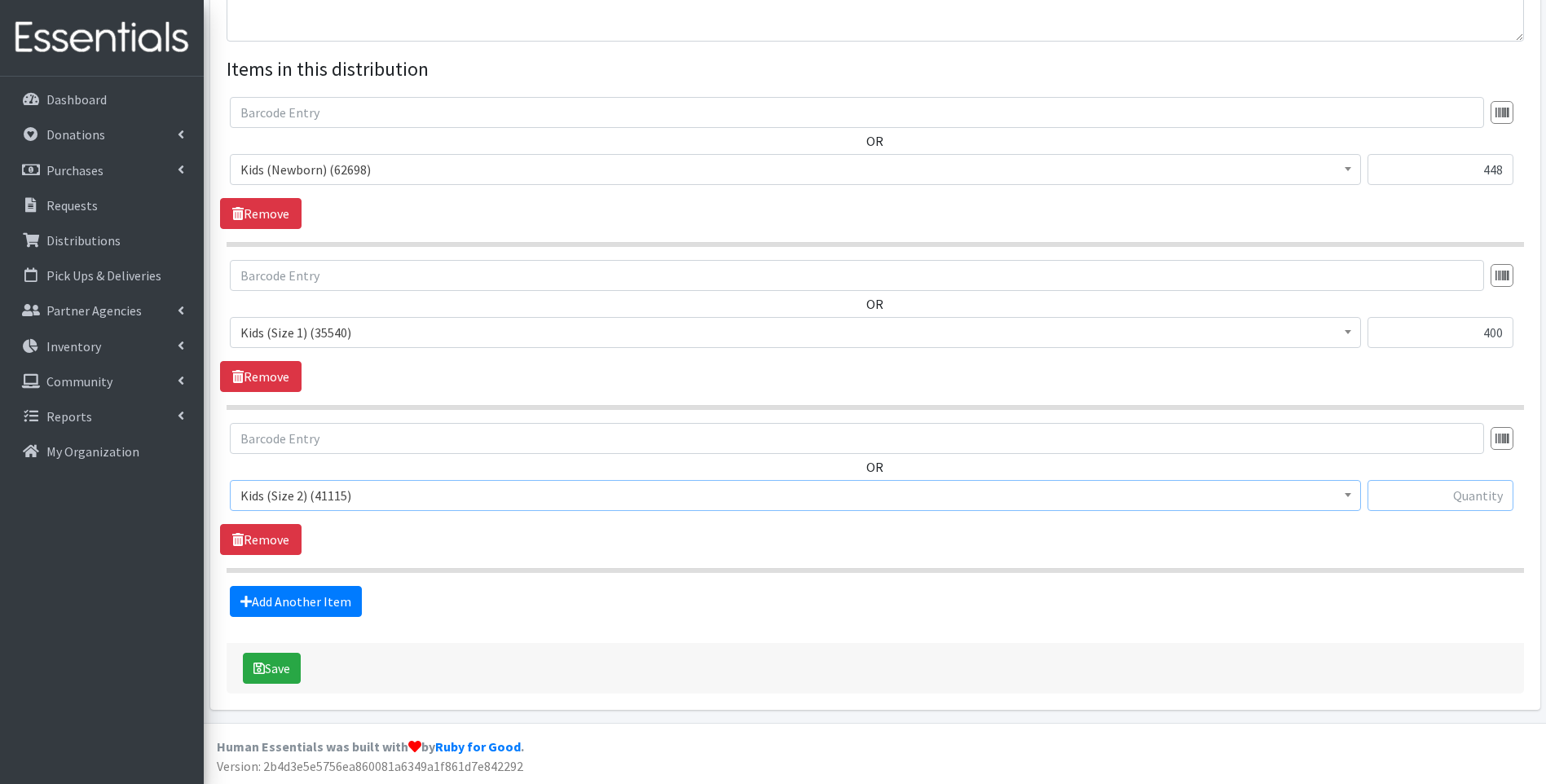
click at [1463, 491] on input "text" at bounding box center [1440, 495] width 146 height 31
type input "600"
click at [283, 607] on link "Add Another Item" at bounding box center [295, 601] width 132 height 31
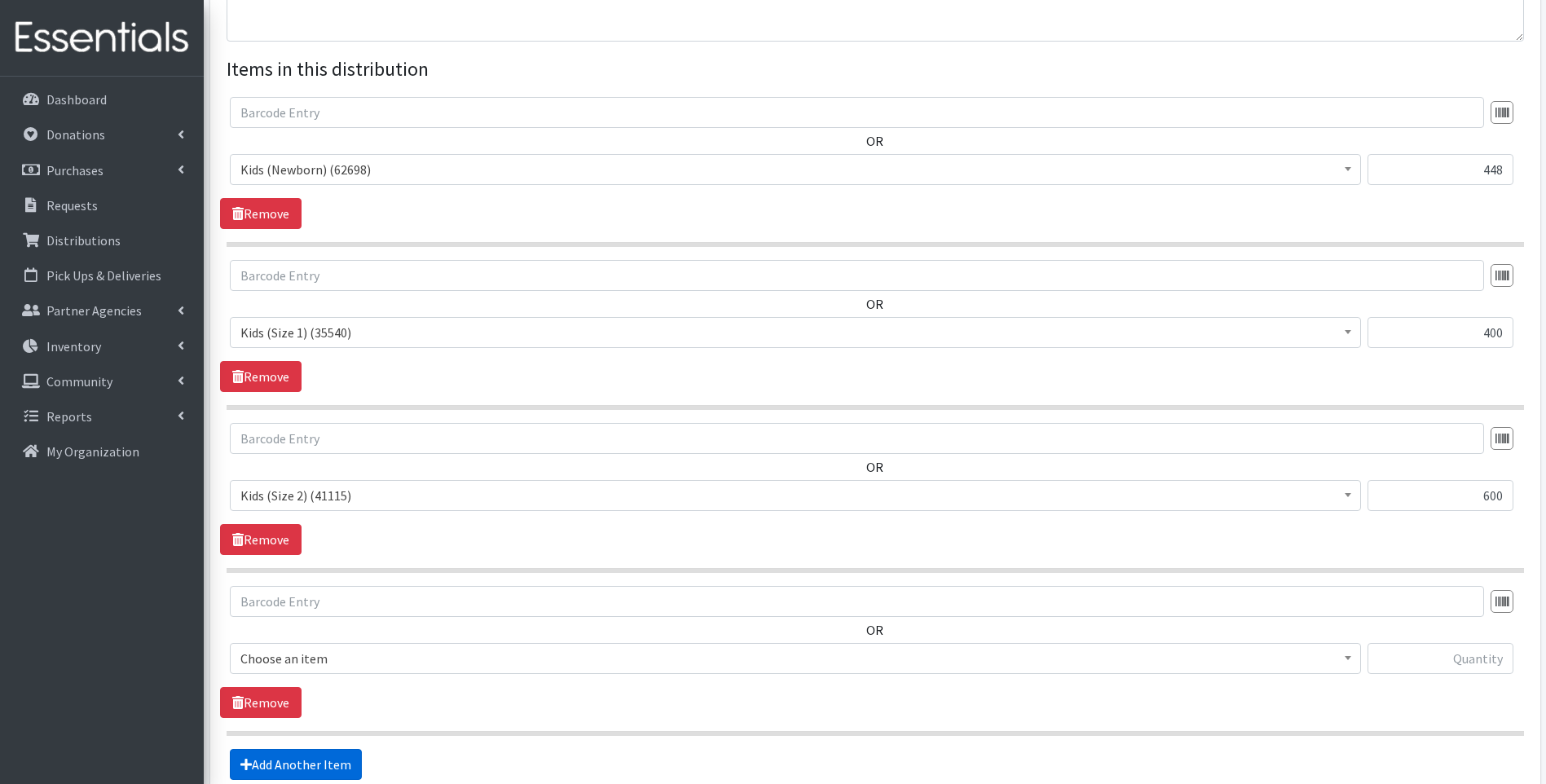
scroll to position [737, 0]
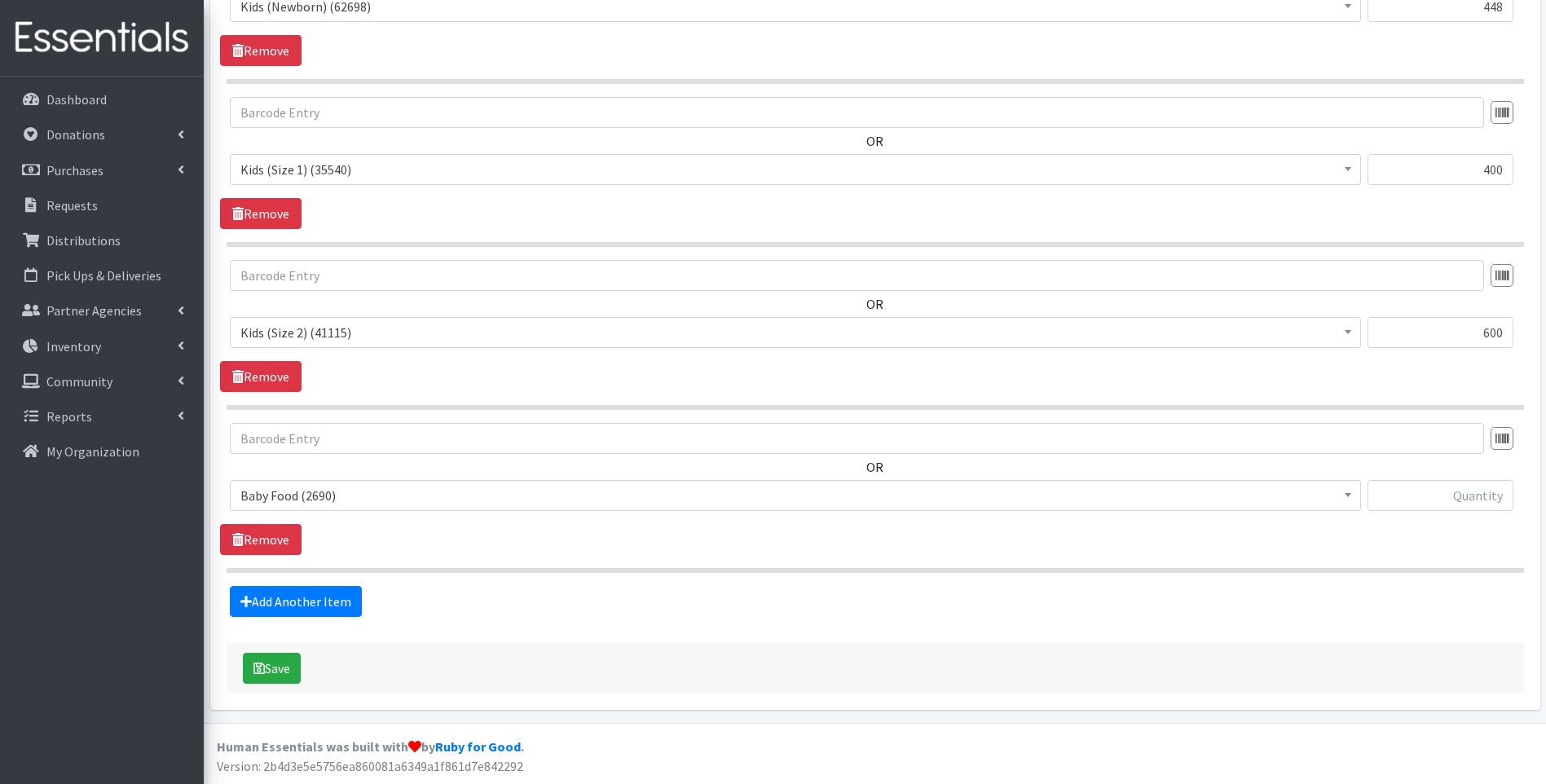
click at [385, 504] on span "Baby Food (2690)" at bounding box center [795, 496] width 1110 height 23
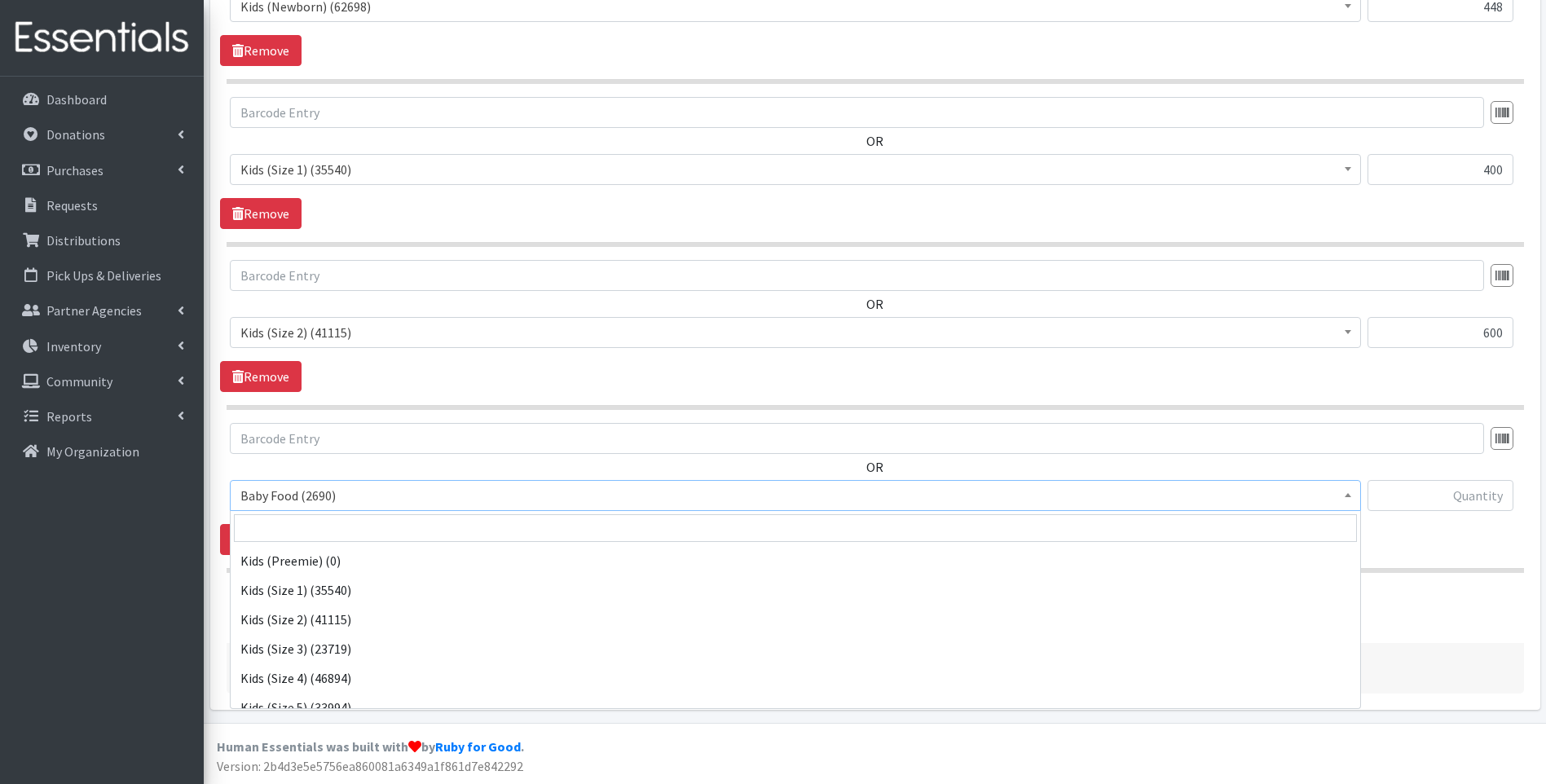
scroll to position [217, 0]
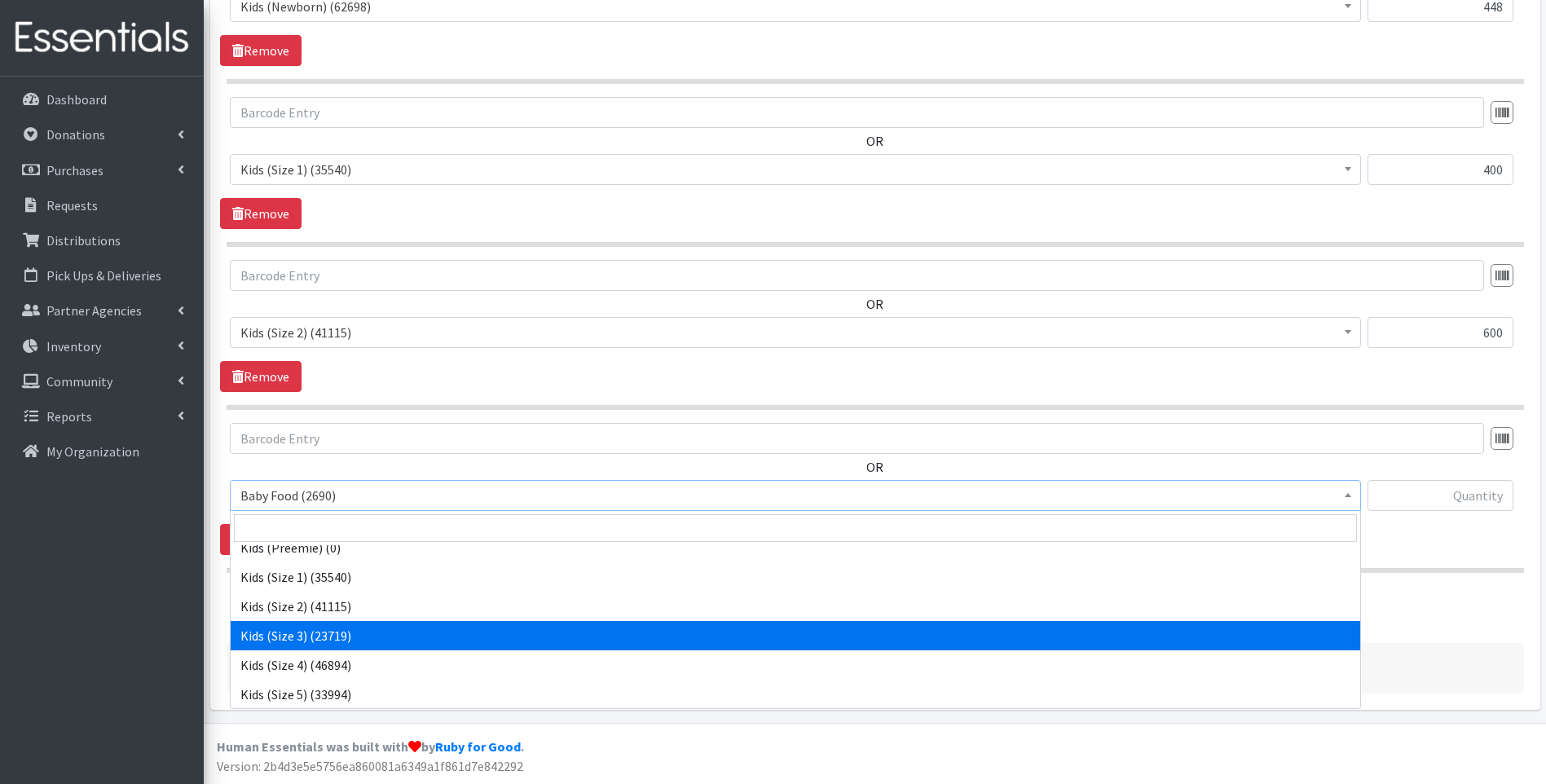
select select "10061"
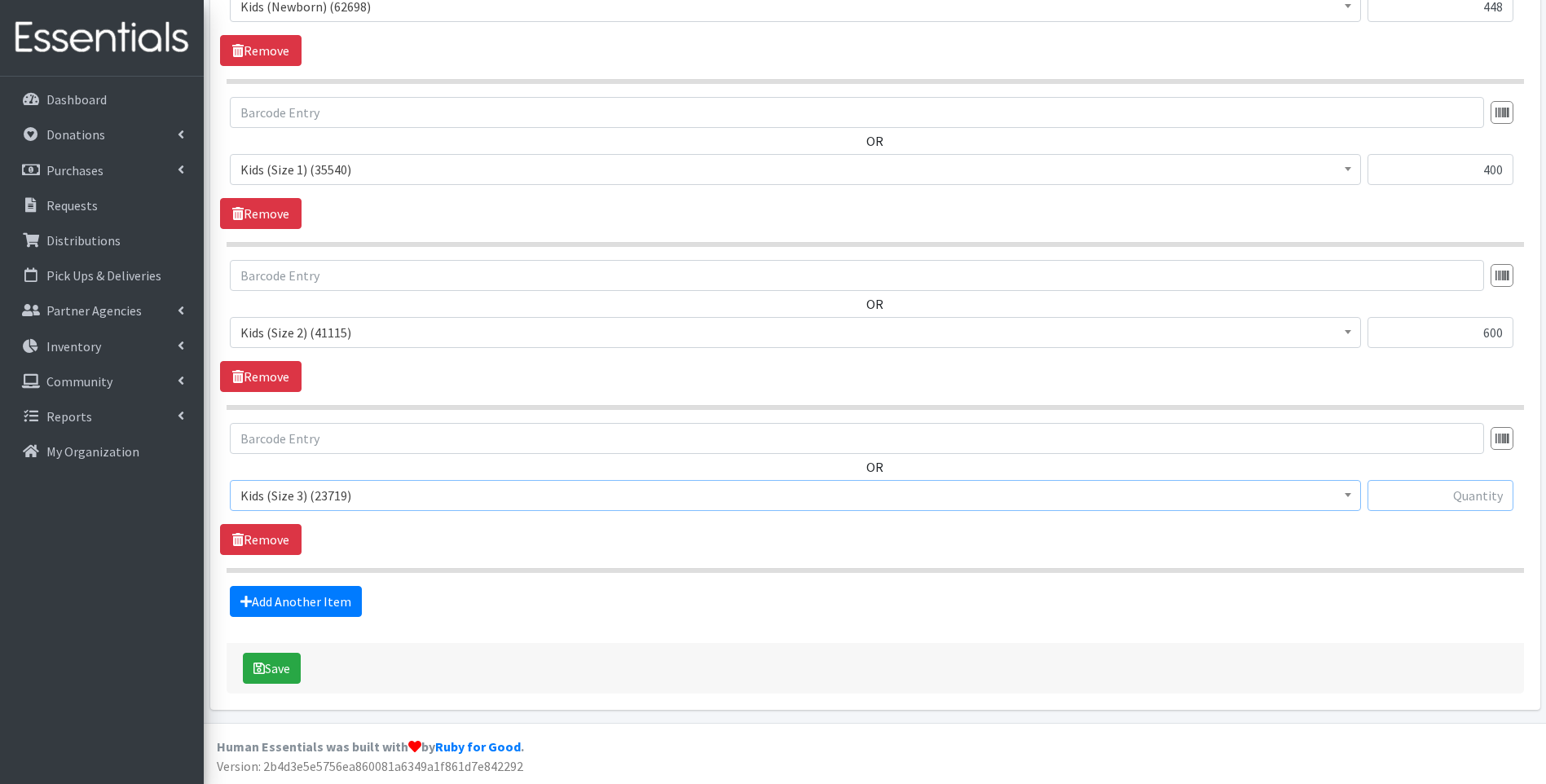
click at [1437, 488] on input "text" at bounding box center [1440, 495] width 146 height 31
type input "600"
click at [260, 602] on link "Add Another Item" at bounding box center [295, 601] width 132 height 31
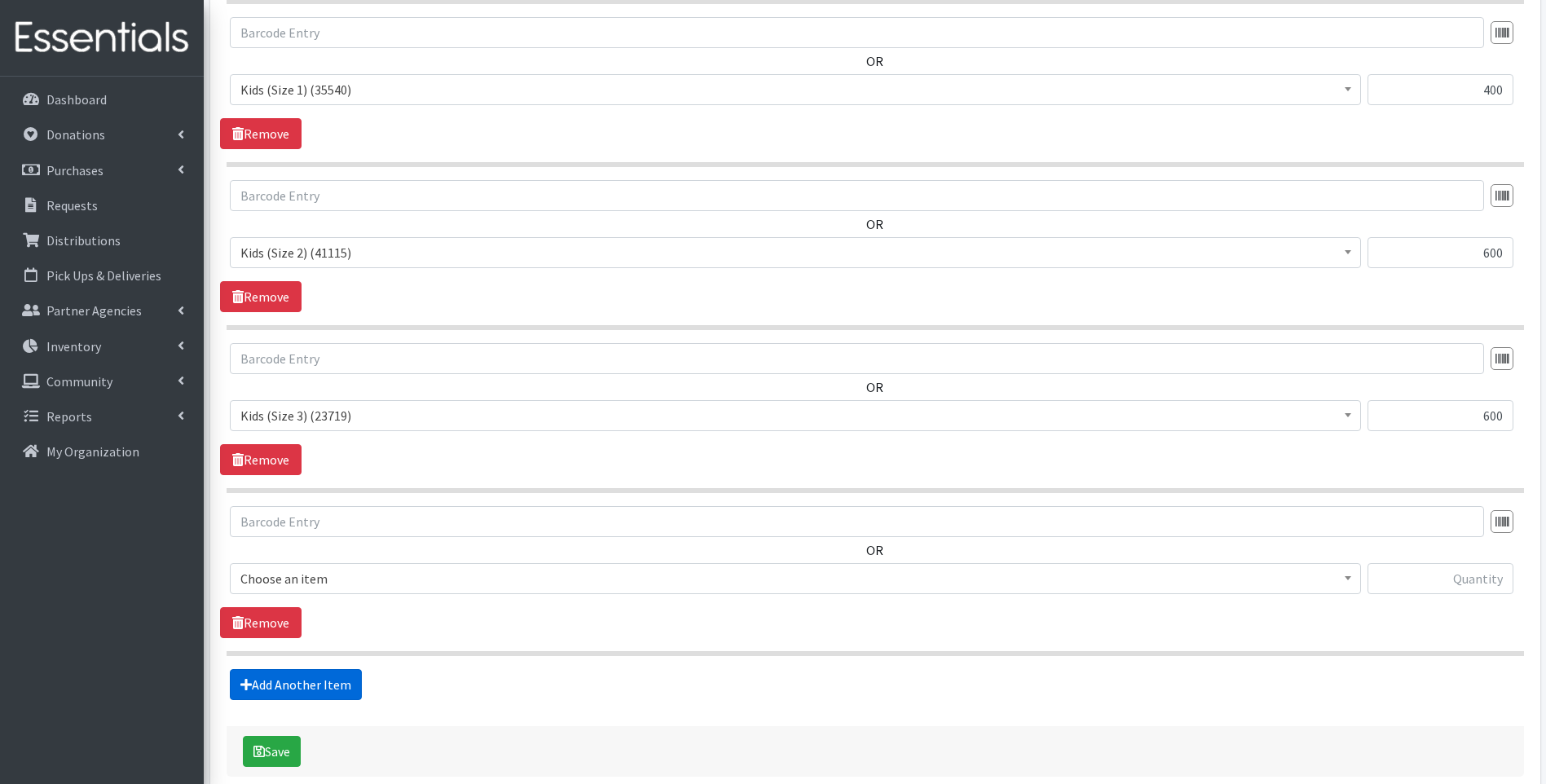
scroll to position [900, 0]
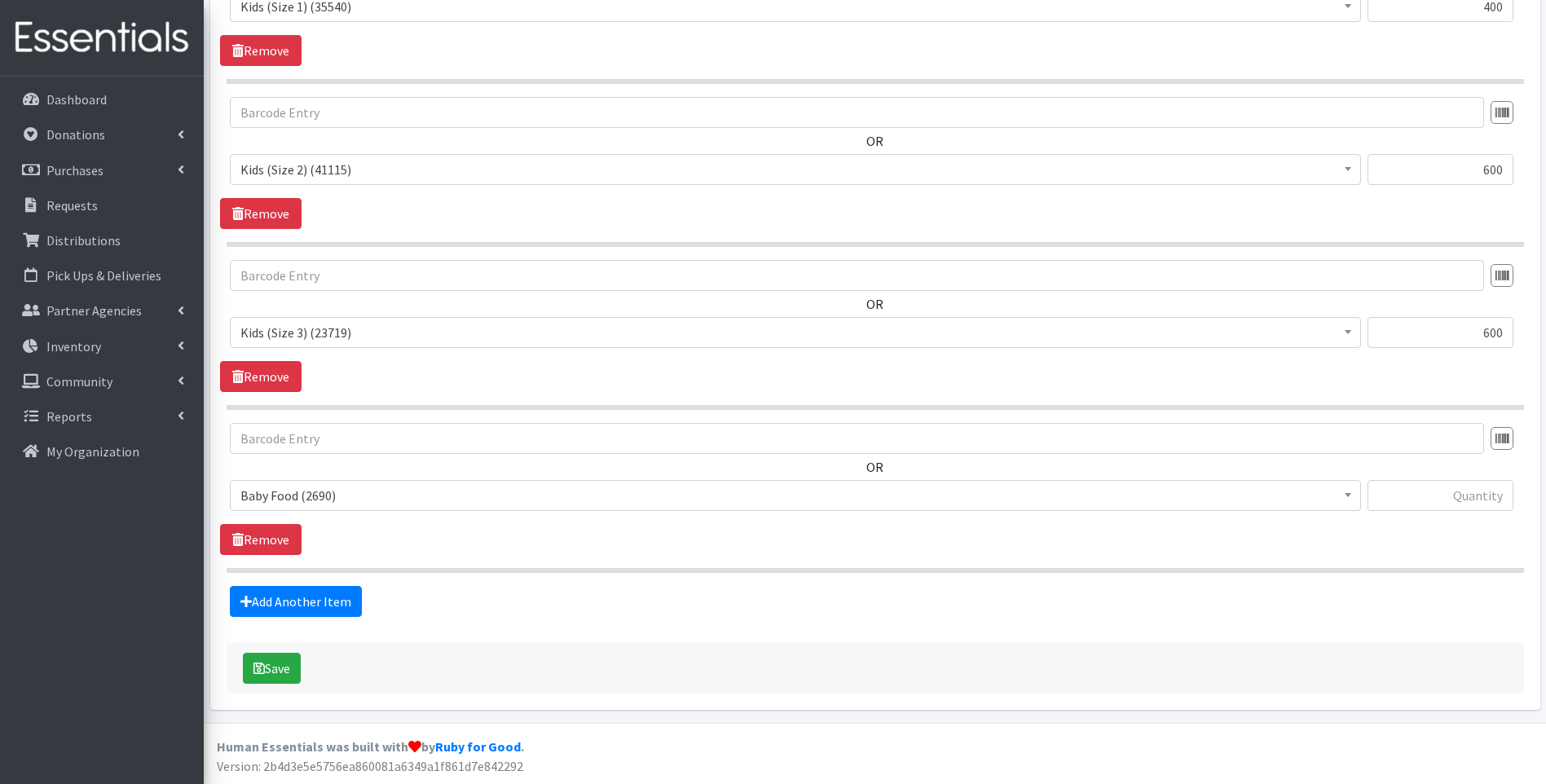
click at [454, 503] on span "Baby Food (2690)" at bounding box center [795, 496] width 1110 height 23
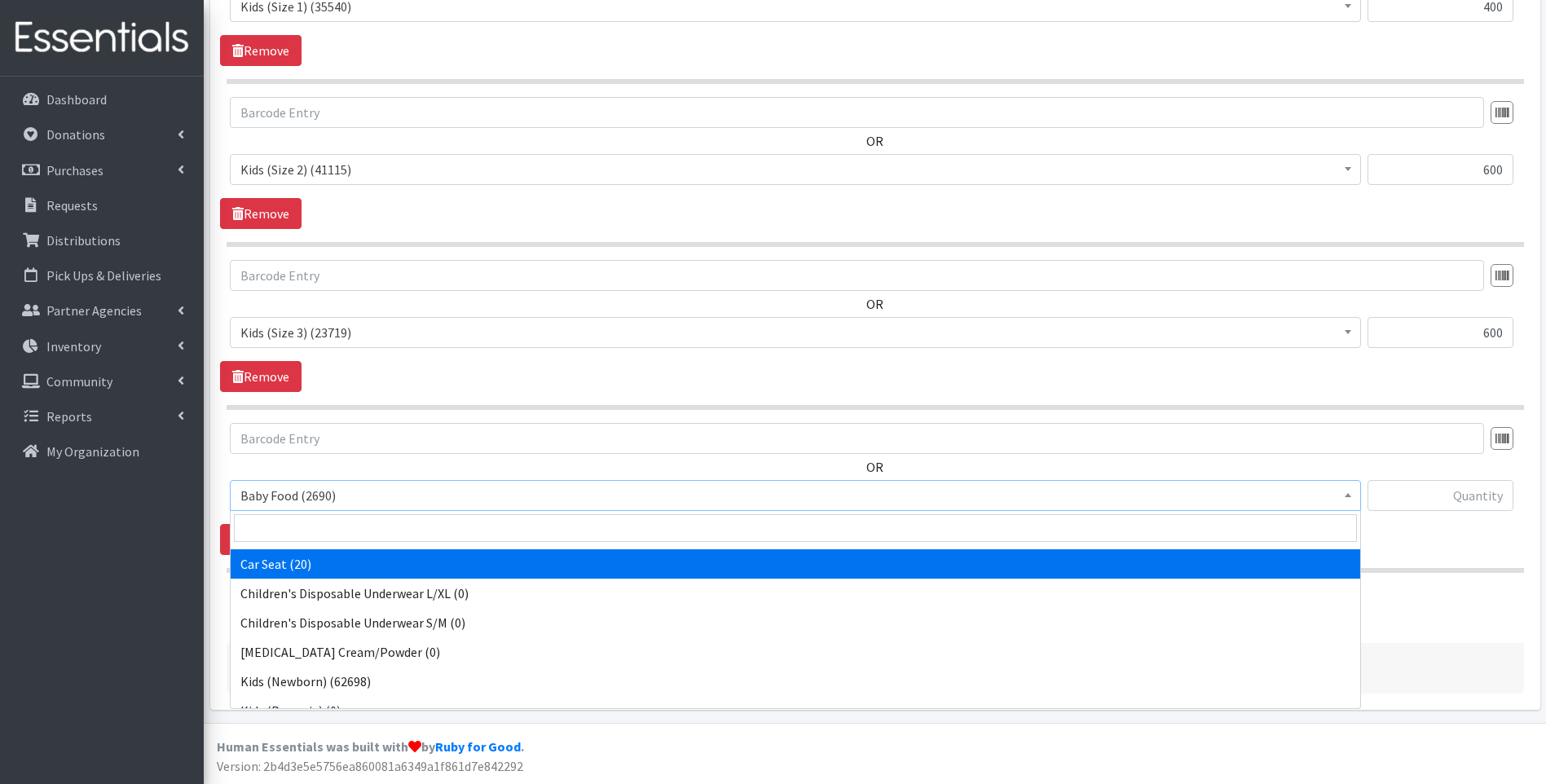
scroll to position [217, 0]
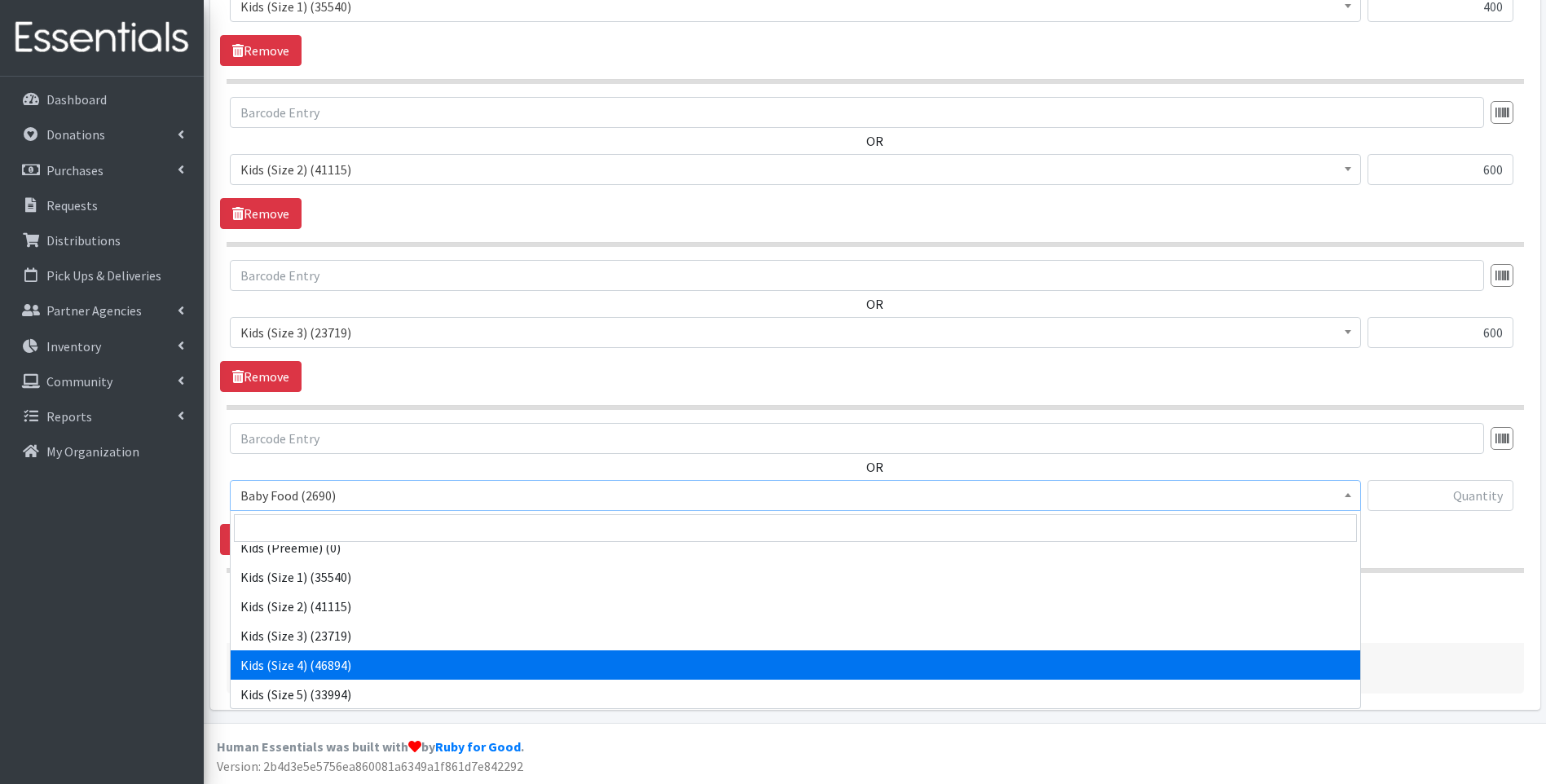
select select "10078"
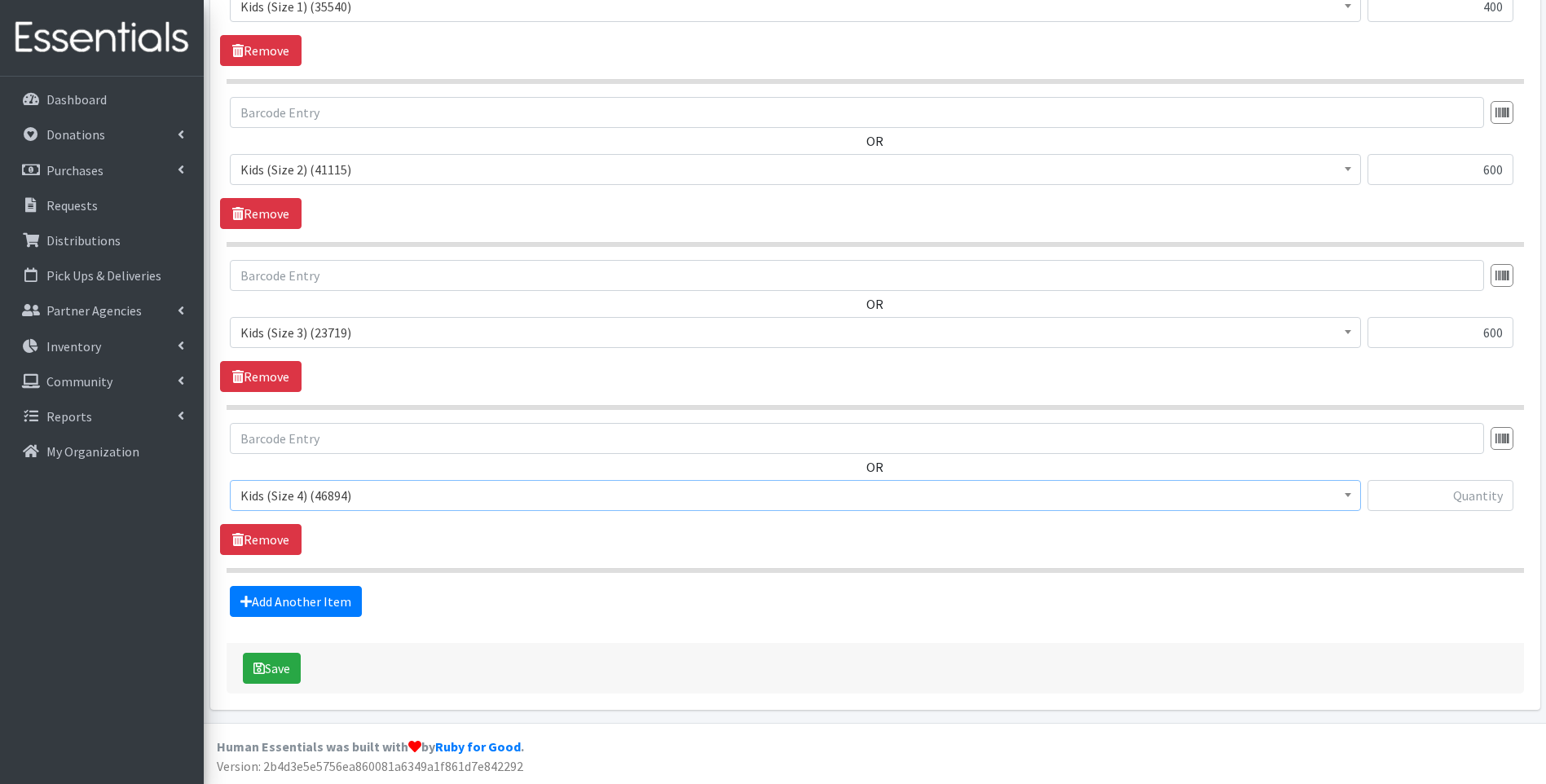
click at [1477, 481] on div "OR Baby Food (2690) Blood Pressure Cuff (0) Car Seat (20) Children's Disposable…" at bounding box center [874, 473] width 1309 height 101
click at [1436, 491] on input "text" at bounding box center [1440, 495] width 146 height 31
type input "600"
click at [332, 613] on link "Add Another Item" at bounding box center [295, 601] width 132 height 31
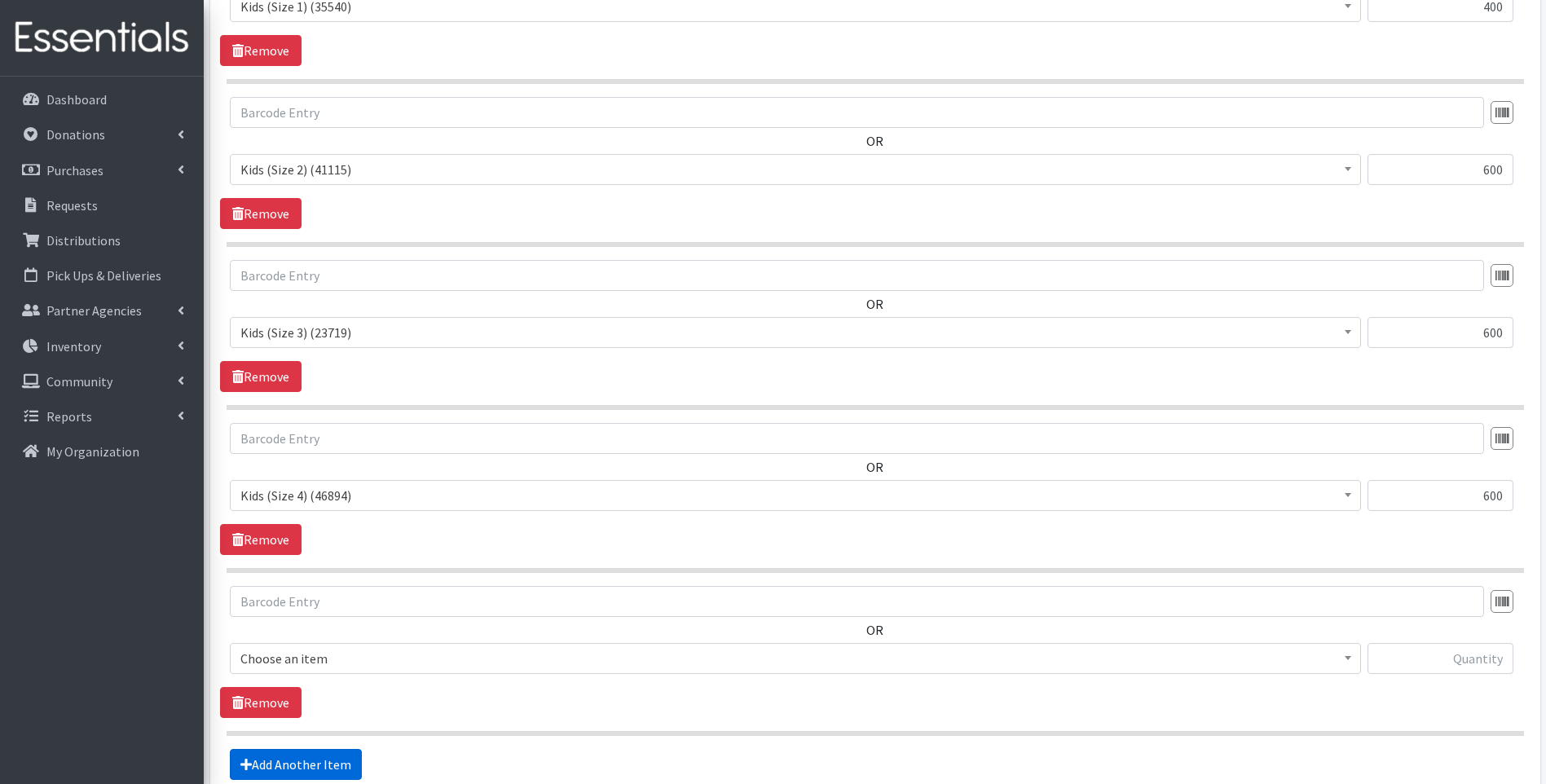
scroll to position [1063, 0]
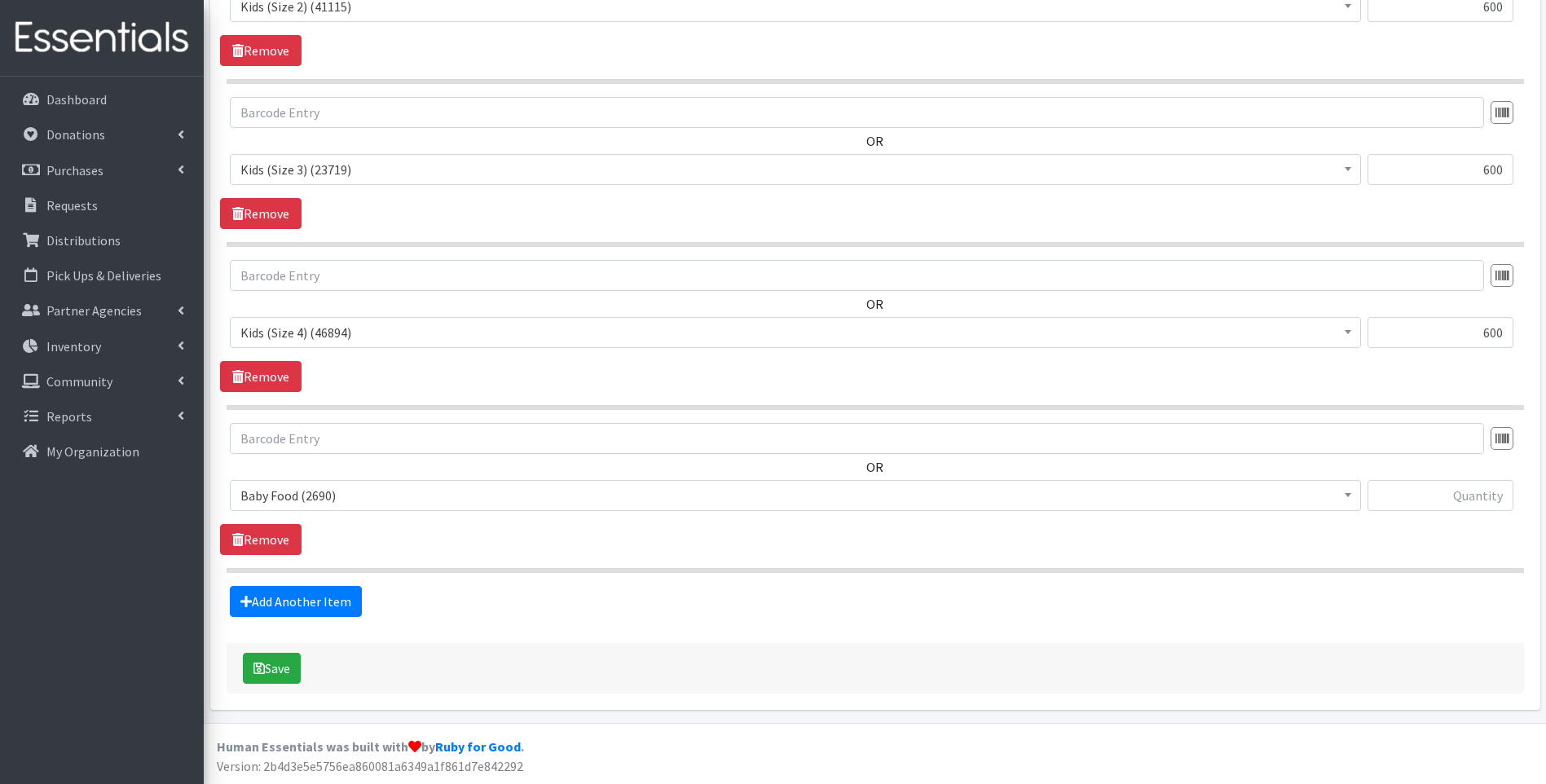
click at [430, 509] on span "Baby Food (2690)" at bounding box center [795, 495] width 1131 height 31
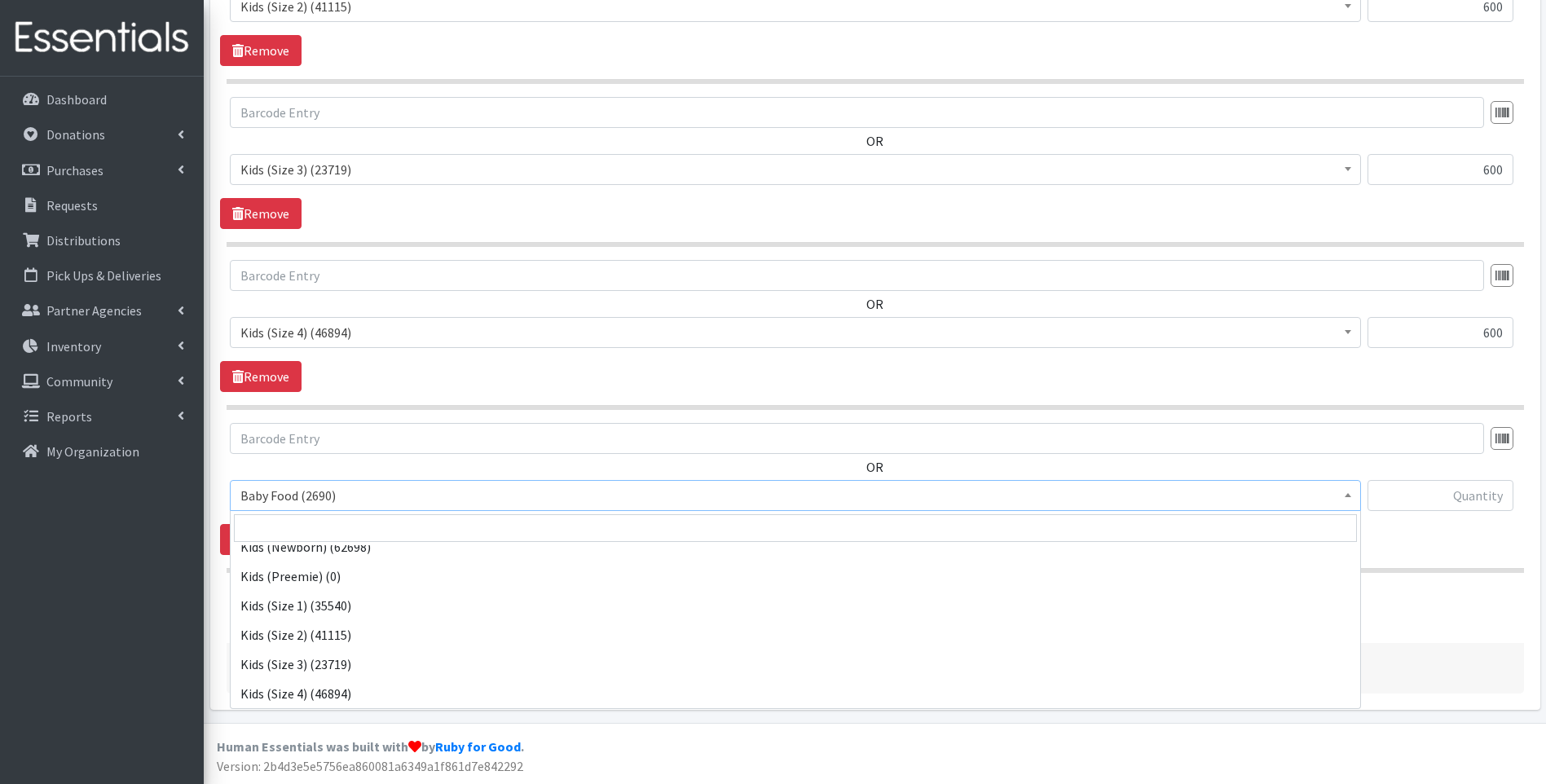
scroll to position [217, 0]
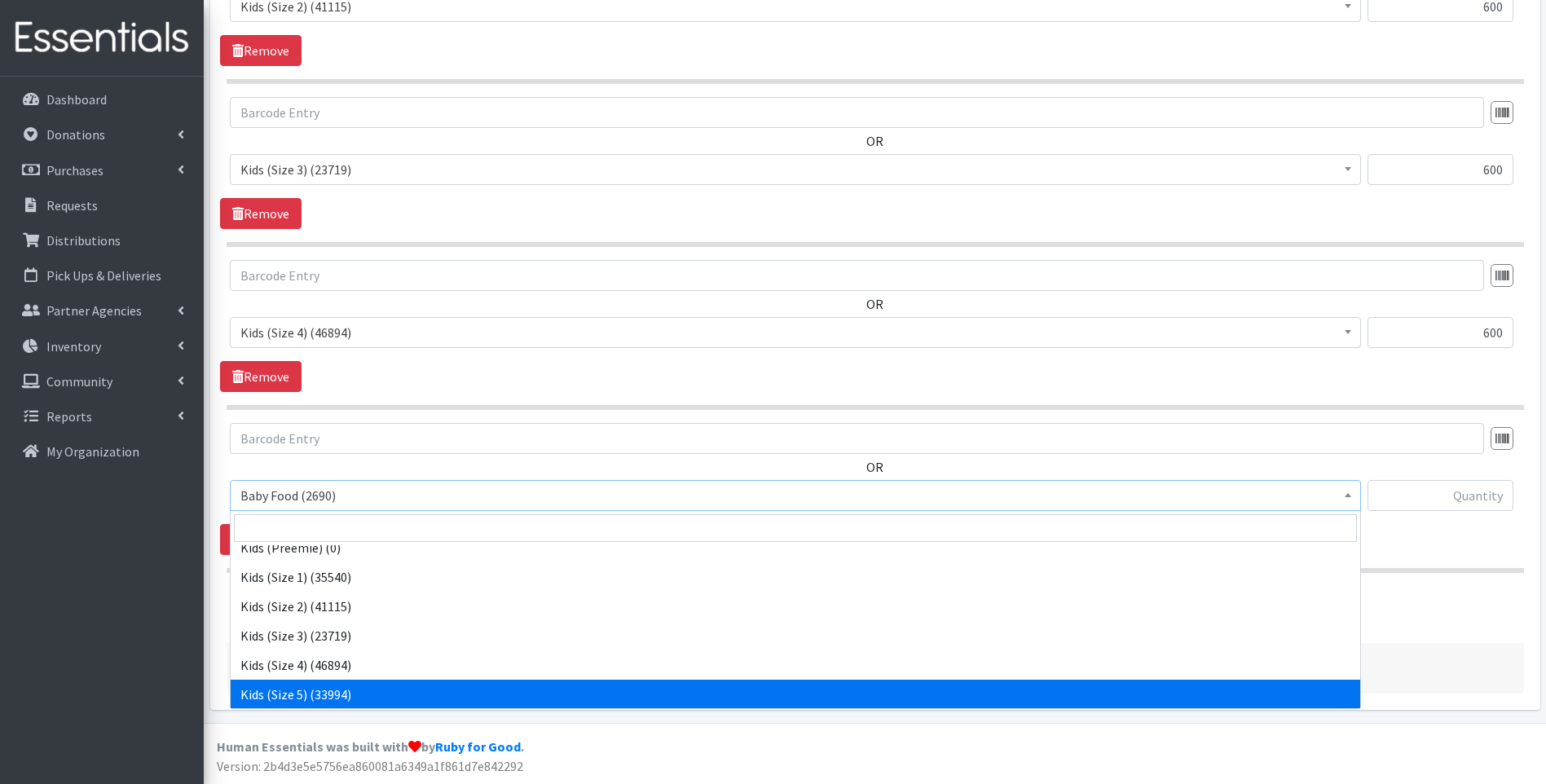
select select "10042"
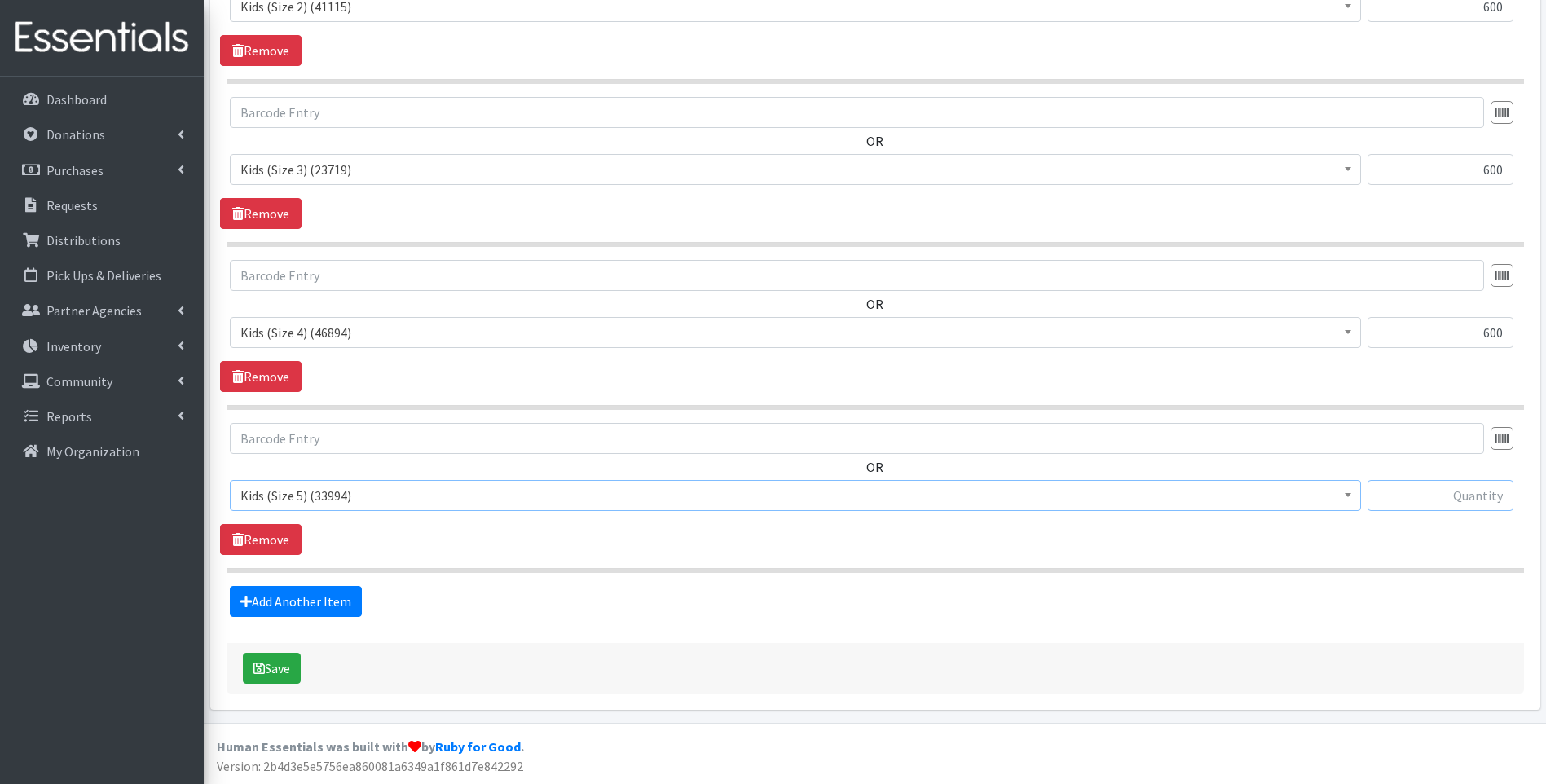
click at [1475, 487] on input "text" at bounding box center [1440, 495] width 146 height 31
type input "600"
click at [311, 594] on link "Add Another Item" at bounding box center [295, 601] width 132 height 31
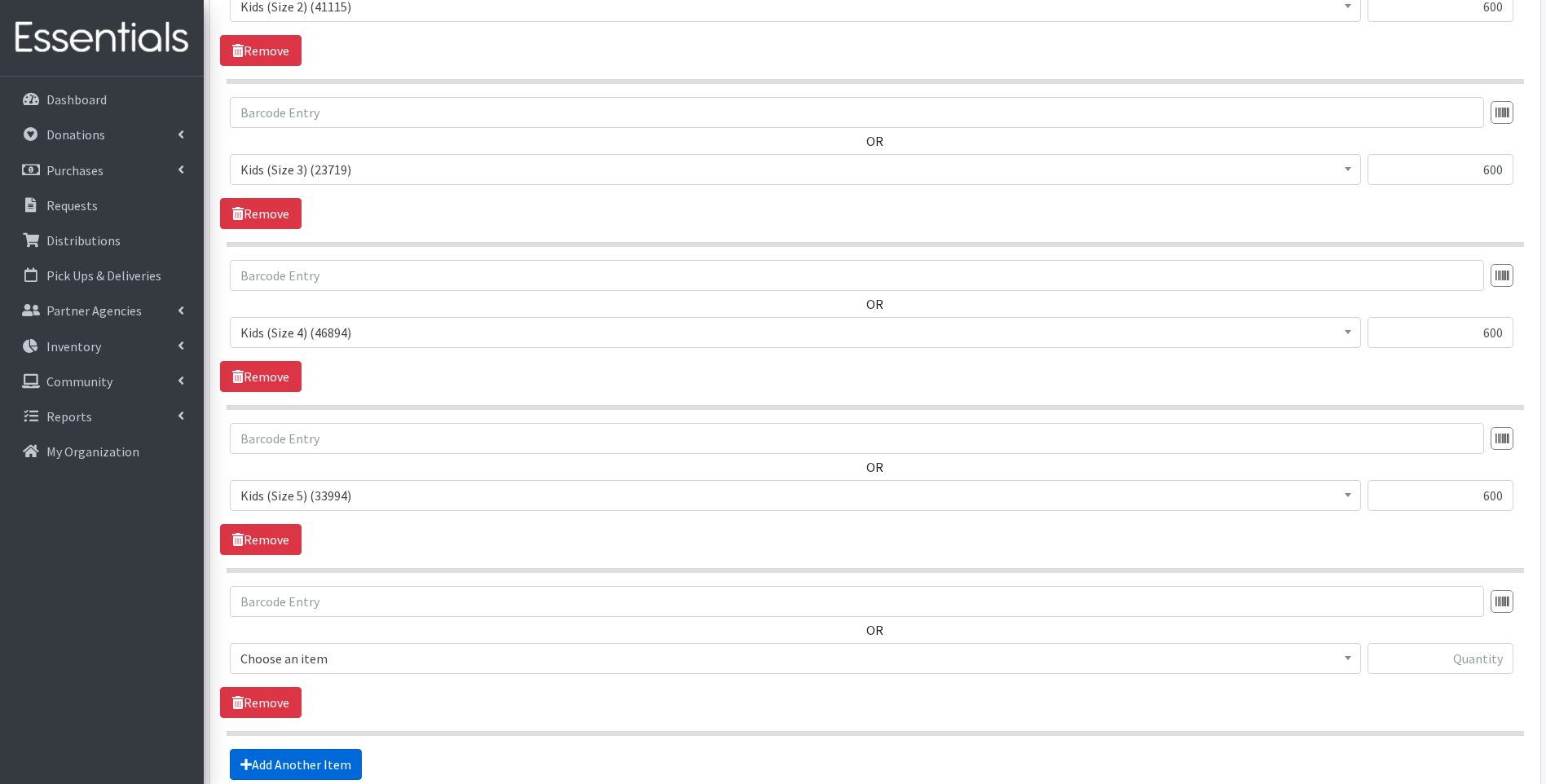
scroll to position [1225, 0]
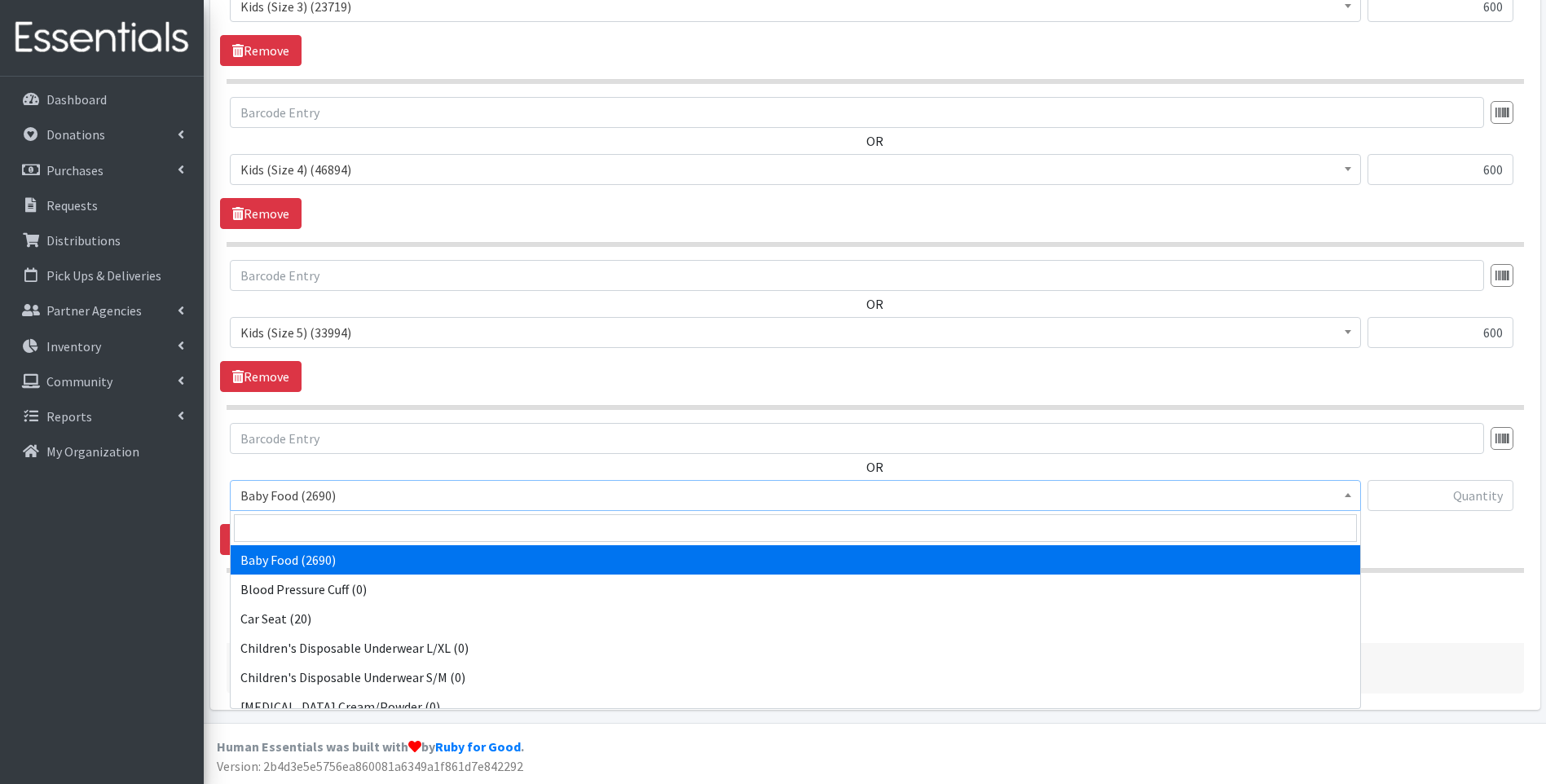
click at [414, 495] on span "Baby Food (2690)" at bounding box center [795, 496] width 1110 height 23
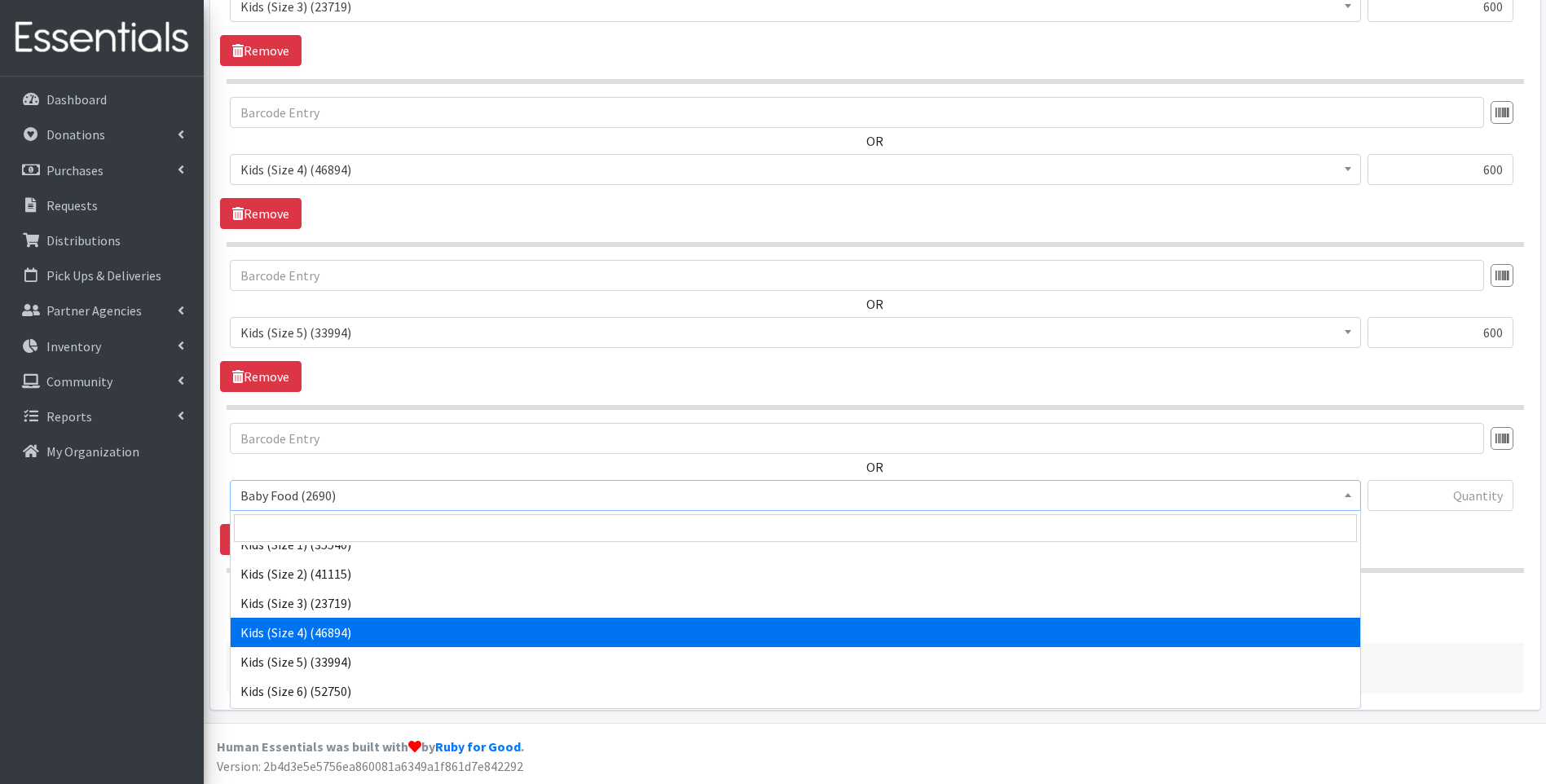
scroll to position [271, 0]
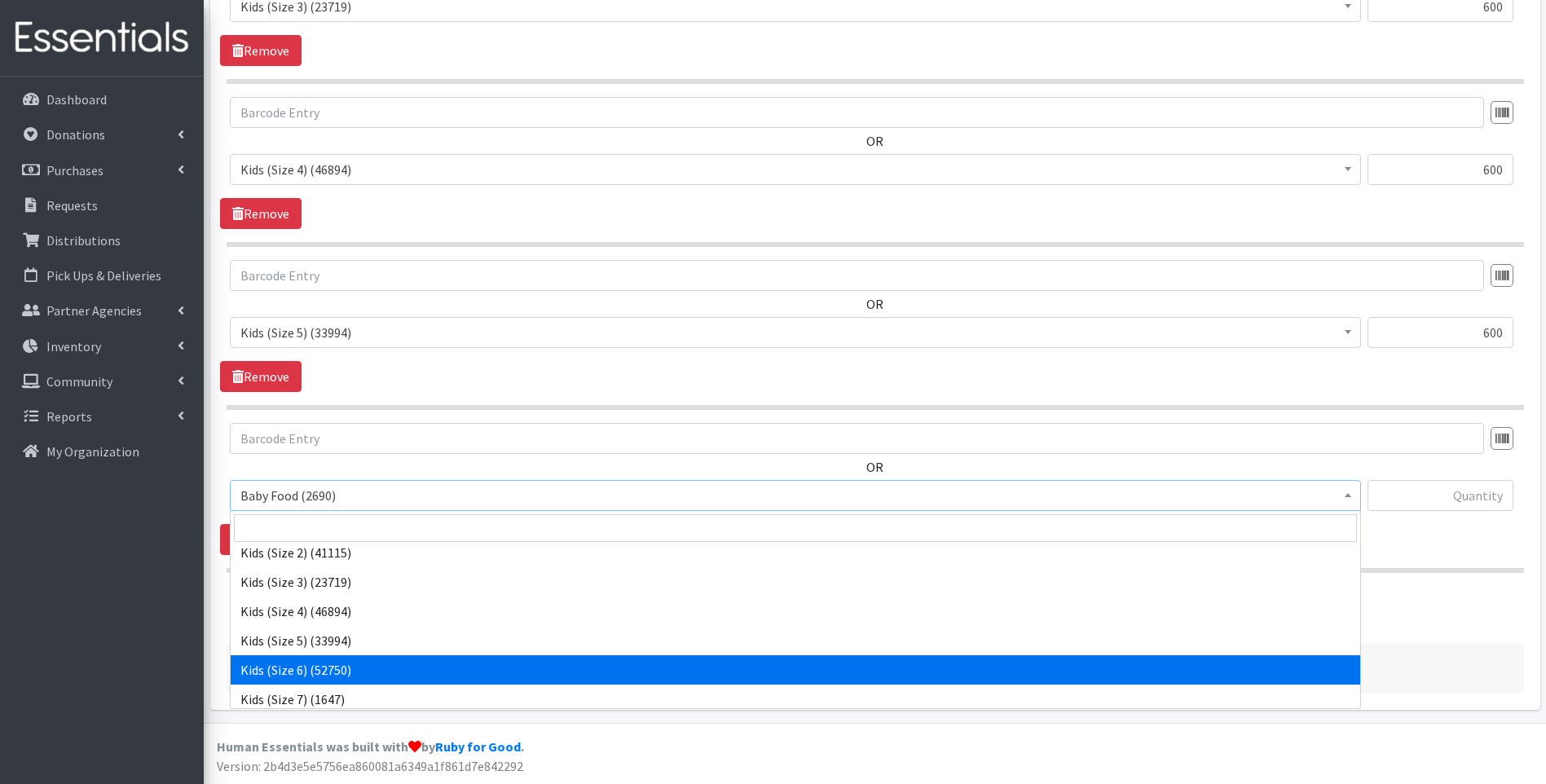
select select "10062"
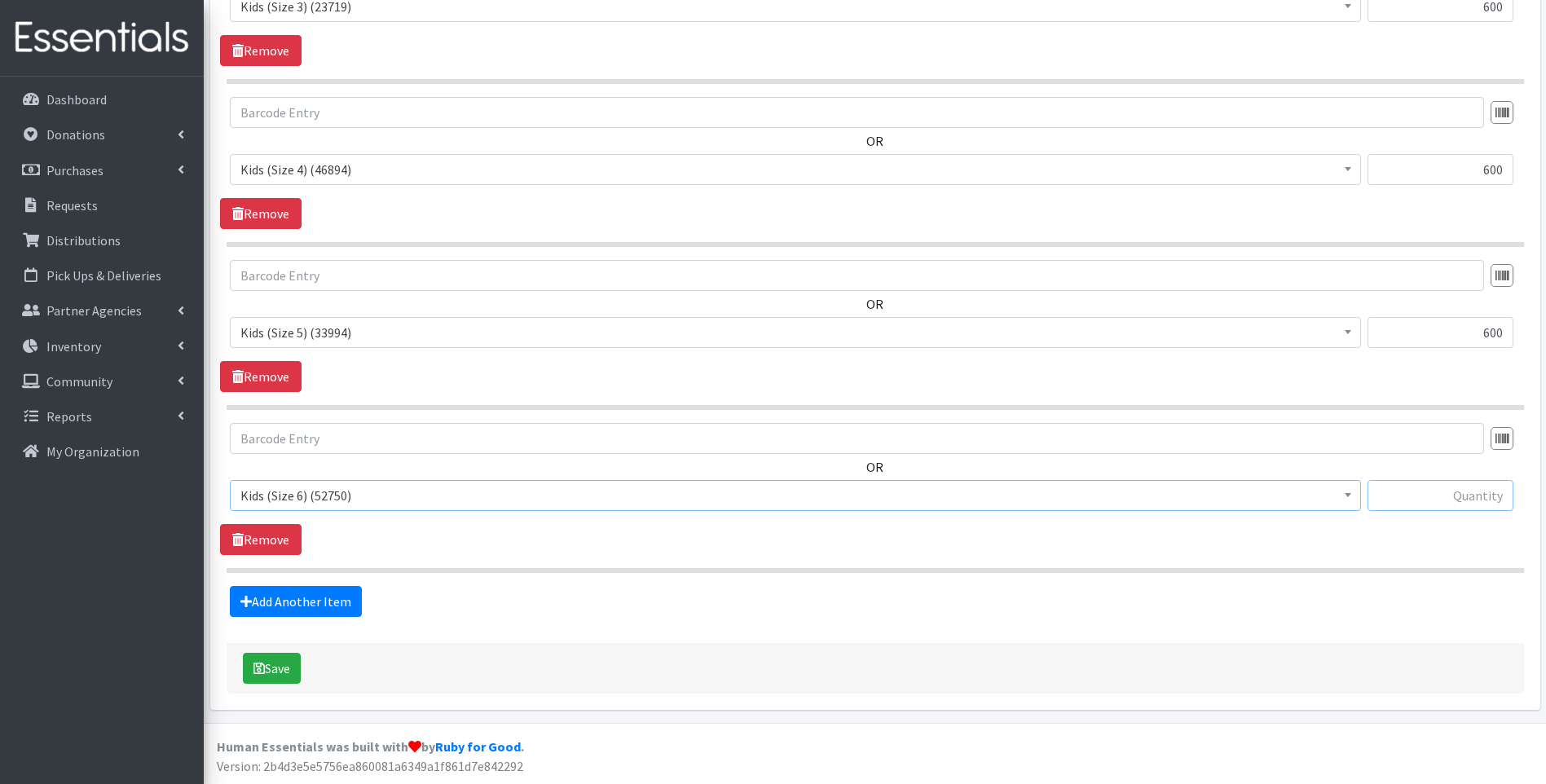
click at [1424, 495] on input "text" at bounding box center [1440, 495] width 146 height 31
type input "630"
click at [281, 609] on link "Add Another Item" at bounding box center [295, 601] width 132 height 31
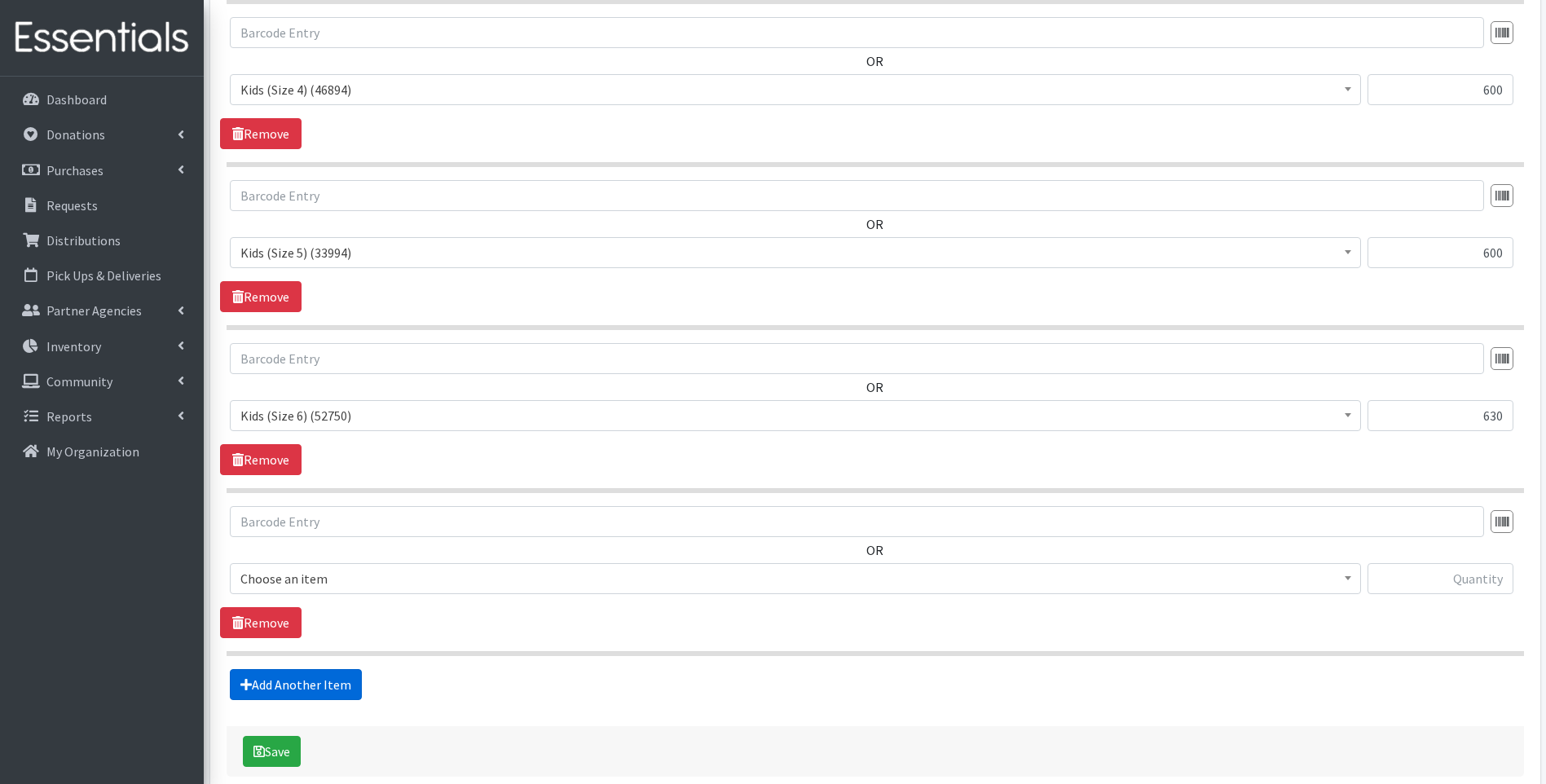
scroll to position [1388, 0]
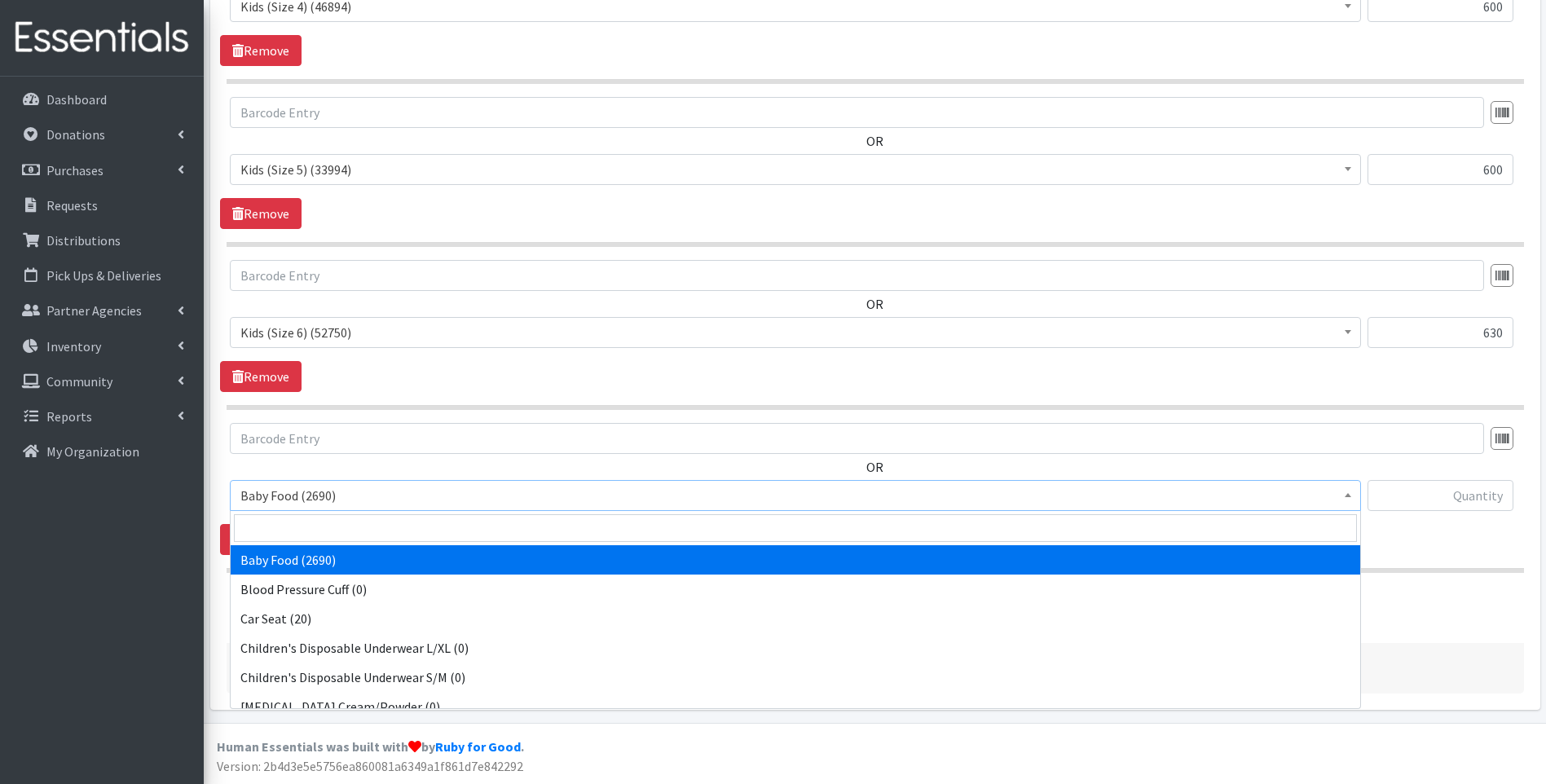
click at [405, 502] on span "Baby Food (2690)" at bounding box center [795, 496] width 1110 height 23
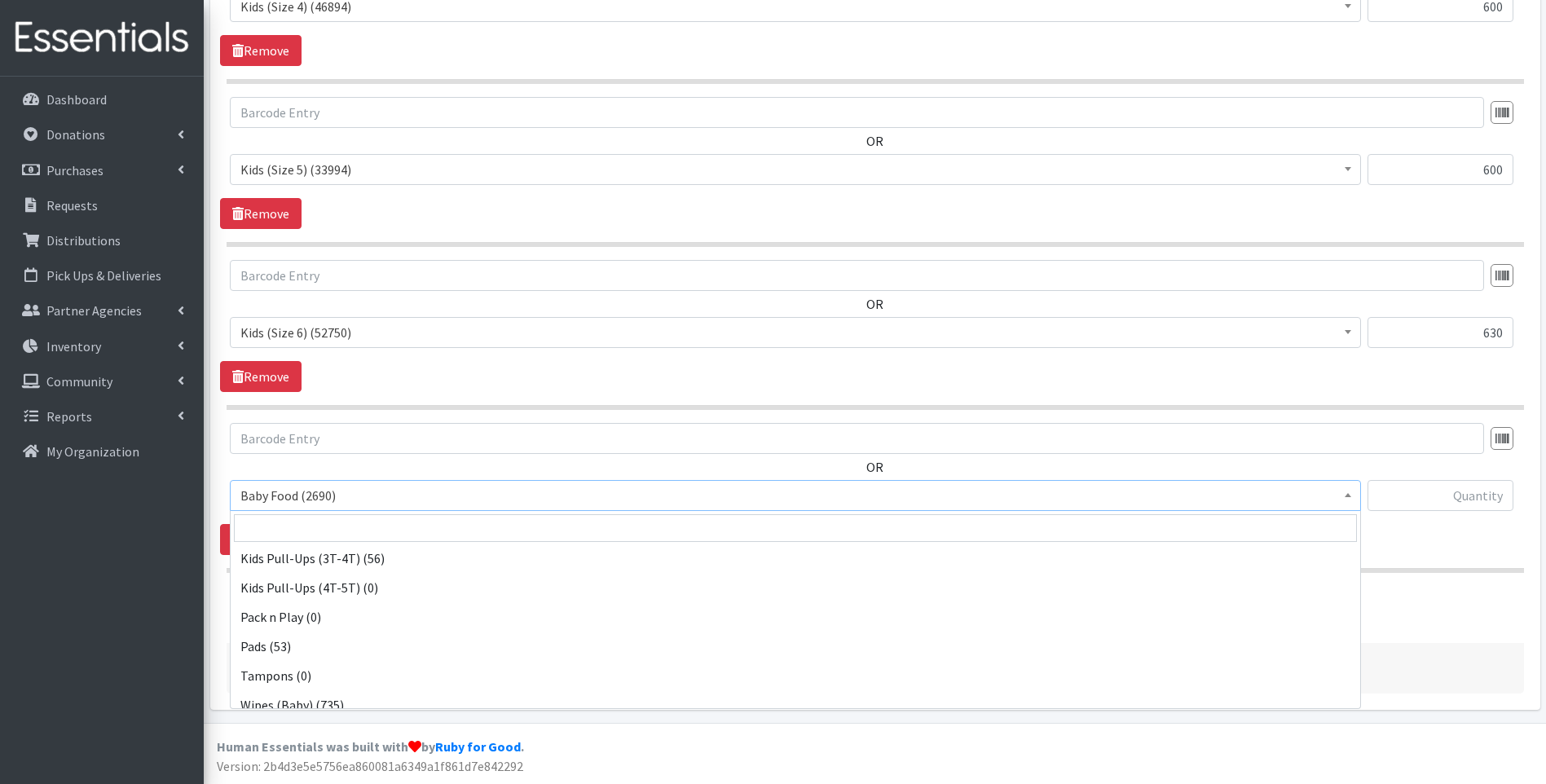
scroll to position [512, 0]
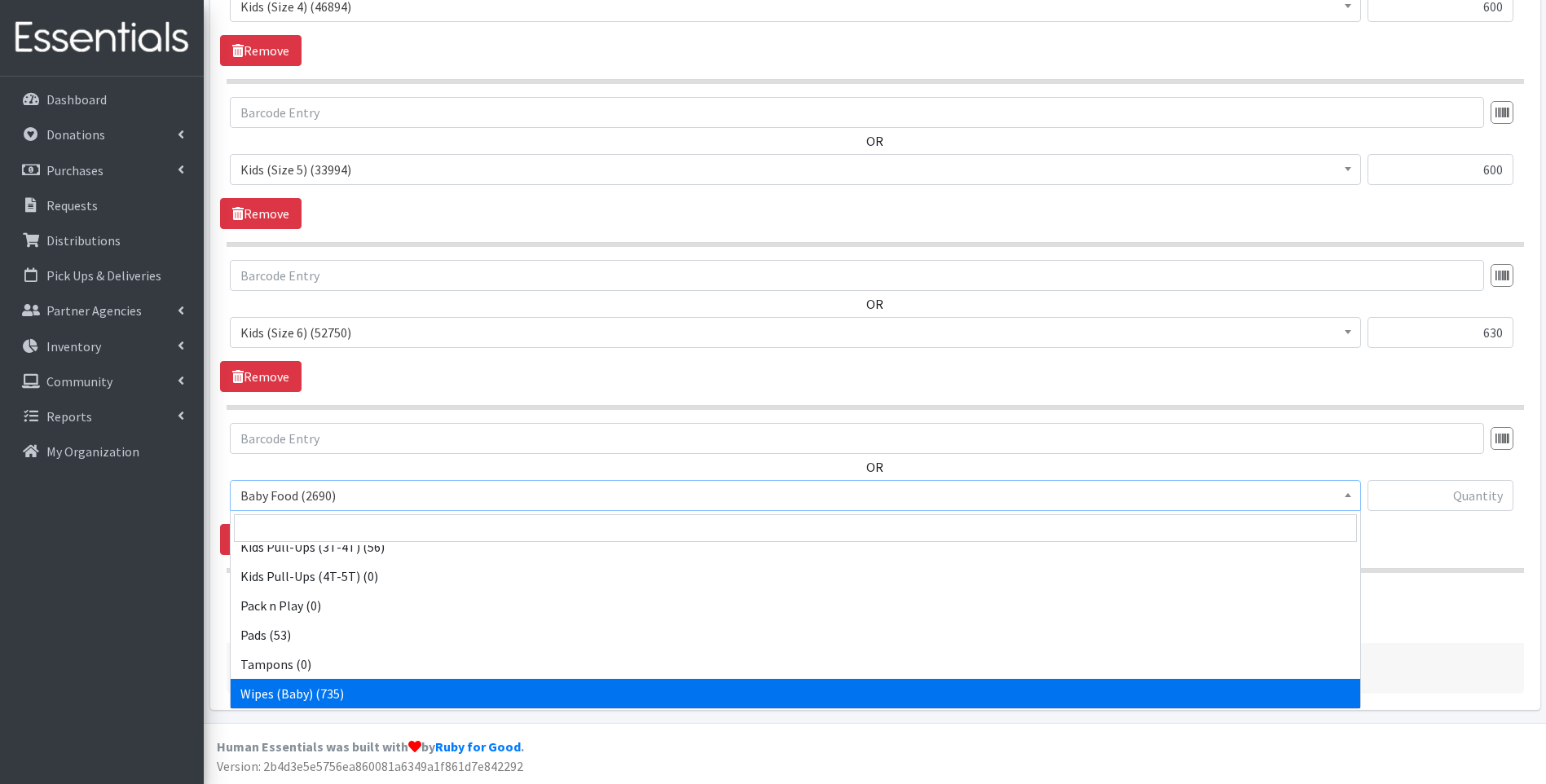
select select "10041"
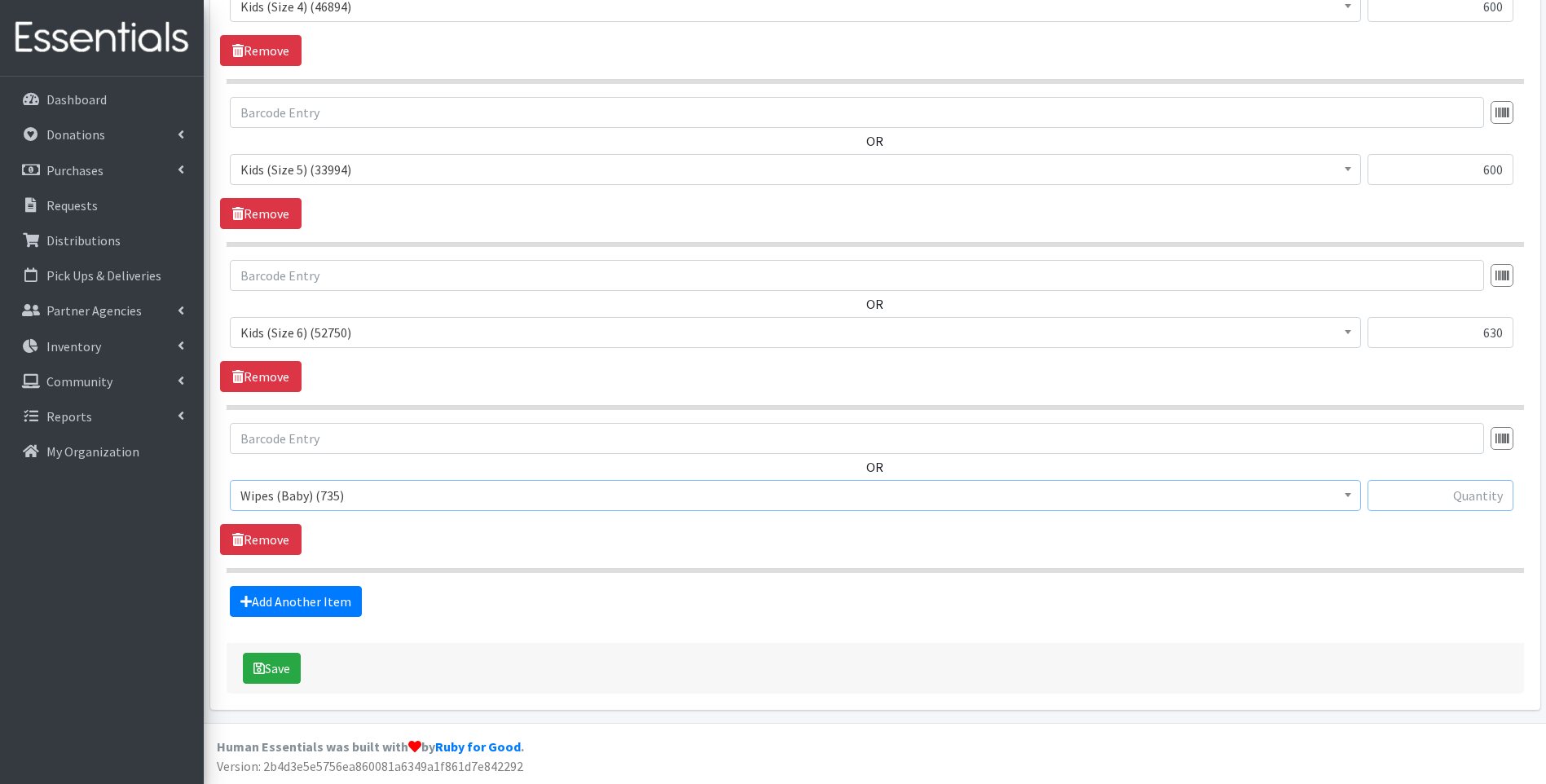
click at [1392, 494] on input "text" at bounding box center [1440, 495] width 146 height 31
type input "54"
click at [285, 664] on button "Save" at bounding box center [271, 667] width 58 height 31
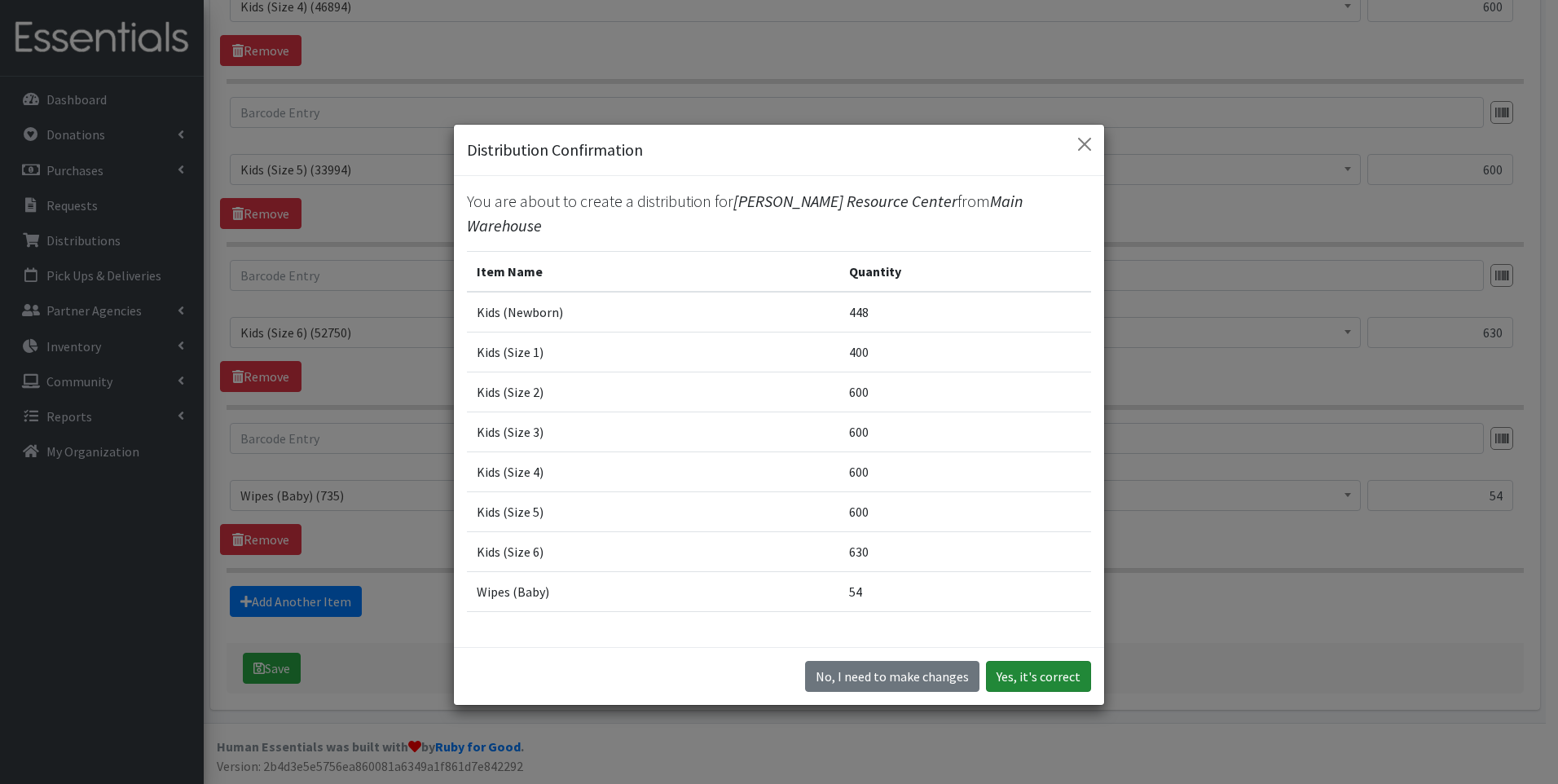
click at [1059, 677] on button "Yes, it's correct" at bounding box center [1039, 675] width 105 height 31
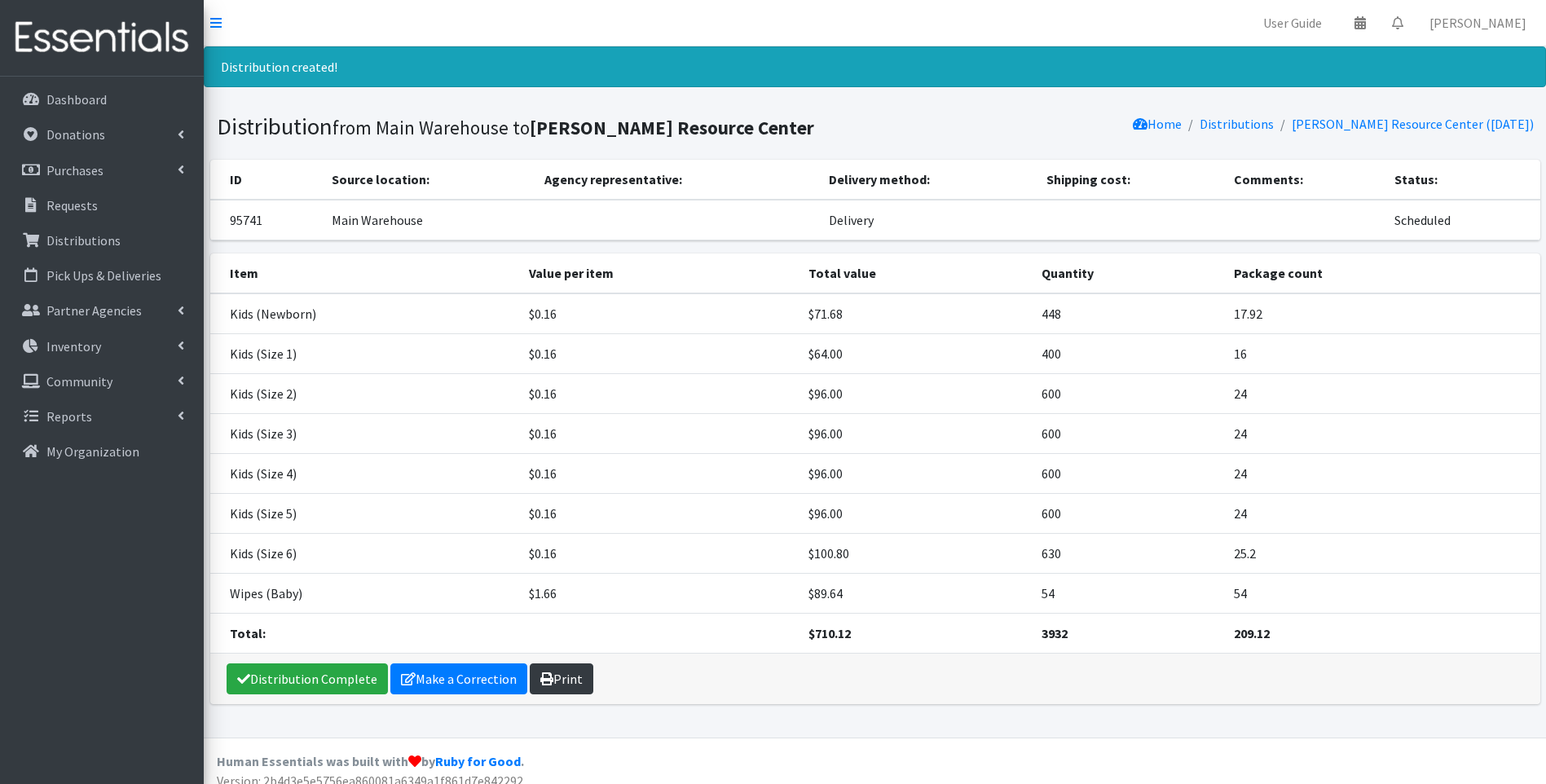
click at [566, 675] on link "Print" at bounding box center [561, 678] width 63 height 31
click at [264, 668] on link "Distribution Complete" at bounding box center [306, 678] width 161 height 31
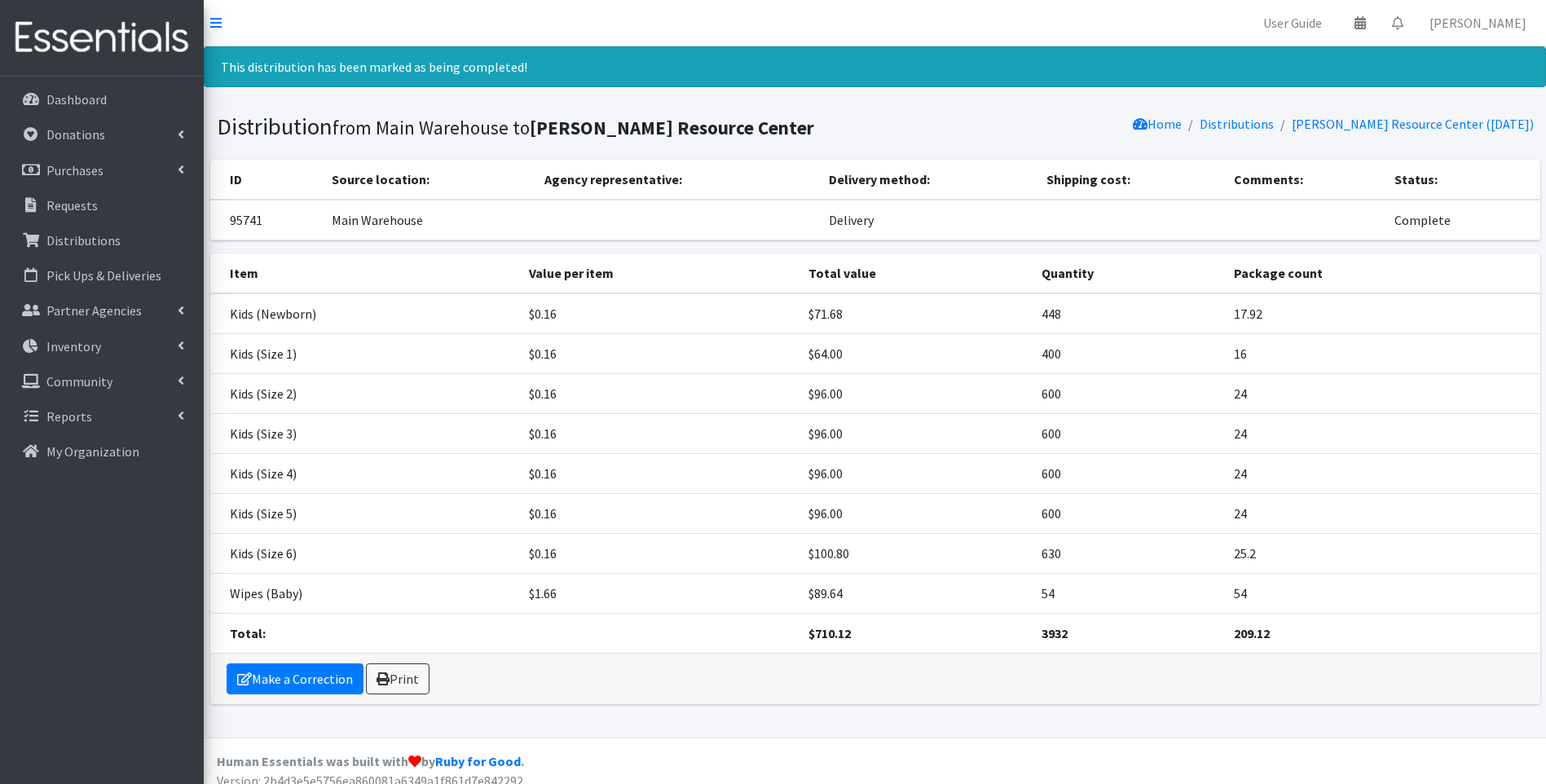
click at [116, 48] on img at bounding box center [101, 37] width 190 height 54
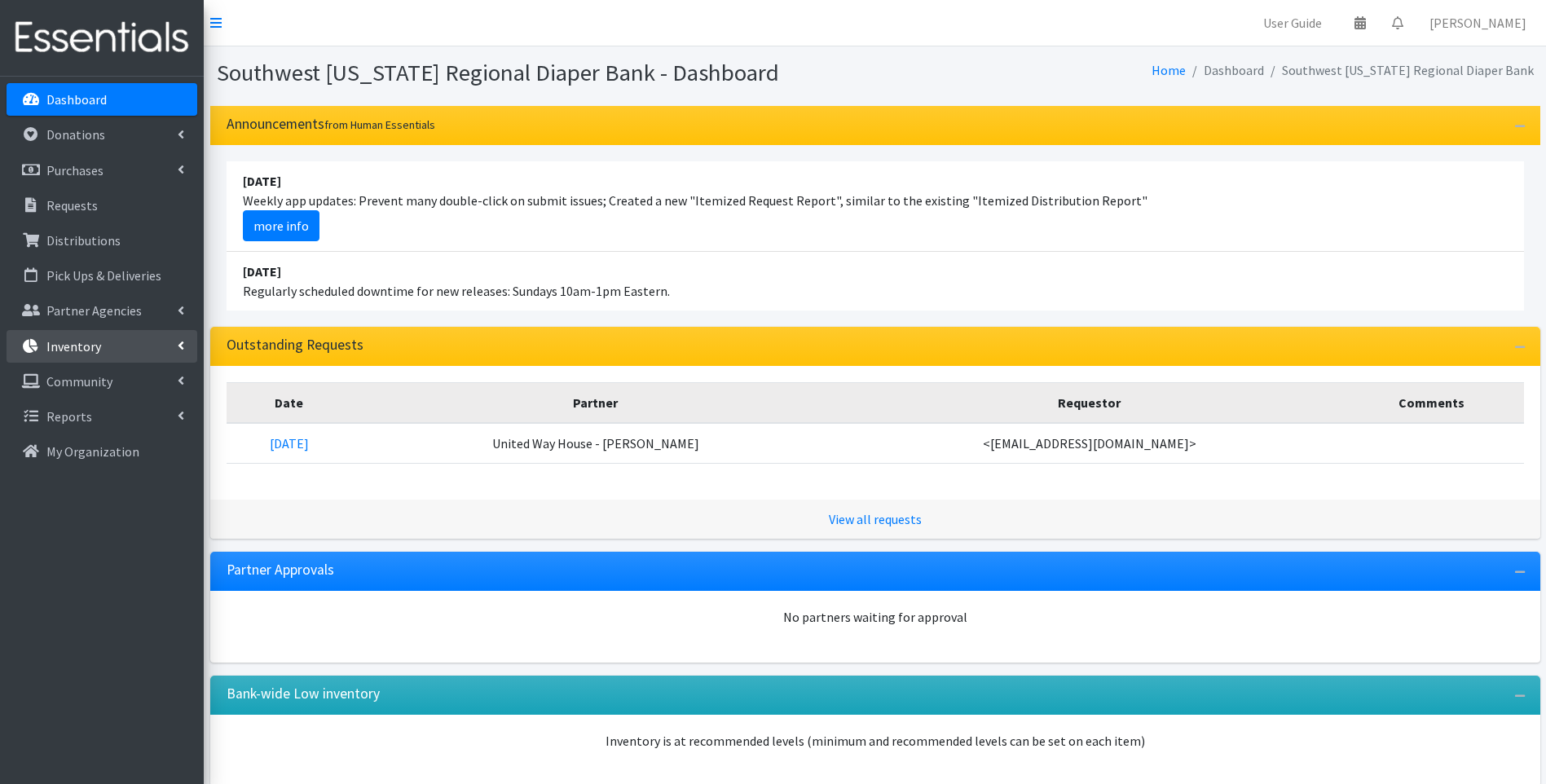
click at [96, 349] on p "Inventory" at bounding box center [73, 346] width 54 height 16
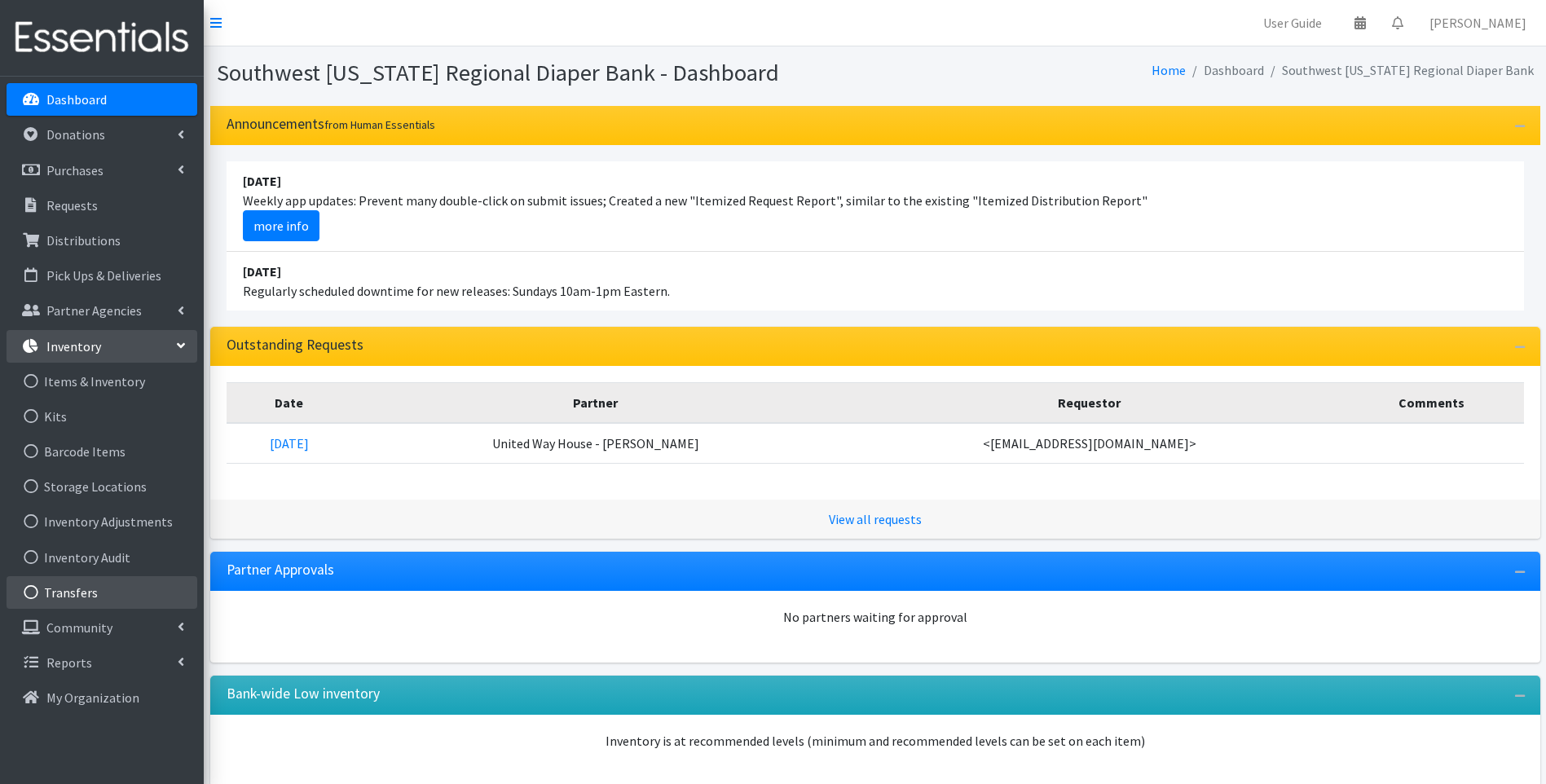
click at [72, 588] on link "Transfers" at bounding box center [101, 592] width 190 height 33
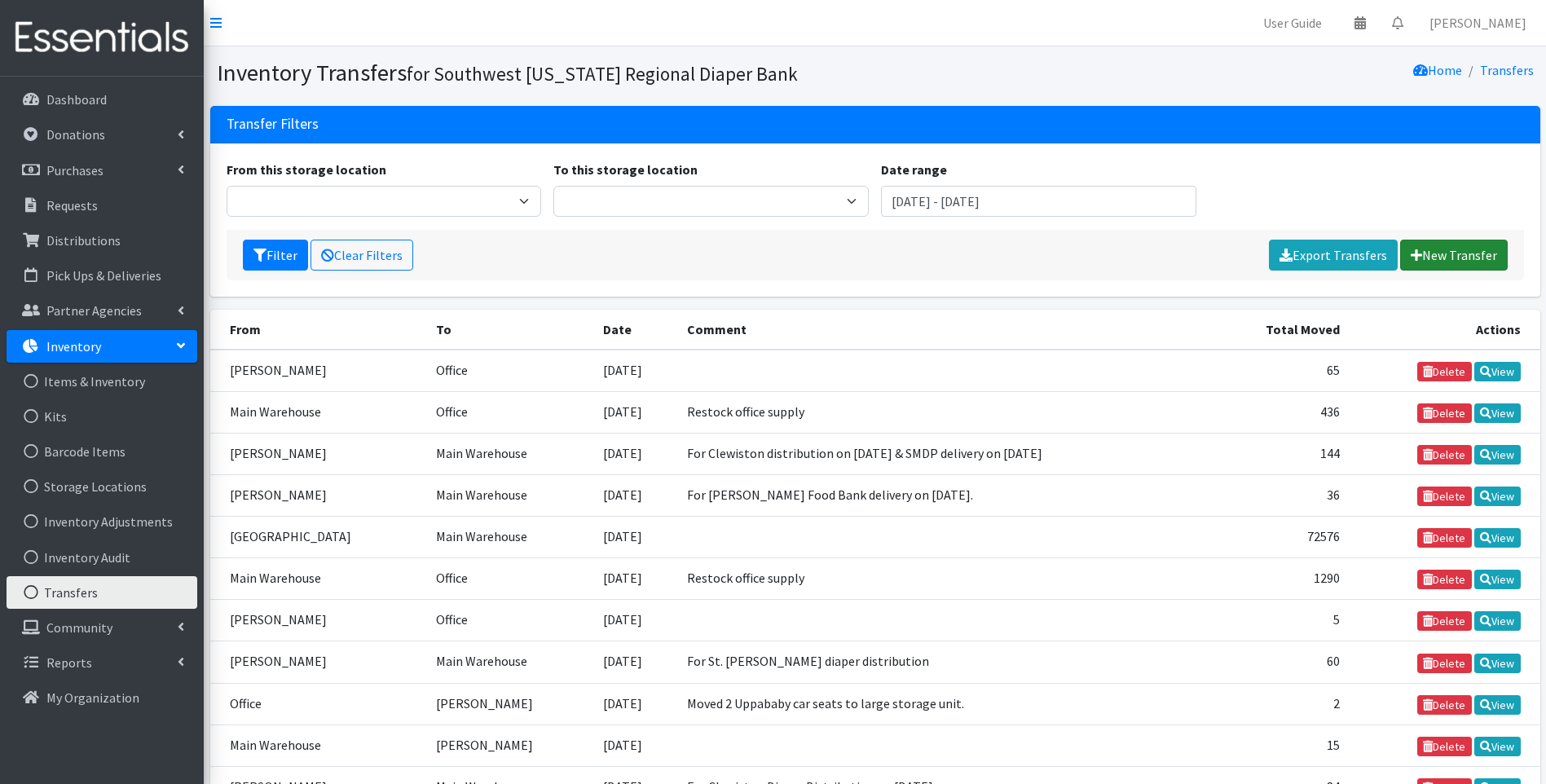
click at [1432, 255] on link "New Transfer" at bounding box center [1453, 255] width 108 height 31
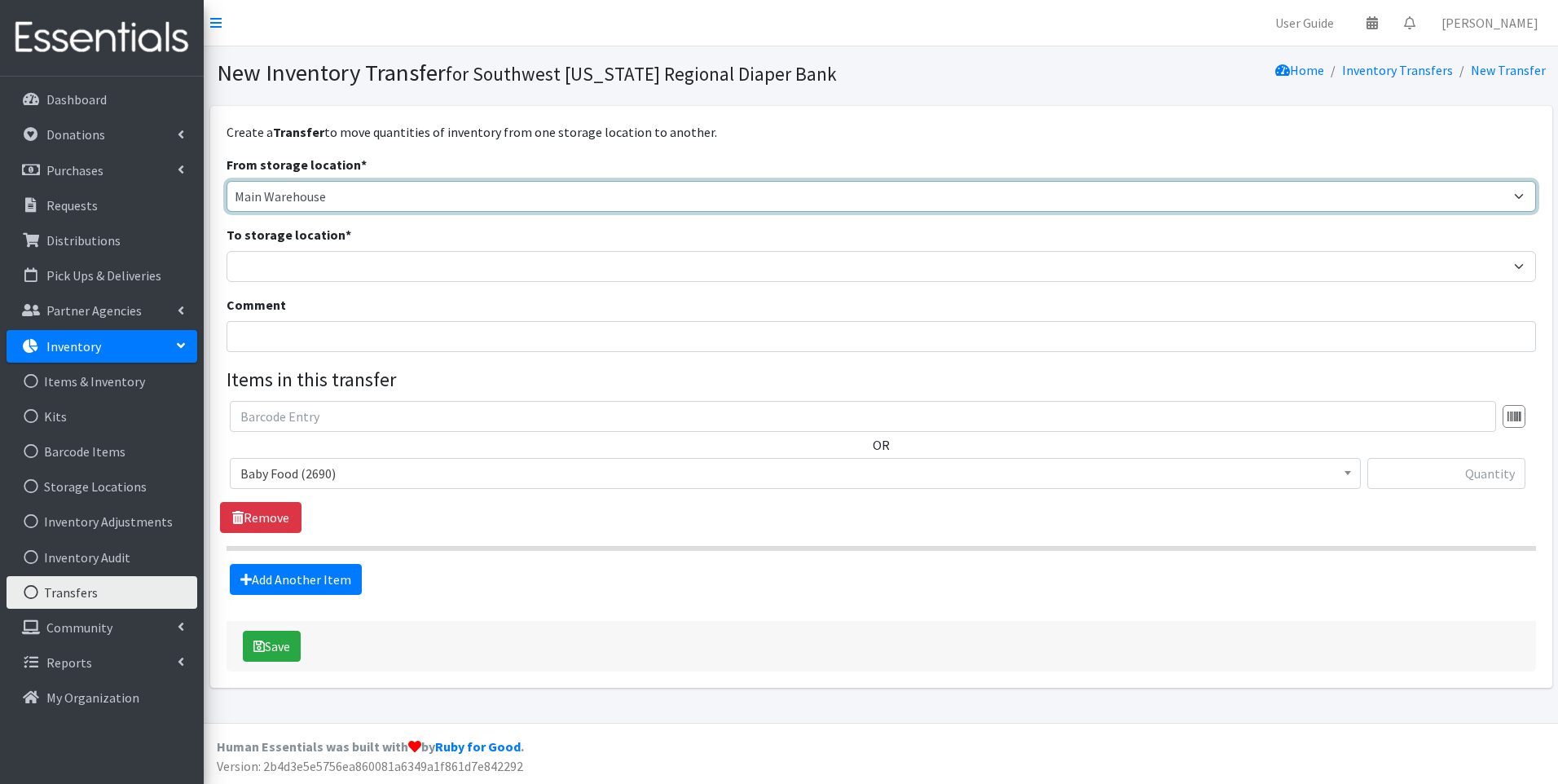
click at [483, 198] on select "Main Warehouse Office United Way Warehouse Winkler" at bounding box center [880, 196] width 1310 height 31
select select "293"
click at [226, 181] on select "Main Warehouse Office United Way Warehouse Winkler" at bounding box center [880, 196] width 1310 height 31
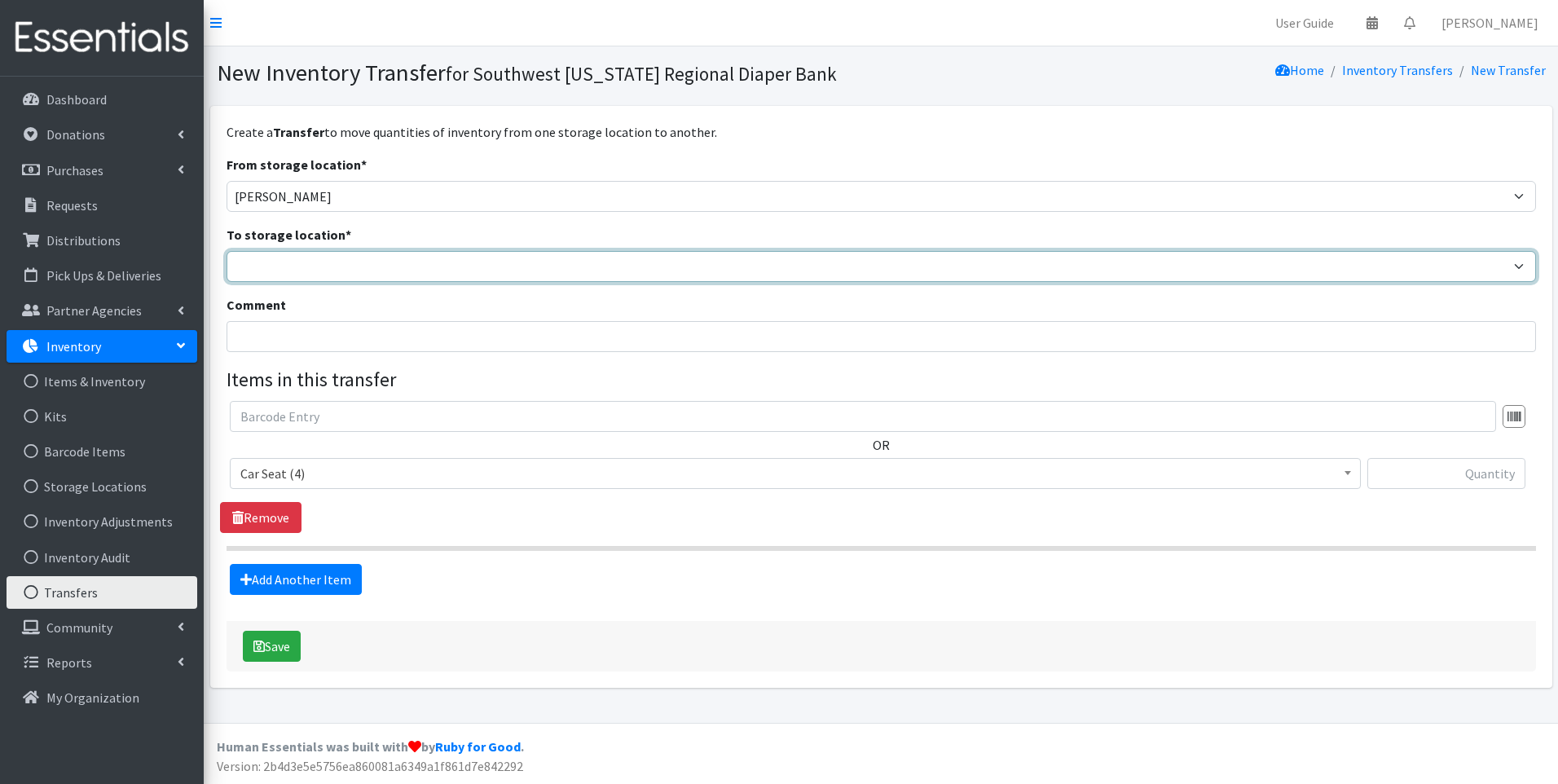
click at [424, 270] on select "Main Warehouse Office United Way Warehouse Winkler" at bounding box center [880, 266] width 1310 height 31
select select "349"
click at [226, 251] on select "Main Warehouse Office United Way Warehouse Winkler" at bounding box center [880, 266] width 1310 height 31
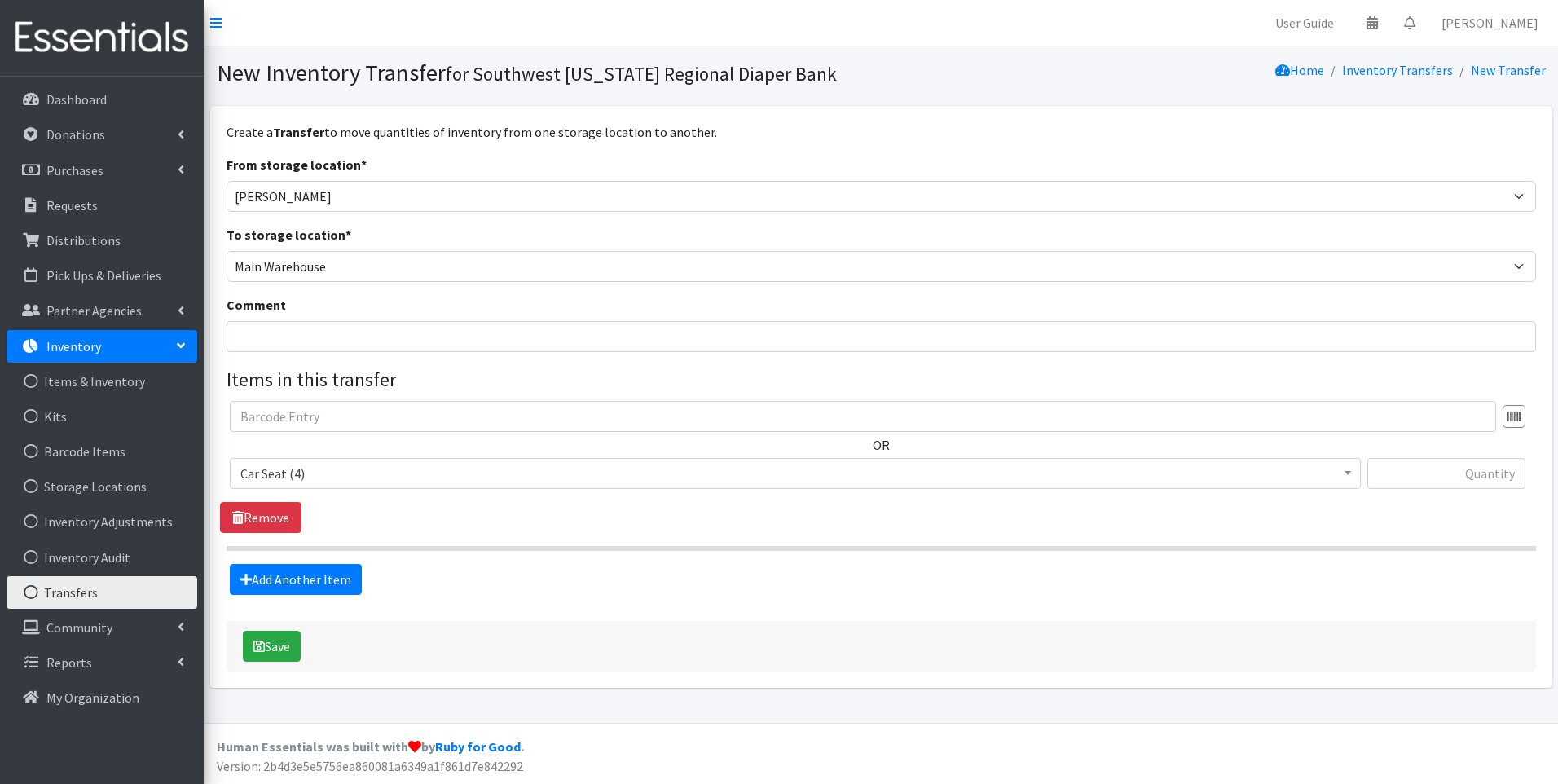
click at [345, 476] on span "Car Seat (4)" at bounding box center [795, 473] width 1110 height 23
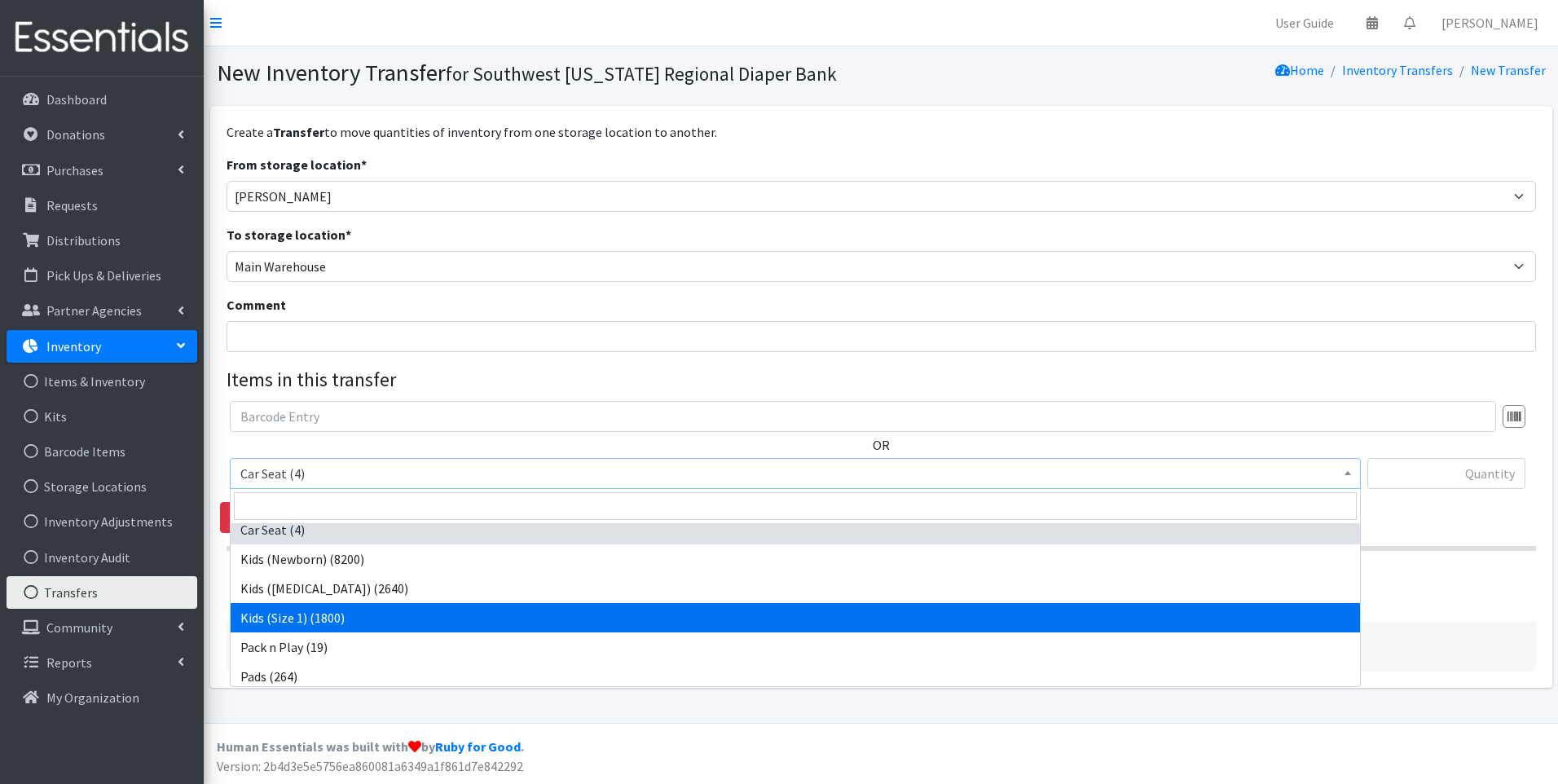
scroll to position [13, 0]
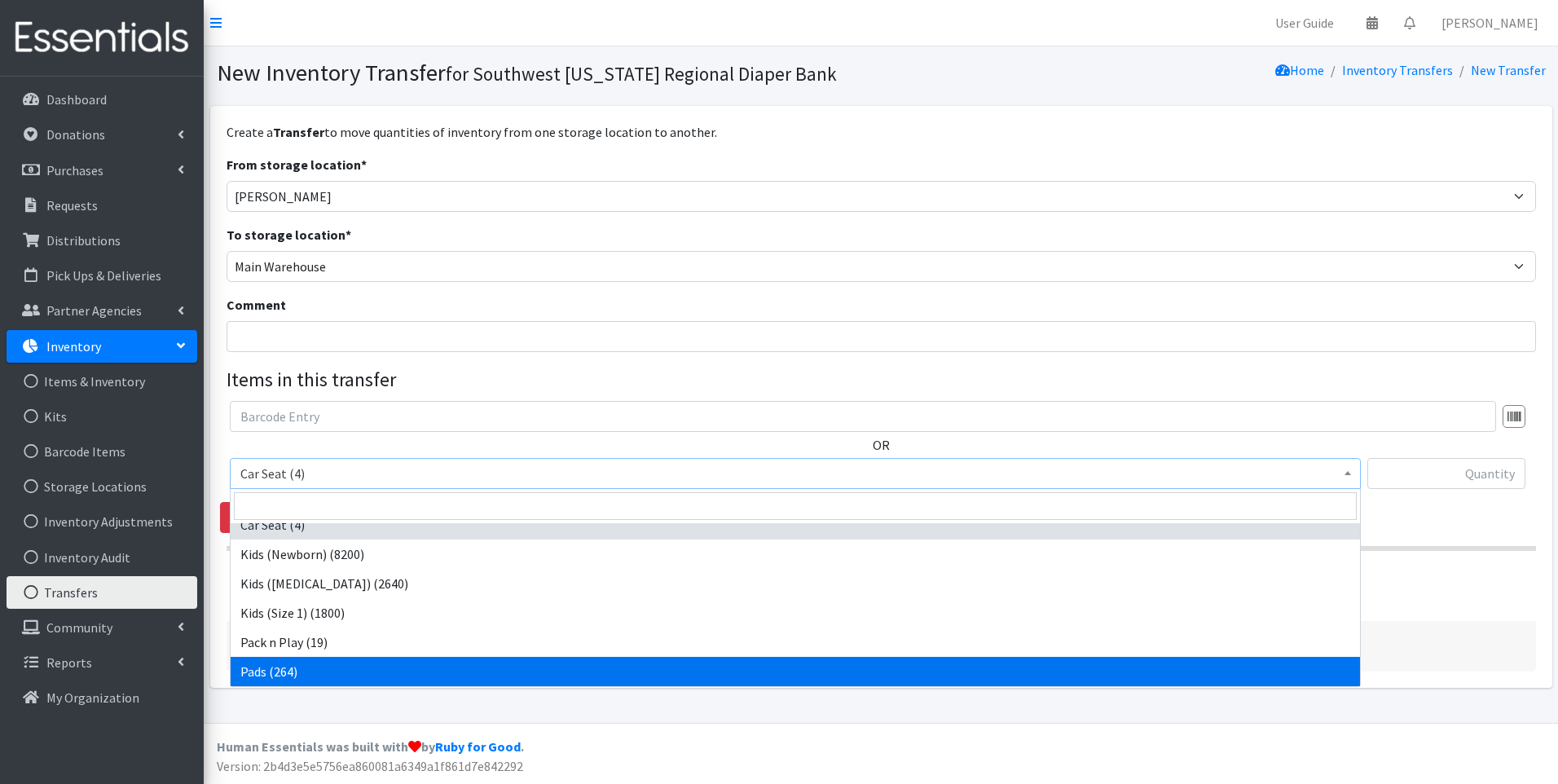
select select "10040"
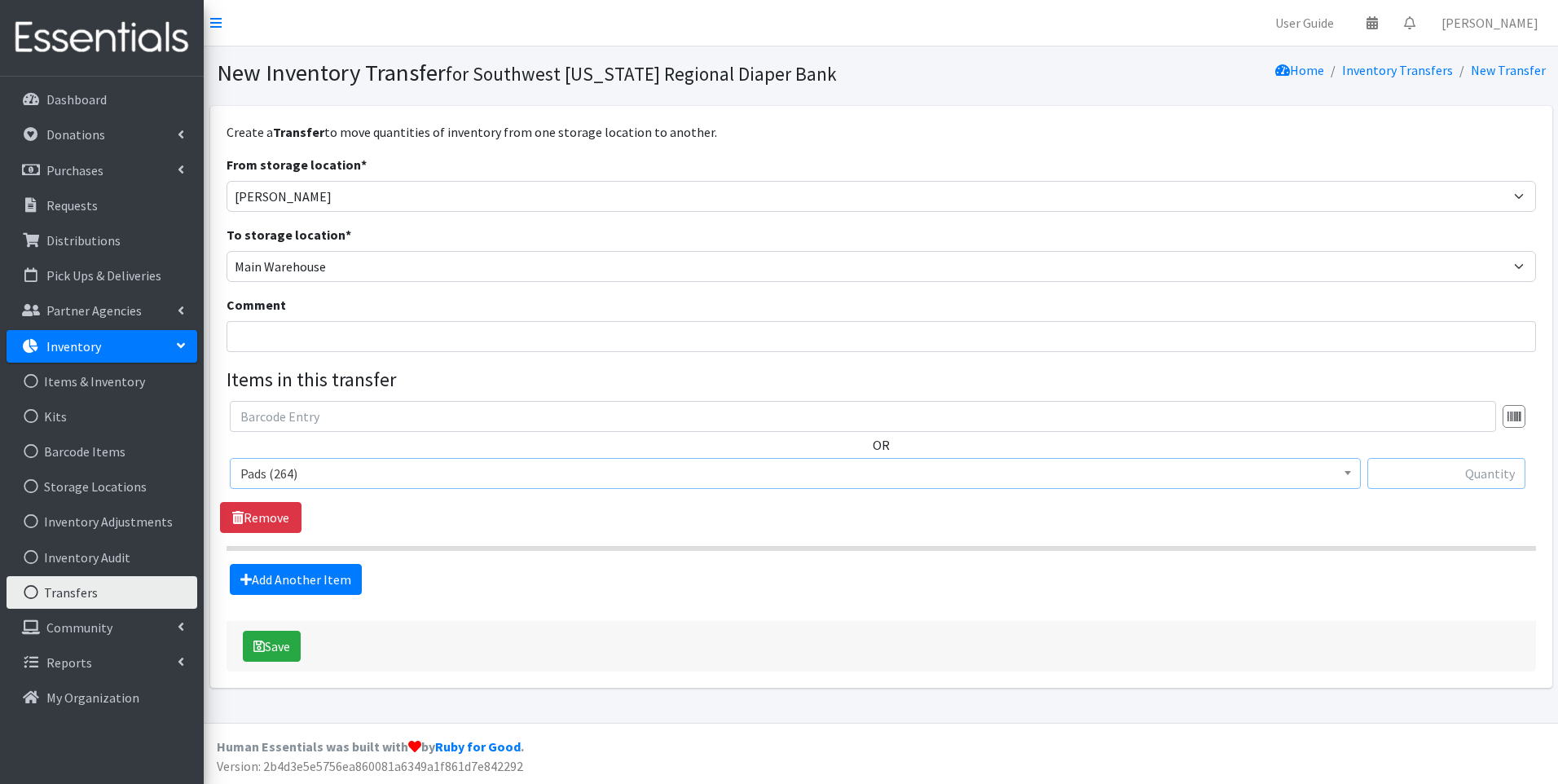
click at [1481, 484] on input "text" at bounding box center [1447, 473] width 158 height 31
type input "60"
click at [906, 581] on div "Add Another Item" at bounding box center [880, 578] width 1302 height 31
click at [289, 648] on button "Save" at bounding box center [272, 646] width 58 height 31
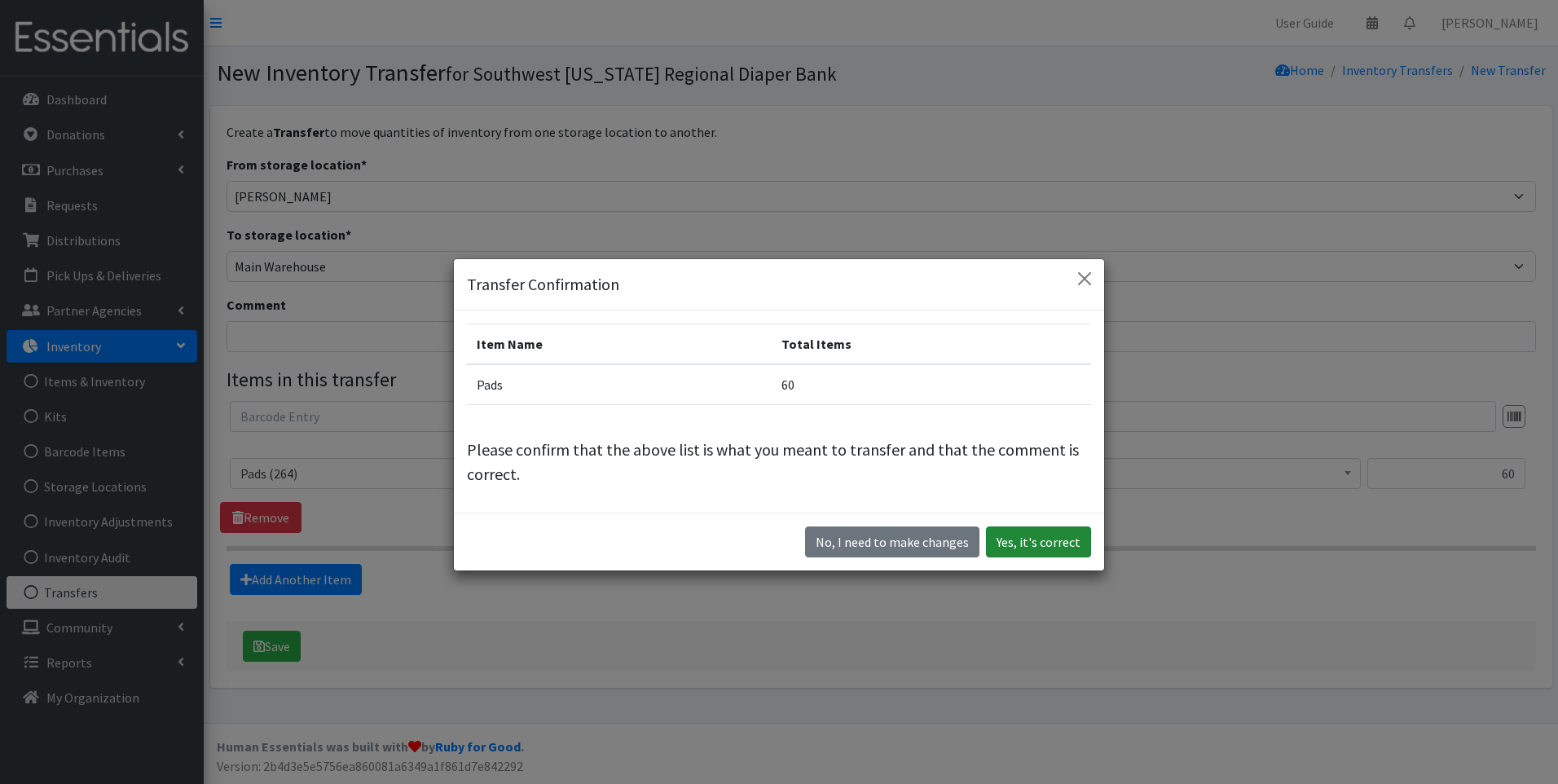
click at [1035, 529] on button "Yes, it's correct" at bounding box center [1039, 541] width 105 height 31
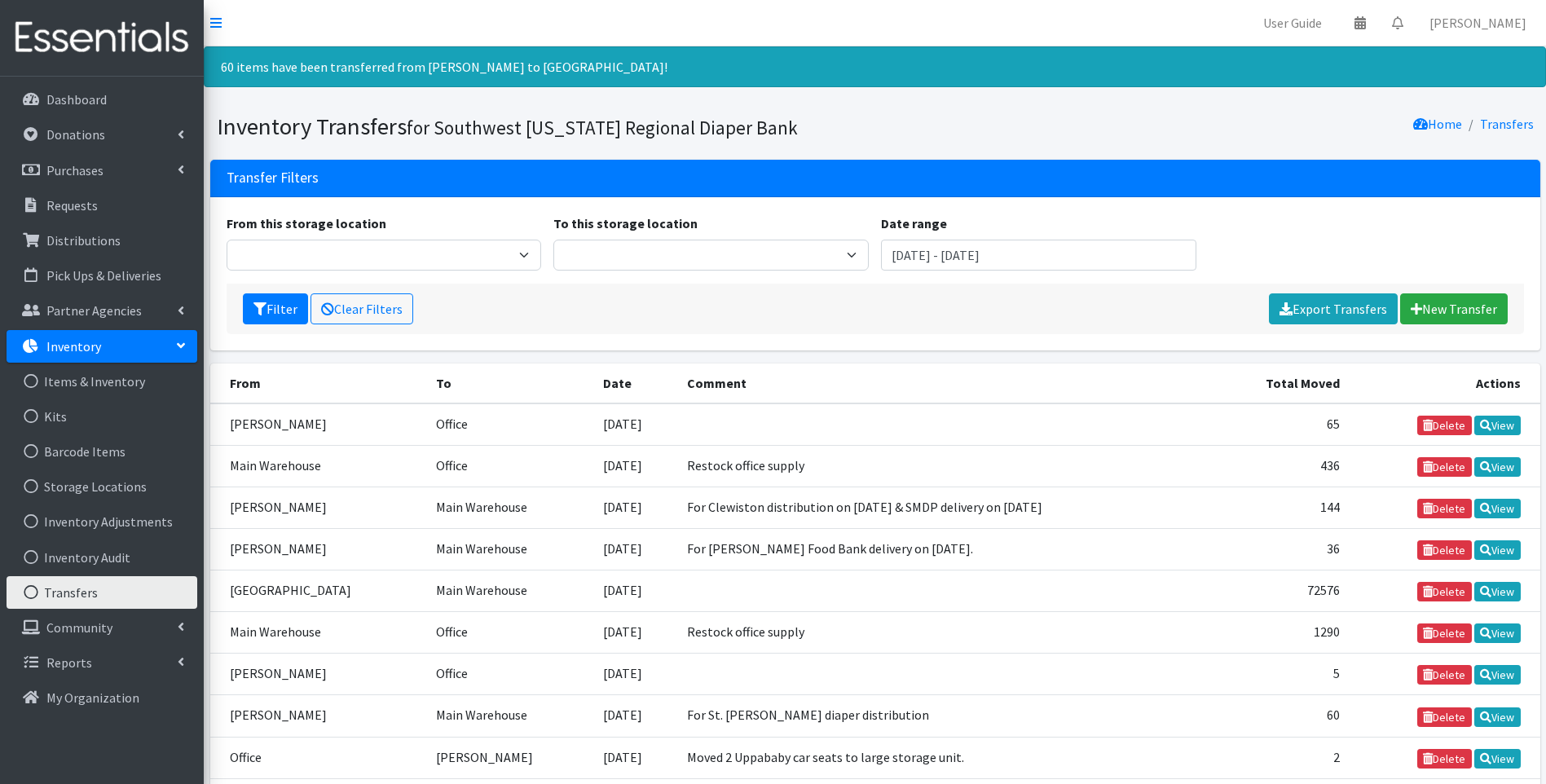
click at [72, 42] on img at bounding box center [101, 37] width 190 height 54
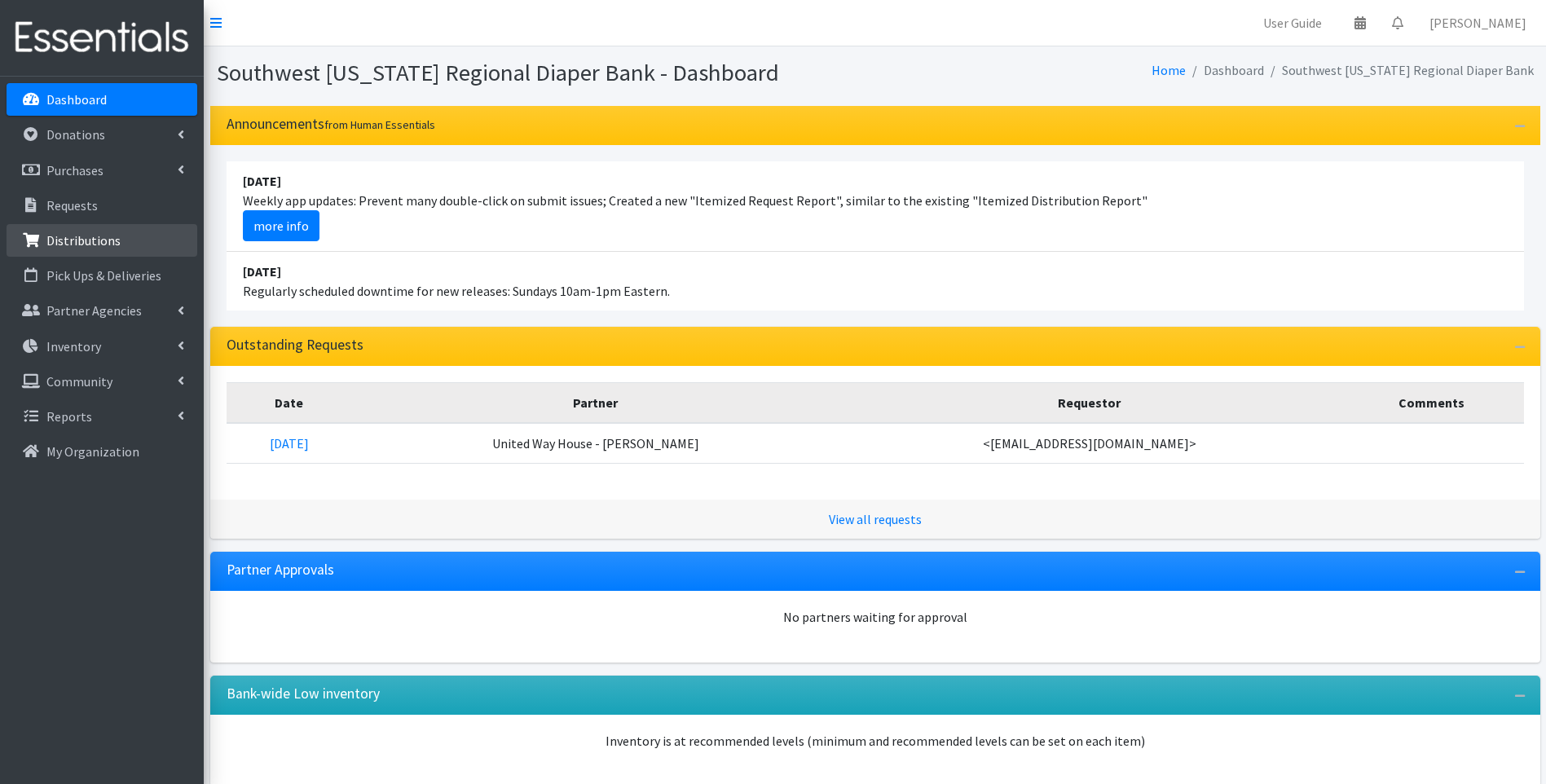
click at [91, 251] on link "Distributions" at bounding box center [101, 240] width 190 height 33
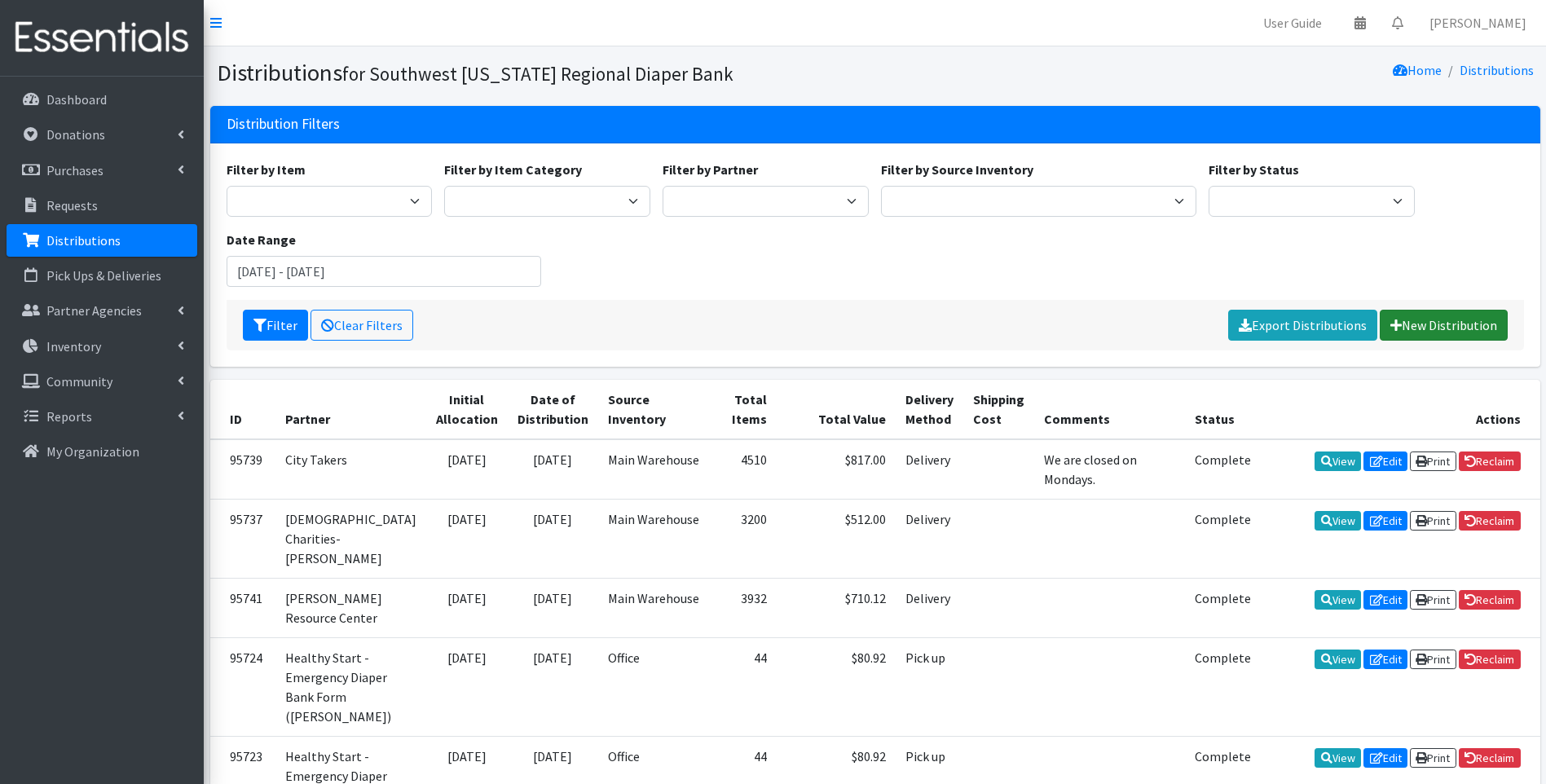
click at [1413, 328] on link "New Distribution" at bounding box center [1444, 325] width 128 height 31
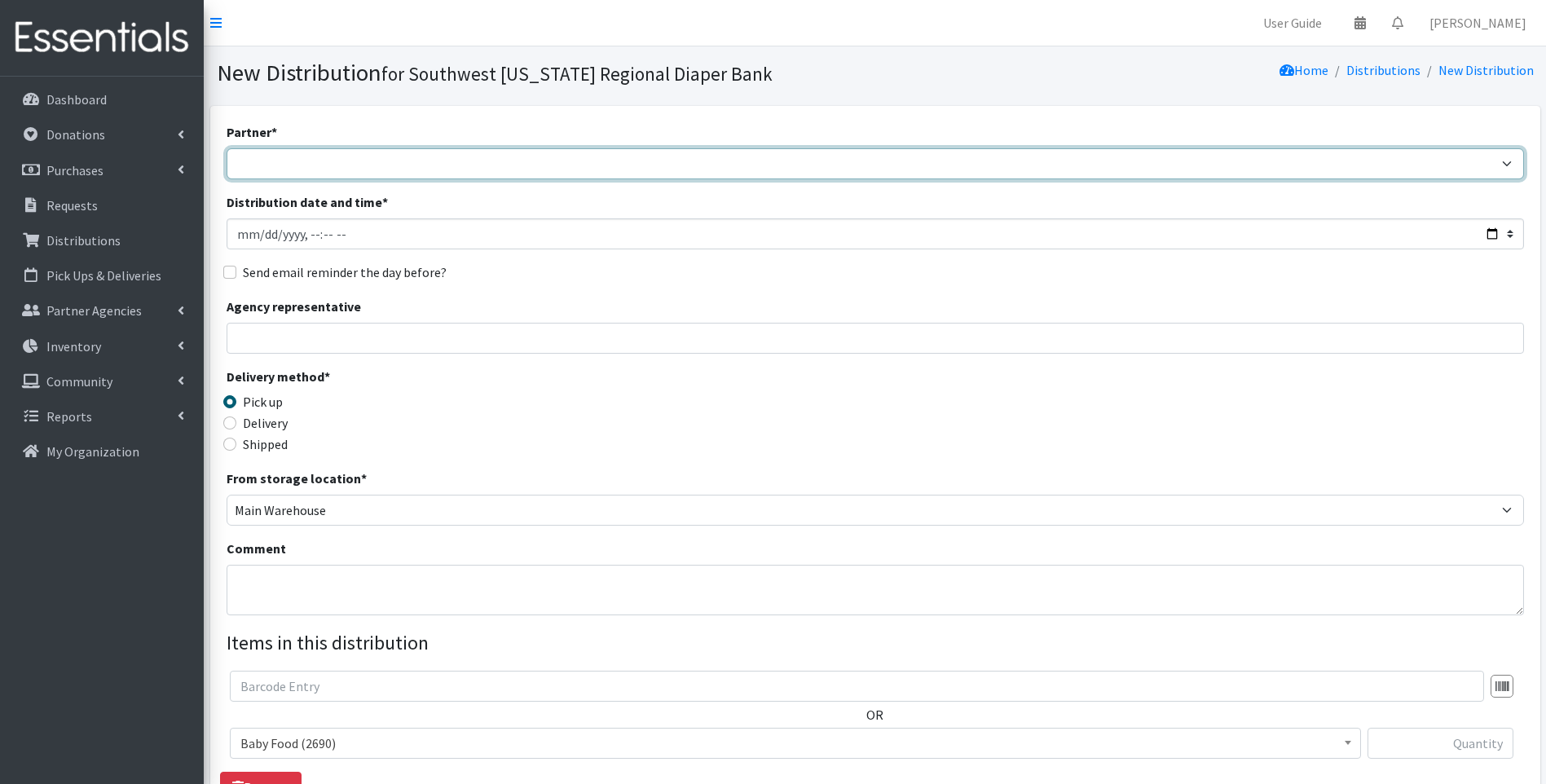
click at [469, 172] on select "ACT Abuse Counseling & Treatment Bayshore Fire Department [PERSON_NAME][GEOGRAP…" at bounding box center [874, 164] width 1297 height 31
select select "4196"
click at [226, 149] on select "ACT Abuse Counseling & Treatment Bayshore Fire Department [PERSON_NAME][GEOGRAP…" at bounding box center [874, 164] width 1297 height 31
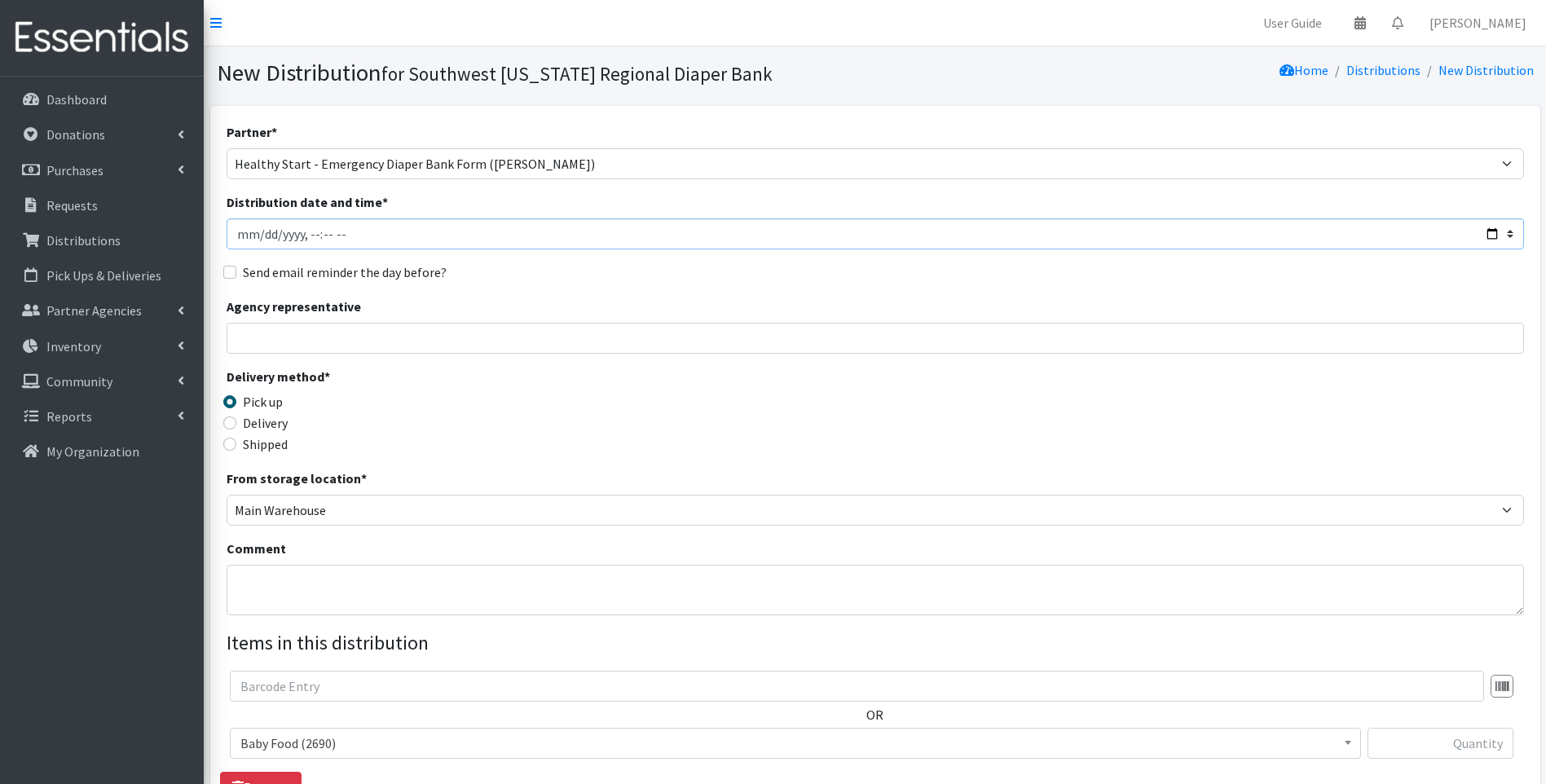
click at [1491, 235] on input "Distribution date and time *" at bounding box center [874, 233] width 1297 height 31
drag, startPoint x: 1432, startPoint y: 281, endPoint x: 1424, endPoint y: 284, distance: 8.5
click at [1432, 281] on div "Send email reminder the day before?" at bounding box center [874, 272] width 1297 height 20
click at [463, 334] on input "Agency representative" at bounding box center [874, 338] width 1297 height 31
type input "Viviana"
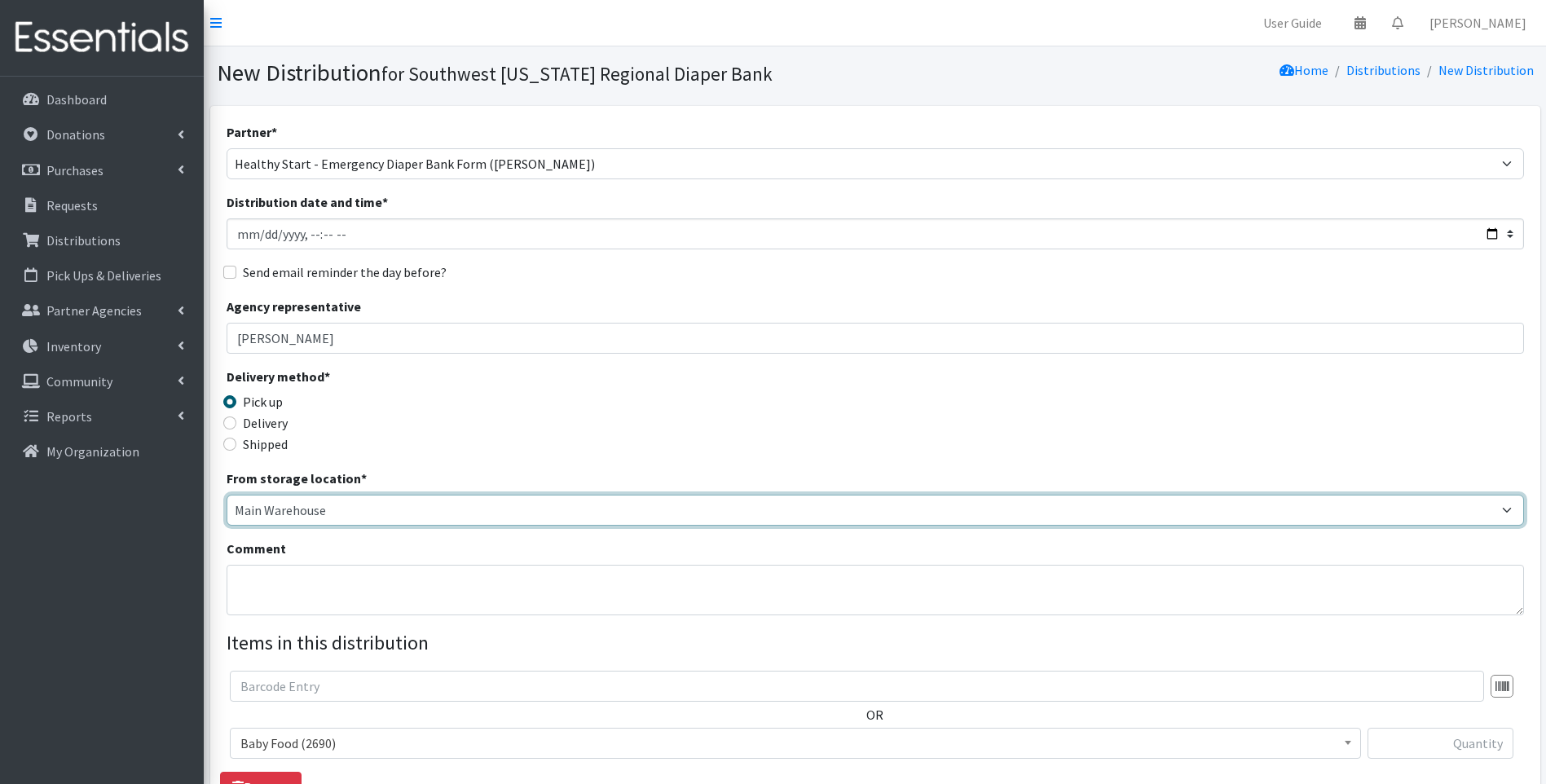
click at [272, 505] on select "Main Warehouse Office United Way Warehouse Winkler" at bounding box center [874, 510] width 1297 height 31
select select "335"
click at [226, 495] on select "Main Warehouse Office United Way Warehouse Winkler" at bounding box center [874, 510] width 1297 height 31
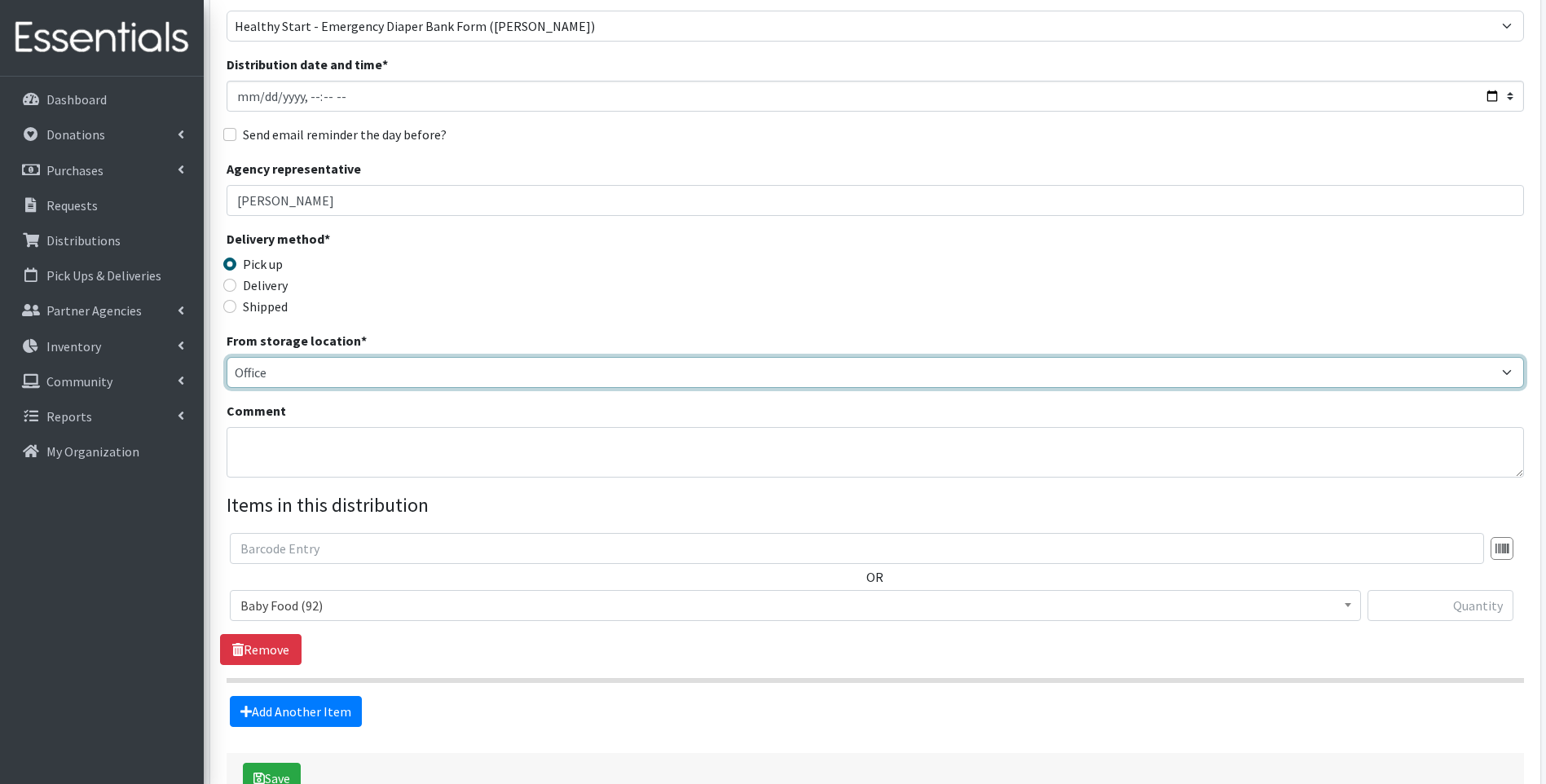
scroll to position [163, 0]
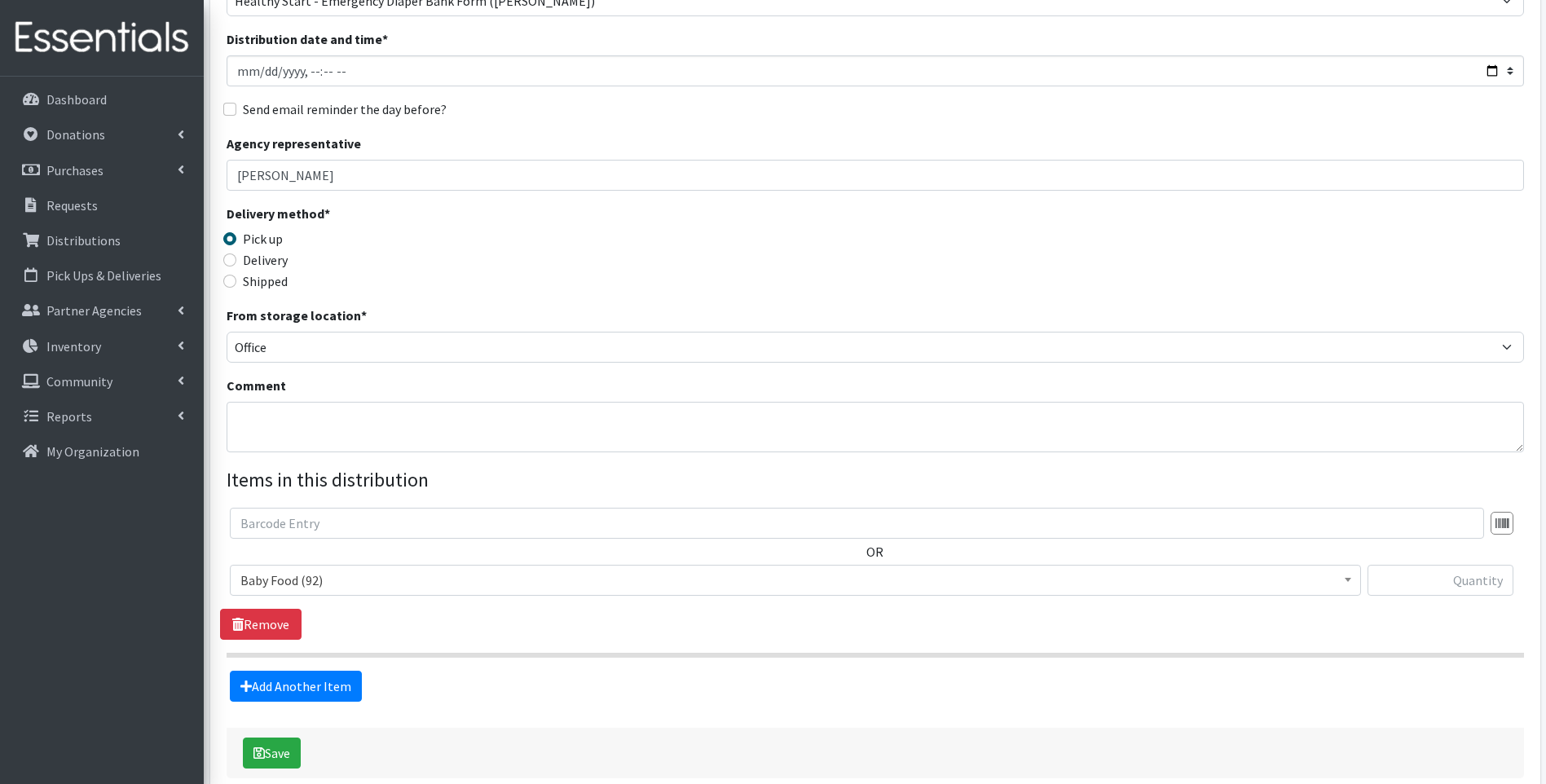
click at [514, 584] on span "Baby Food (92)" at bounding box center [795, 580] width 1110 height 23
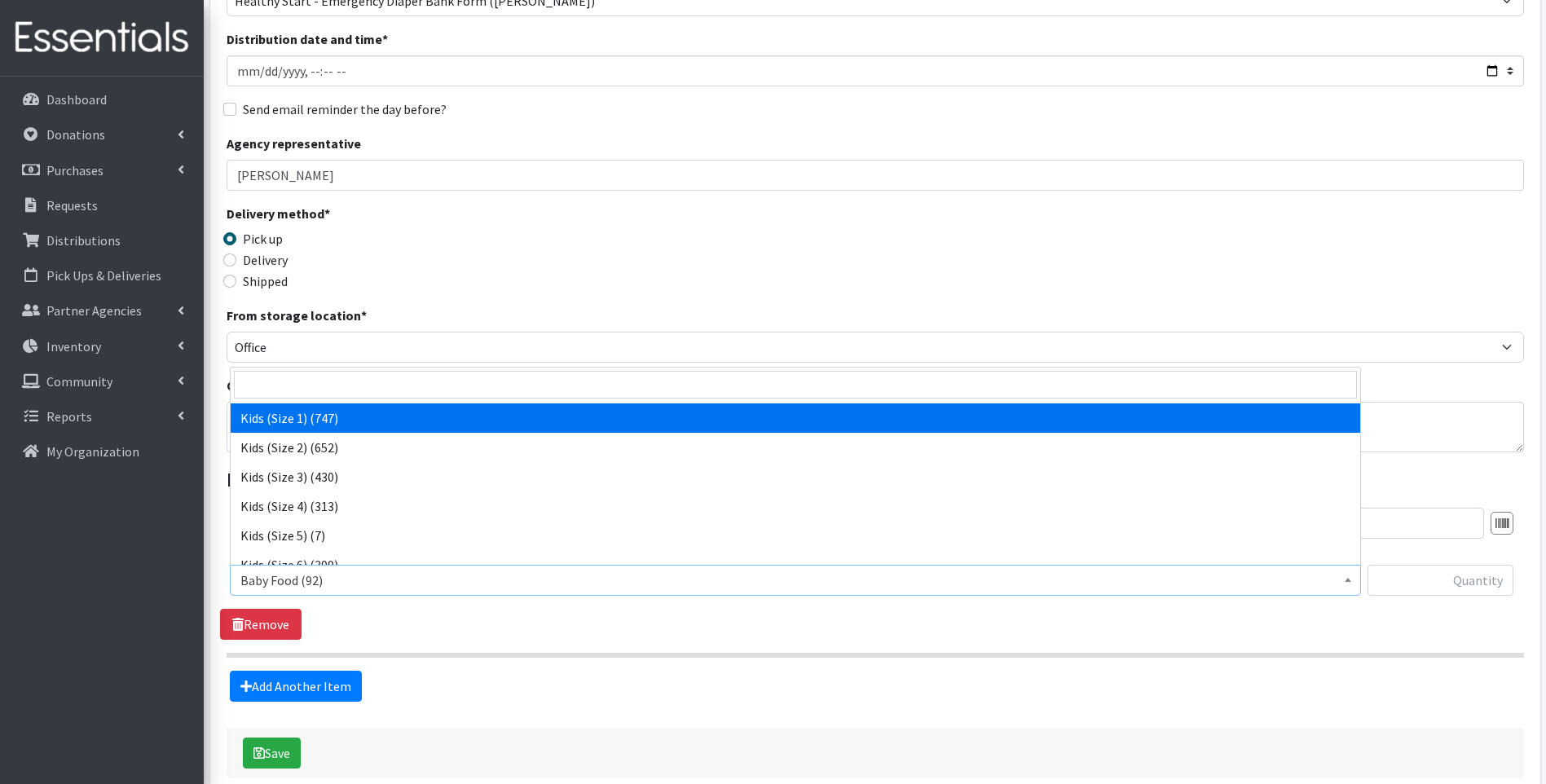
scroll to position [271, 0]
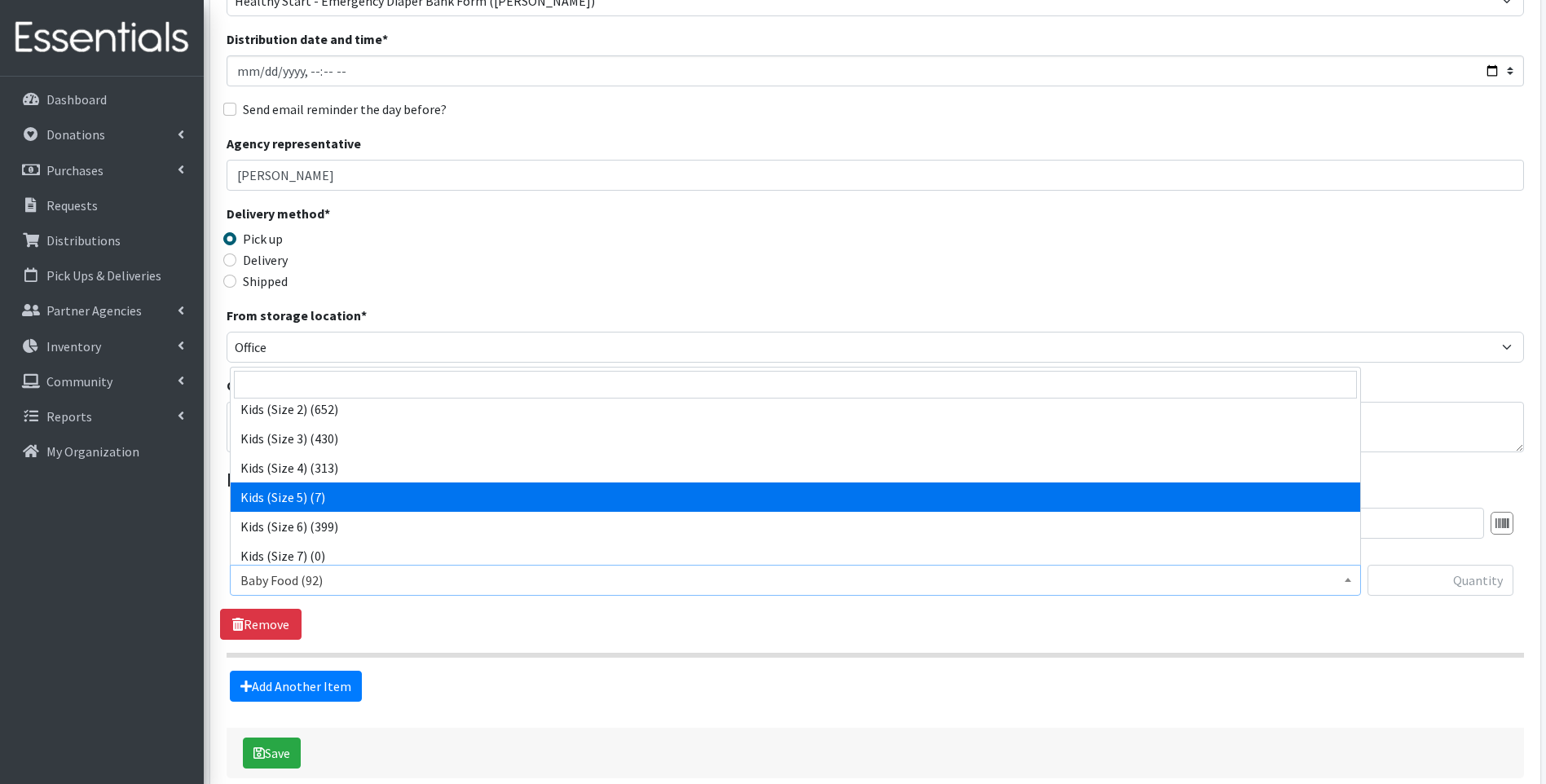
select select "10042"
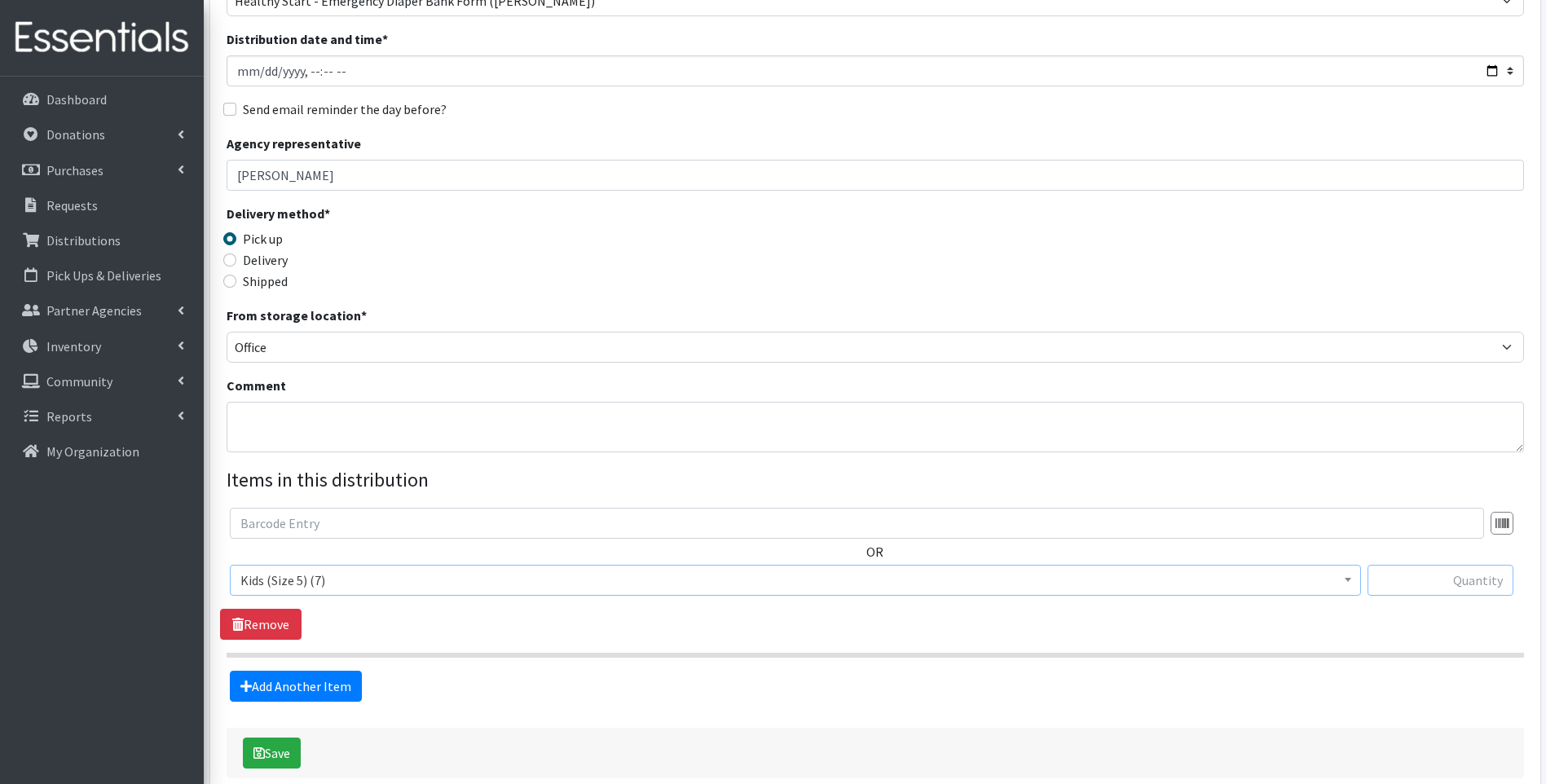
click at [1482, 578] on input "text" at bounding box center [1440, 579] width 146 height 31
click at [959, 654] on hr at bounding box center [874, 654] width 1297 height 4
drag, startPoint x: 1481, startPoint y: 587, endPoint x: 1560, endPoint y: 563, distance: 82.6
click at [1545, 563] on html "User Guide 0 Pick-ups remaining this week View Calendar 0 Requests 0 Partner Ag…" at bounding box center [773, 352] width 1546 height 1031
type input "7"
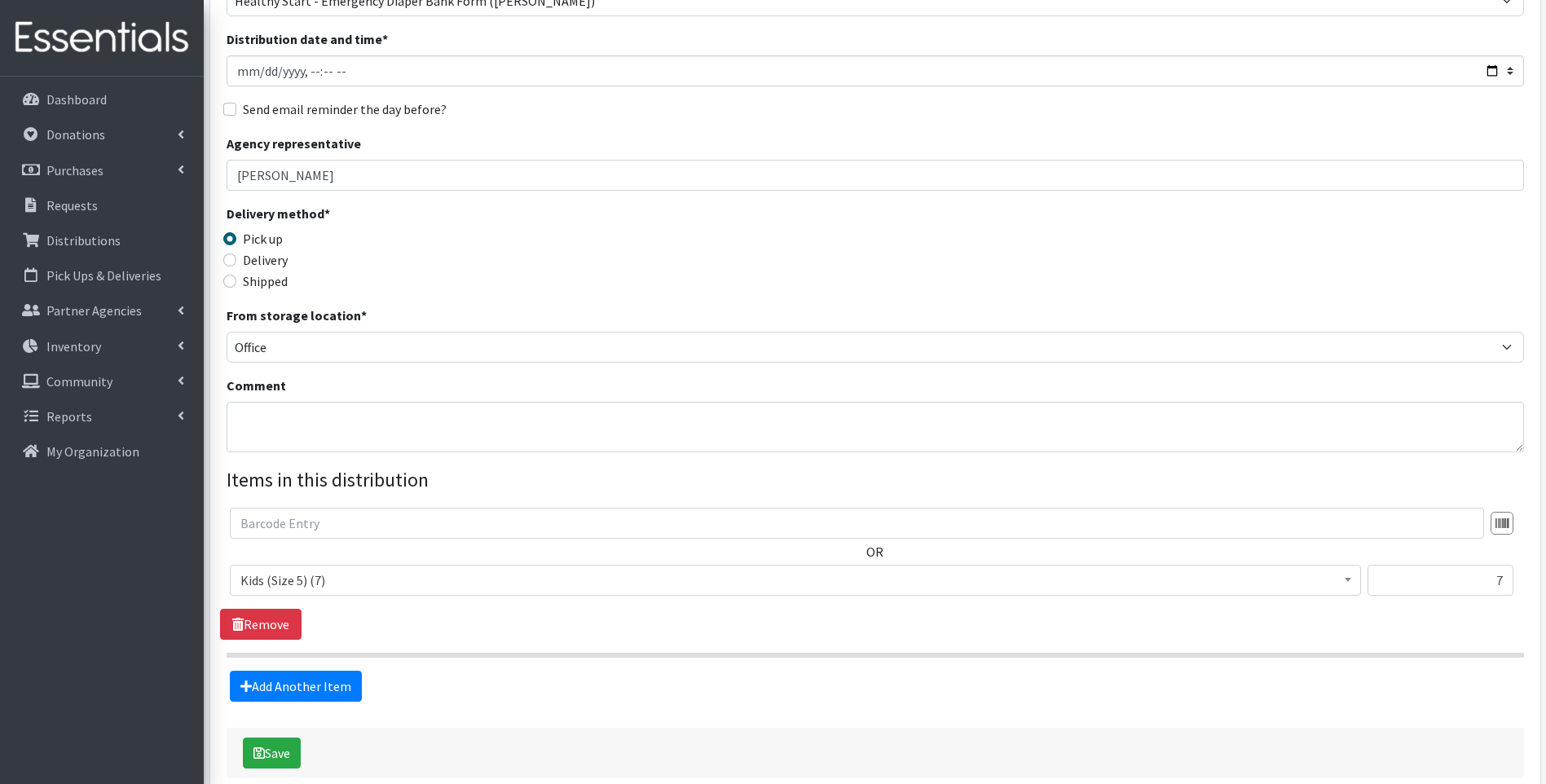
click at [734, 698] on div "Add Another Item" at bounding box center [874, 685] width 1309 height 31
click at [255, 754] on icon "submit" at bounding box center [259, 753] width 12 height 13
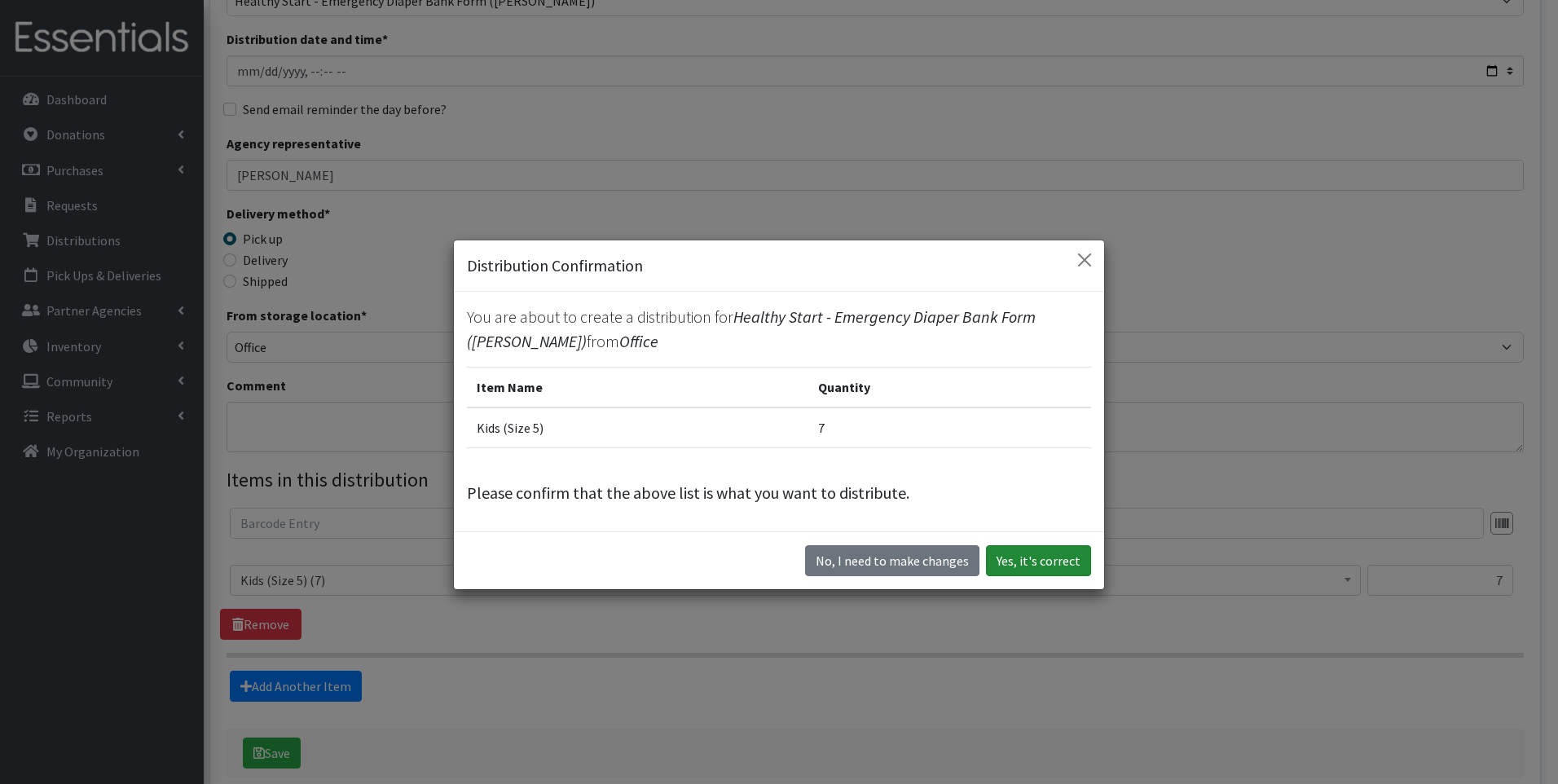
click at [1019, 570] on button "Yes, it's correct" at bounding box center [1039, 560] width 105 height 31
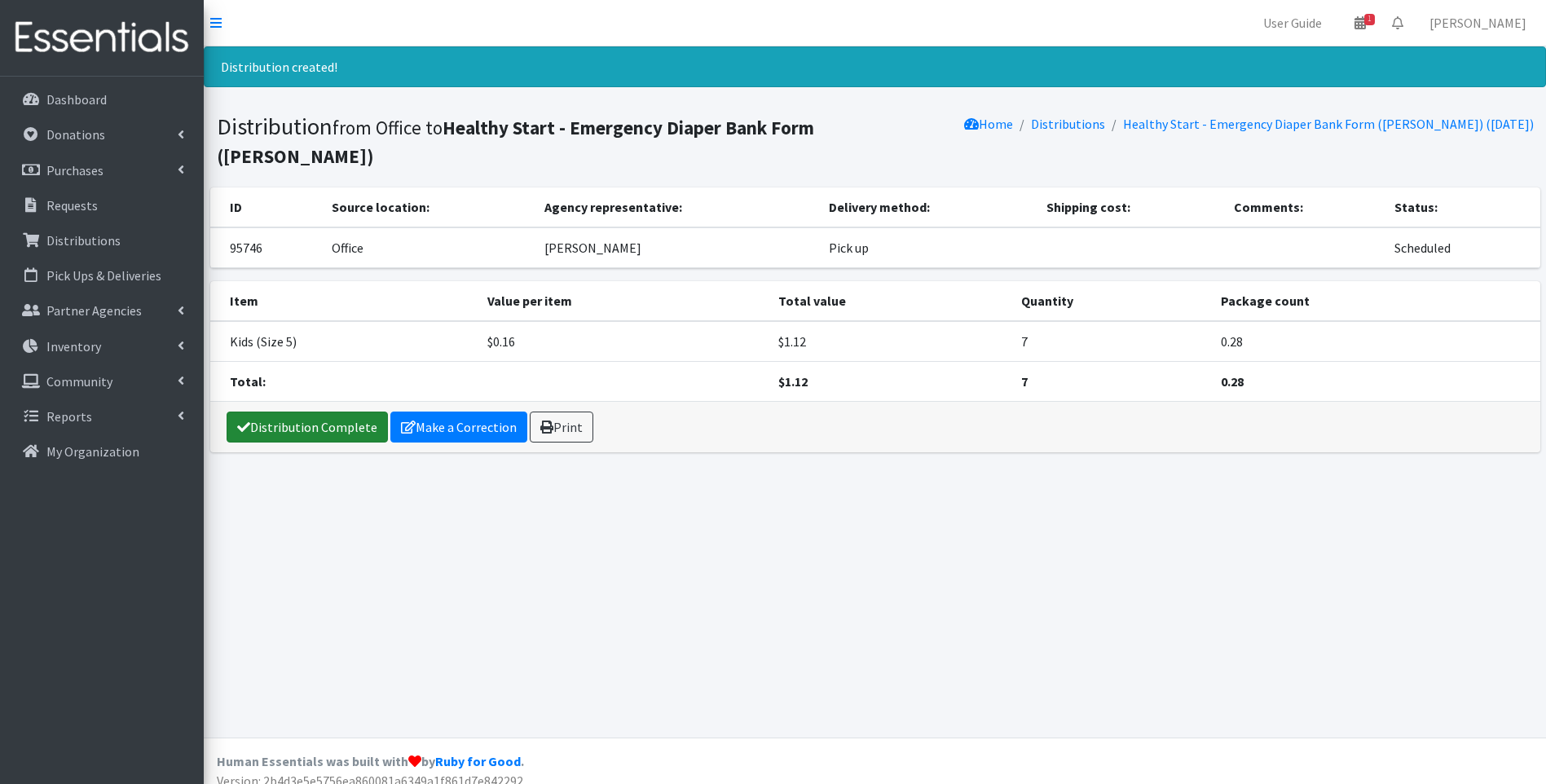
click at [357, 411] on link "Distribution Complete" at bounding box center [306, 426] width 161 height 31
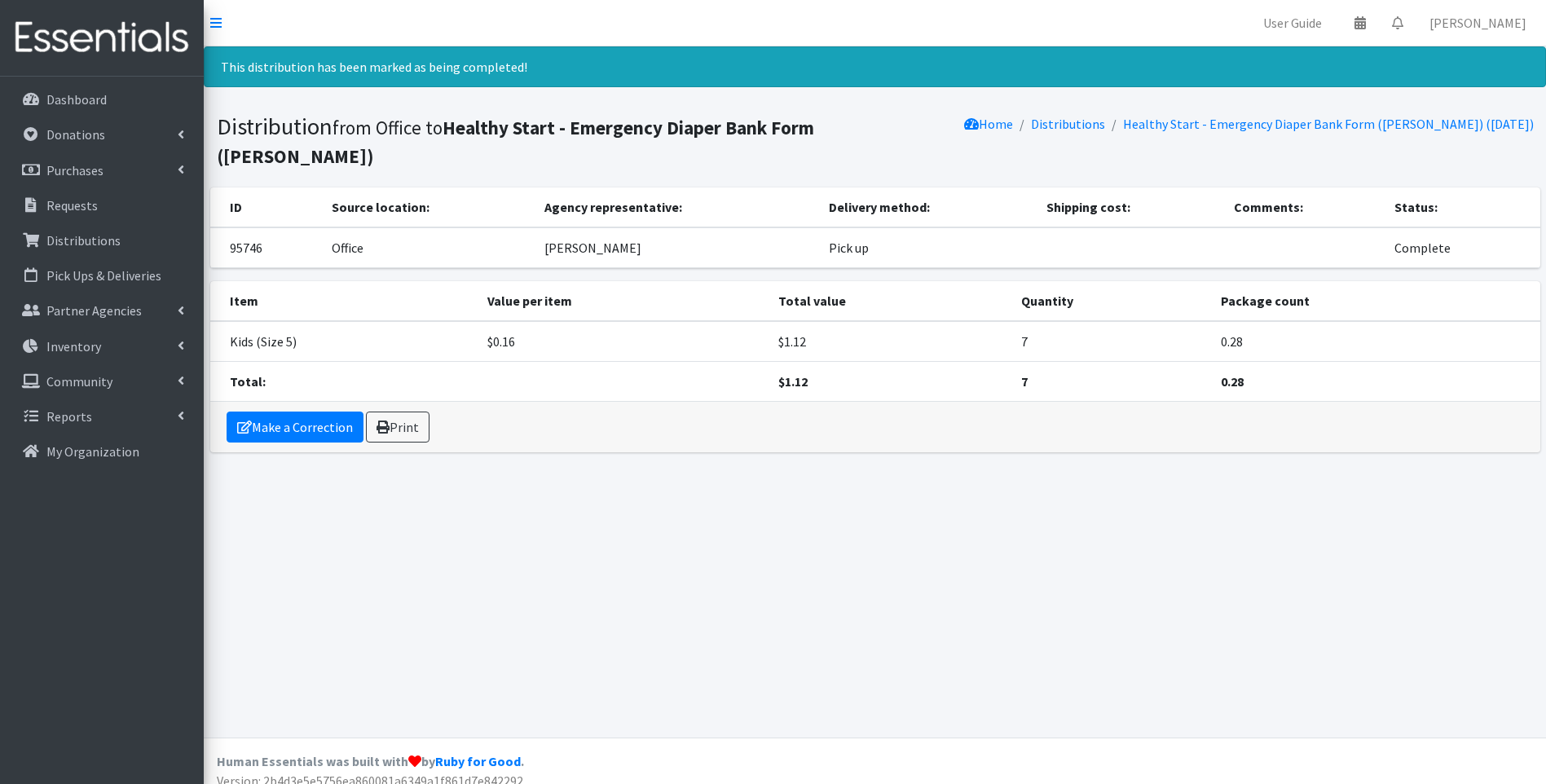
click at [72, 41] on img at bounding box center [101, 37] width 190 height 54
